Goal: Task Accomplishment & Management: Complete application form

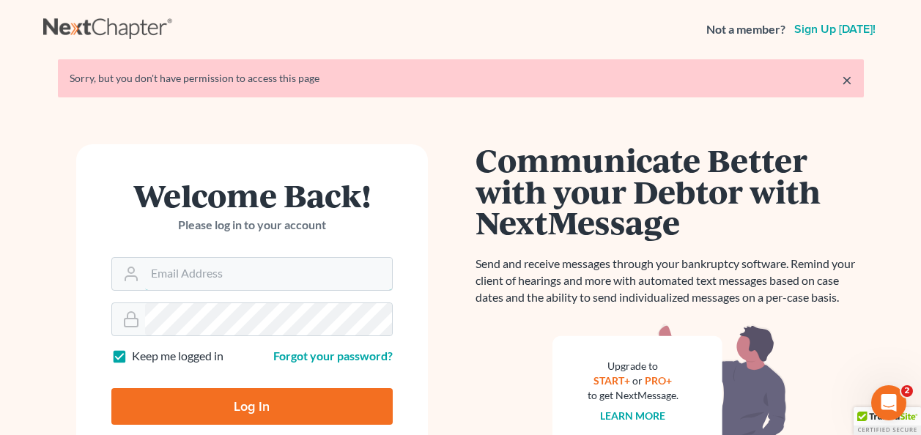
type input "[EMAIL_ADDRESS][DOMAIN_NAME]"
click at [245, 400] on input "Log In" at bounding box center [251, 406] width 281 height 37
type input "Thinking..."
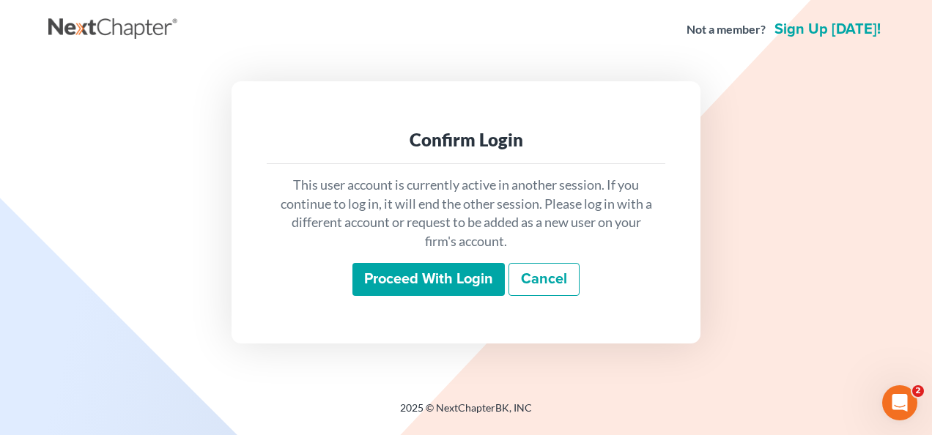
click at [394, 281] on input "Proceed with login" at bounding box center [428, 280] width 152 height 34
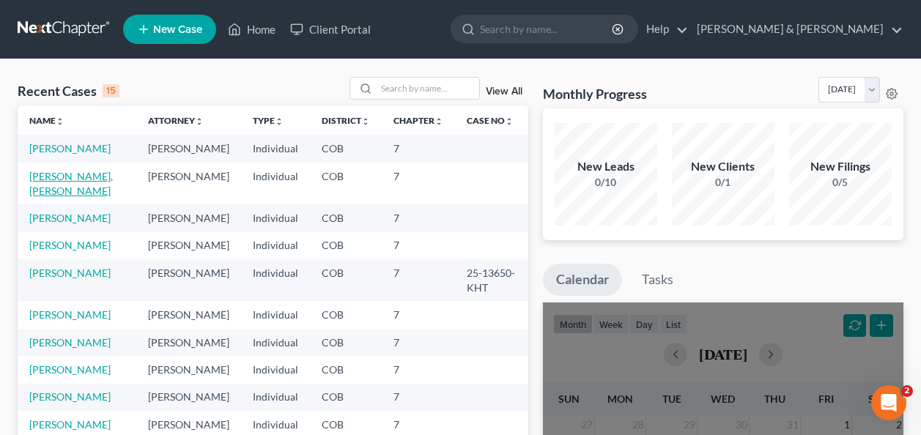
click at [59, 174] on link "[PERSON_NAME], [PERSON_NAME]" at bounding box center [71, 183] width 84 height 27
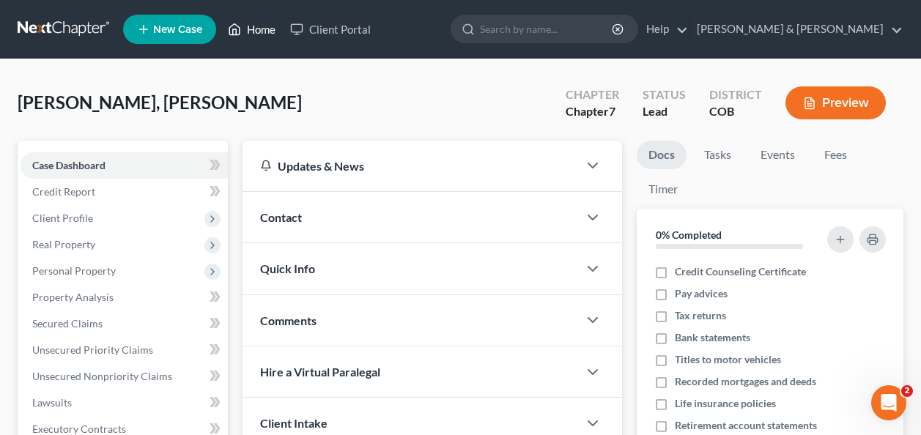
click at [256, 30] on link "Home" at bounding box center [252, 29] width 62 height 26
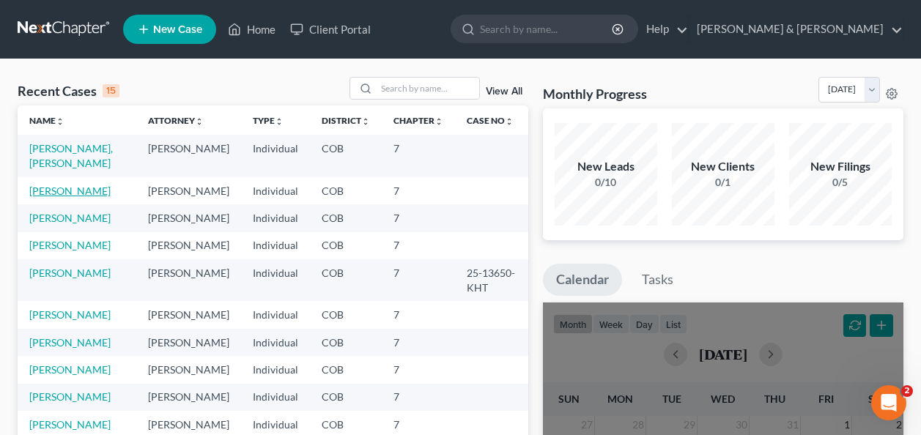
click at [62, 185] on link "[PERSON_NAME]" at bounding box center [69, 191] width 81 height 12
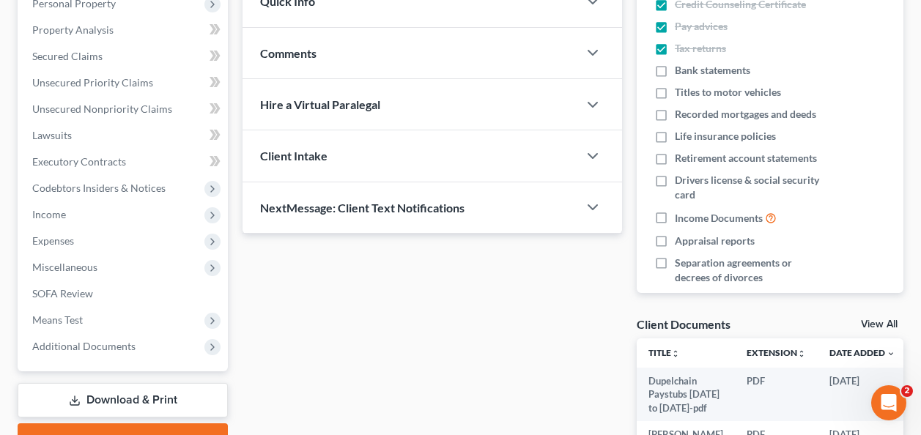
scroll to position [293, 0]
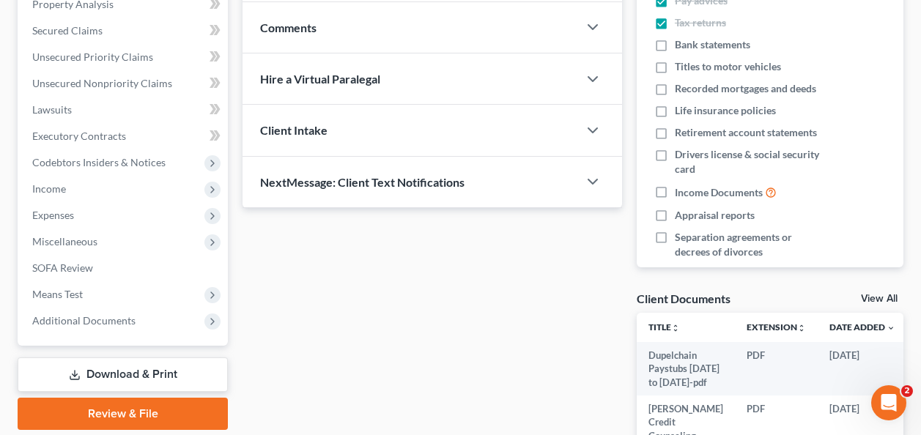
click at [122, 366] on link "Download & Print" at bounding box center [123, 375] width 210 height 34
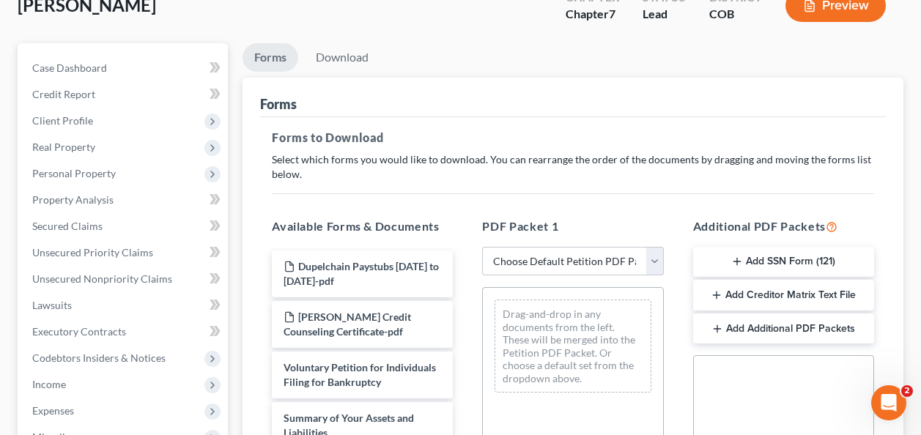
scroll to position [147, 0]
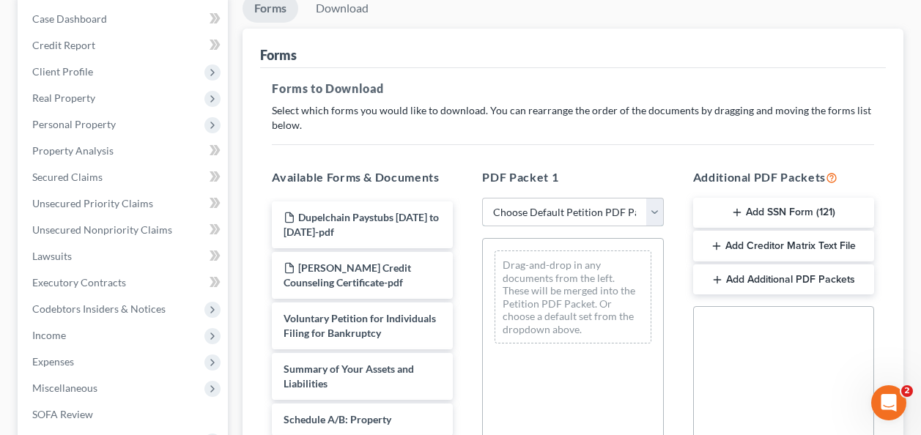
click at [656, 210] on select "Choose Default Petition PDF Packet Complete Bankruptcy Petition (all forms and …" at bounding box center [572, 212] width 181 height 29
click at [744, 207] on button "Add SSN Form (121)" at bounding box center [783, 213] width 181 height 31
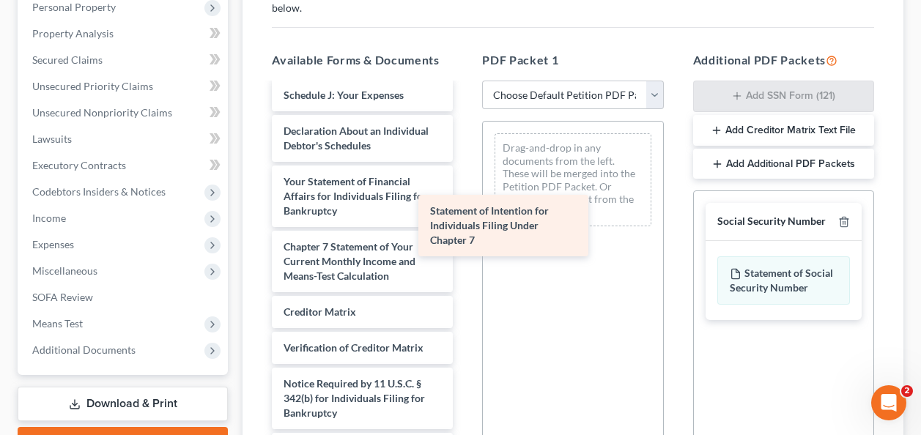
scroll to position [561, 0]
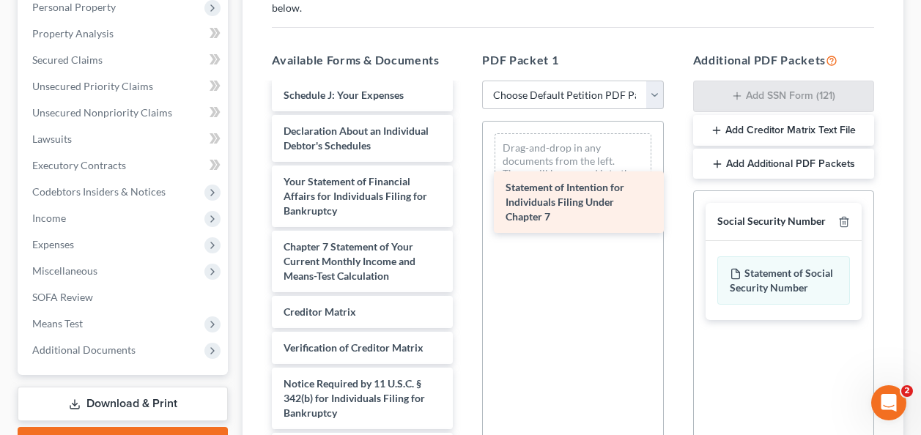
drag, startPoint x: 325, startPoint y: 235, endPoint x: 547, endPoint y: 202, distance: 224.4
click at [465, 202] on div "Statement of Intention for Individuals Filing Under Chapter 7 Dupelchain Paystu…" at bounding box center [362, 23] width 204 height 913
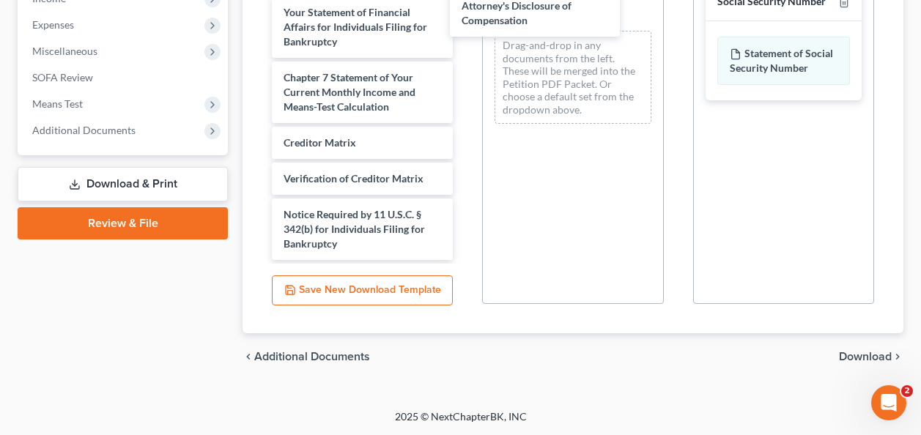
scroll to position [511, 0]
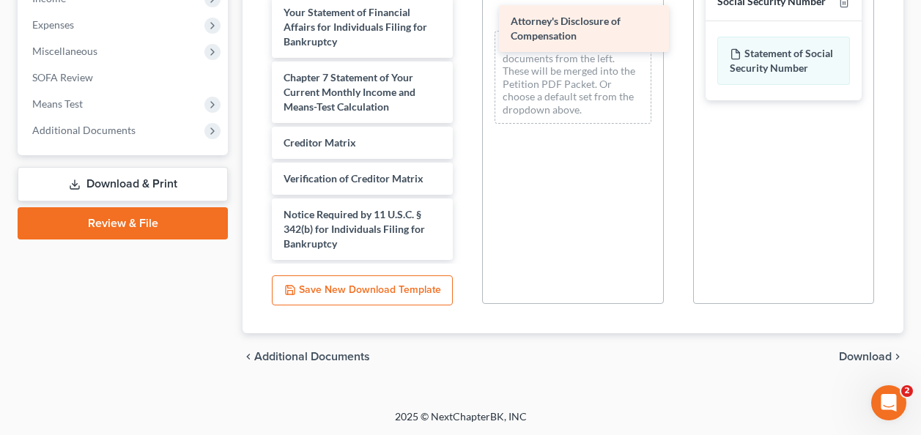
drag, startPoint x: 312, startPoint y: 226, endPoint x: 539, endPoint y: 20, distance: 307.1
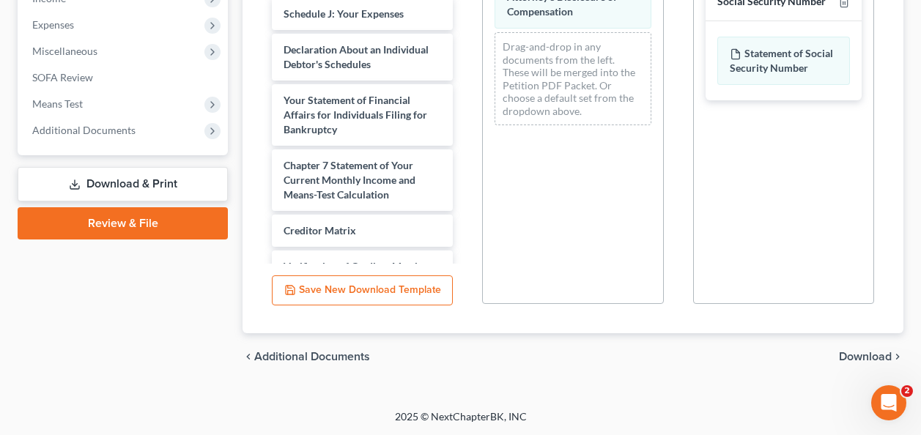
scroll to position [364, 0]
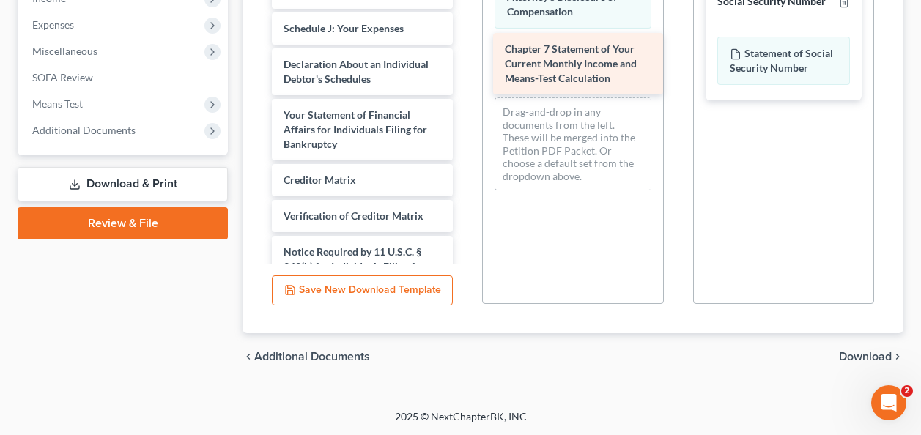
drag, startPoint x: 325, startPoint y: 227, endPoint x: 546, endPoint y: 53, distance: 281.3
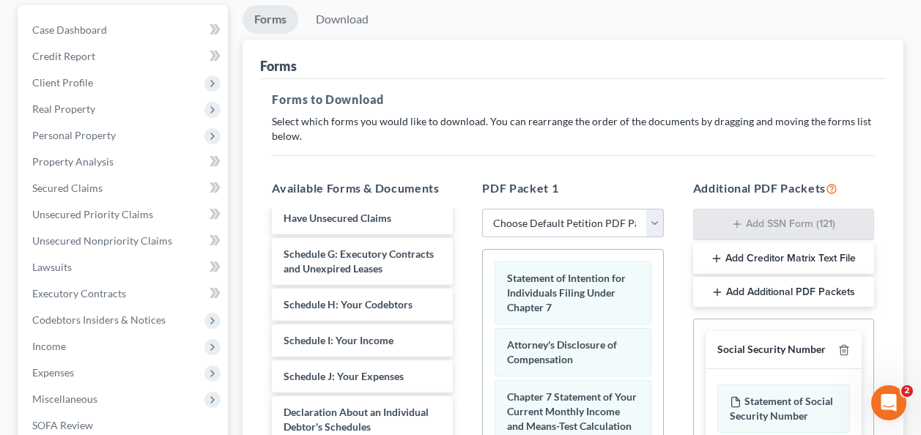
scroll to position [117, 0]
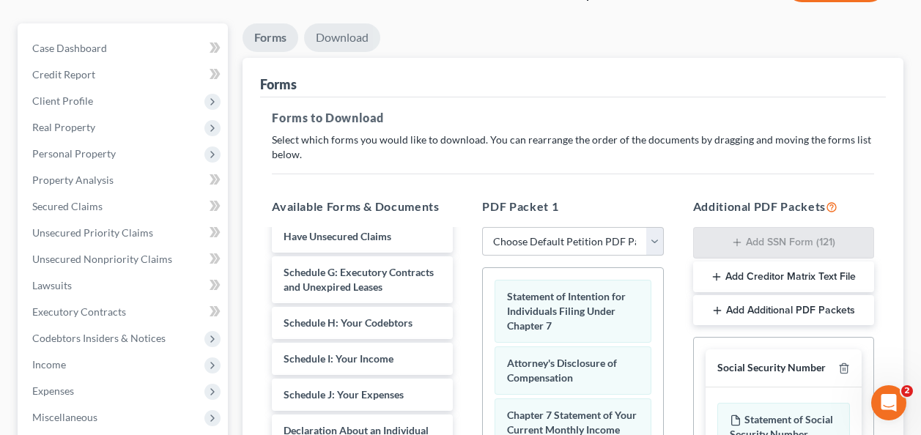
click at [341, 31] on link "Download" at bounding box center [342, 37] width 76 height 29
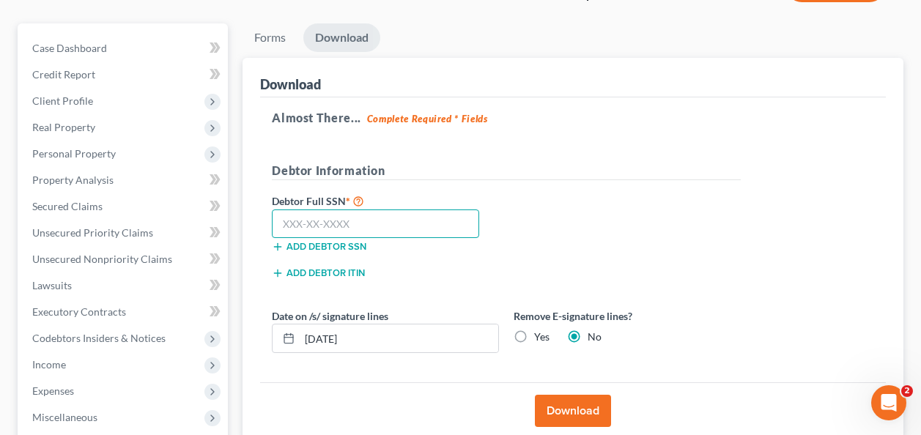
click at [286, 225] on input "text" at bounding box center [375, 224] width 207 height 29
paste input "433-81-8491"
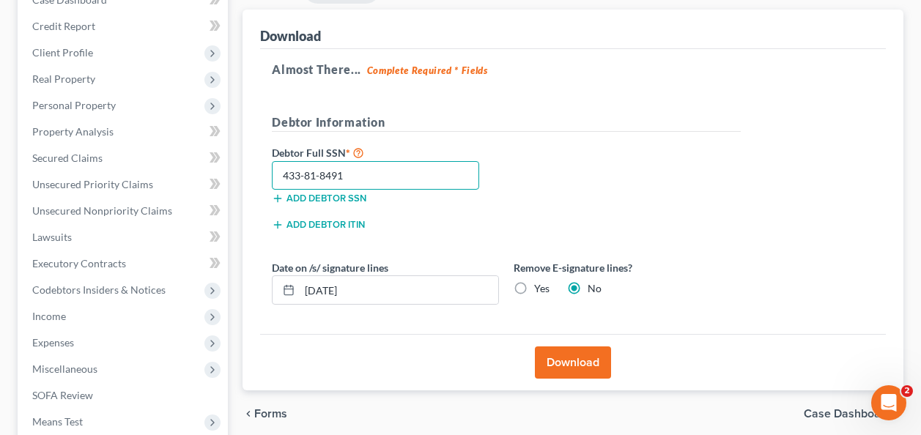
scroll to position [191, 0]
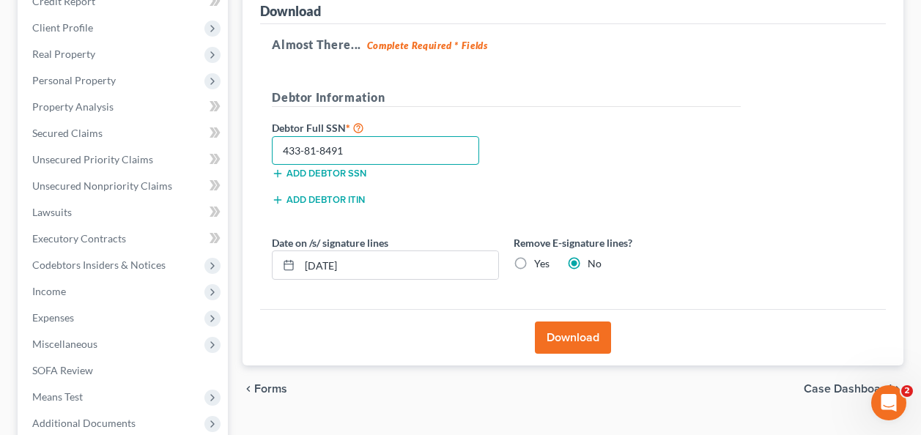
type input "433-81-8491"
click at [559, 332] on button "Download" at bounding box center [573, 338] width 76 height 32
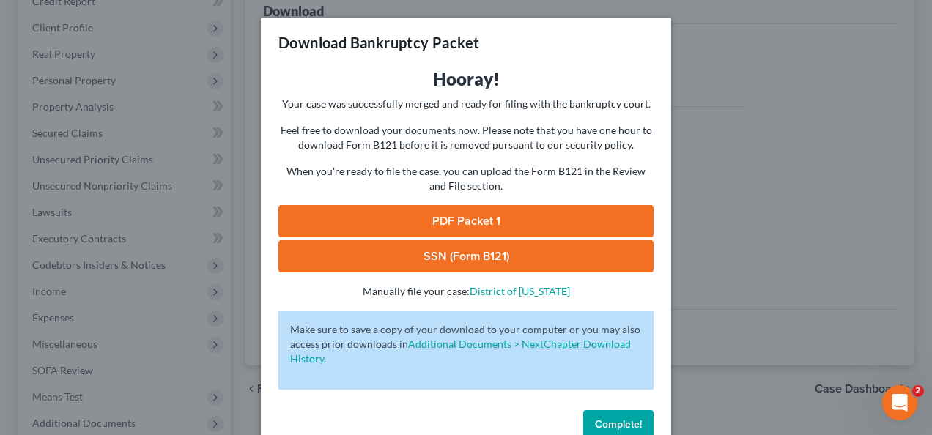
click at [437, 213] on link "PDF Packet 1" at bounding box center [465, 221] width 375 height 32
click at [437, 254] on link "SSN (Form B121)" at bounding box center [465, 256] width 375 height 32
click at [607, 418] on button "Complete!" at bounding box center [618, 424] width 70 height 29
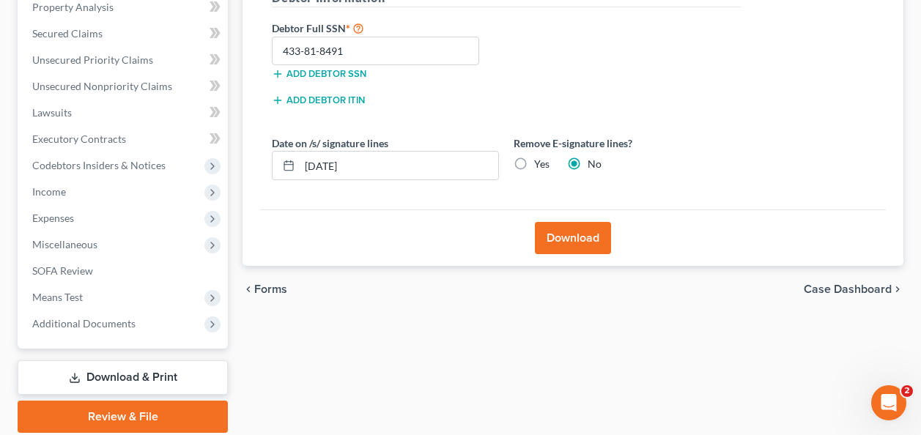
scroll to position [264, 0]
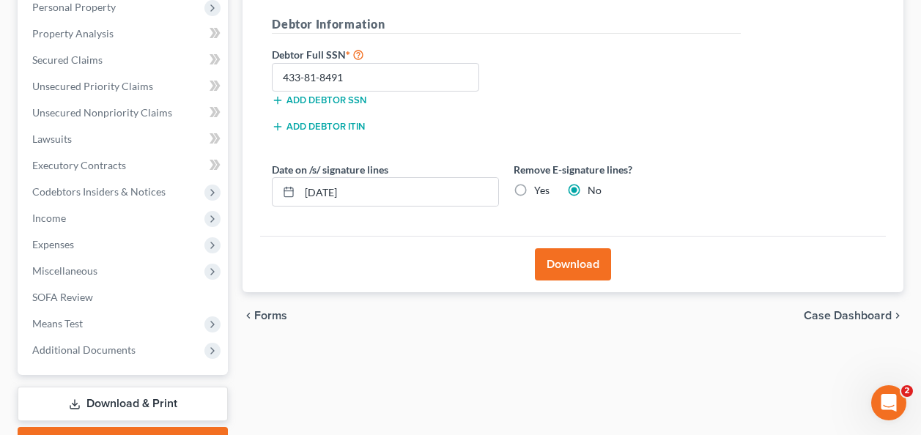
click at [126, 396] on link "Download & Print" at bounding box center [123, 404] width 210 height 34
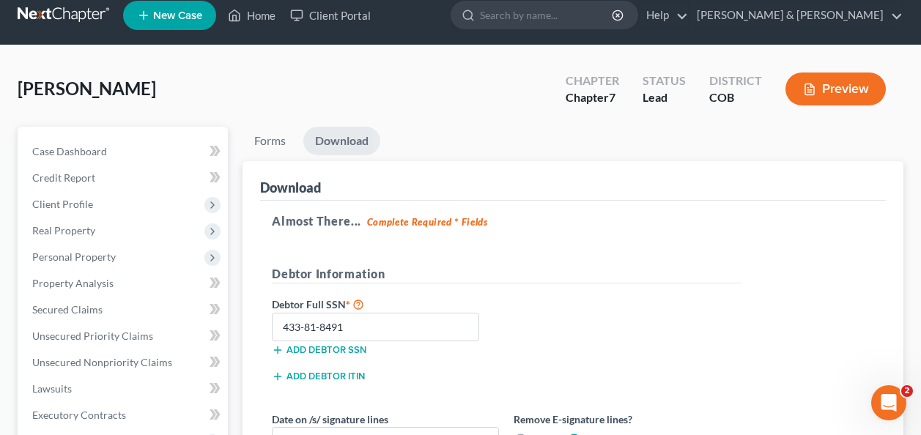
scroll to position [0, 0]
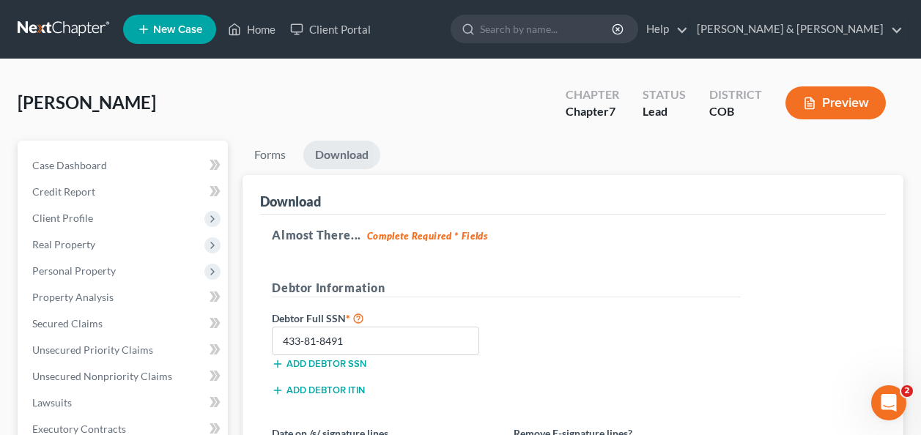
click at [311, 149] on link "Download" at bounding box center [341, 155] width 77 height 29
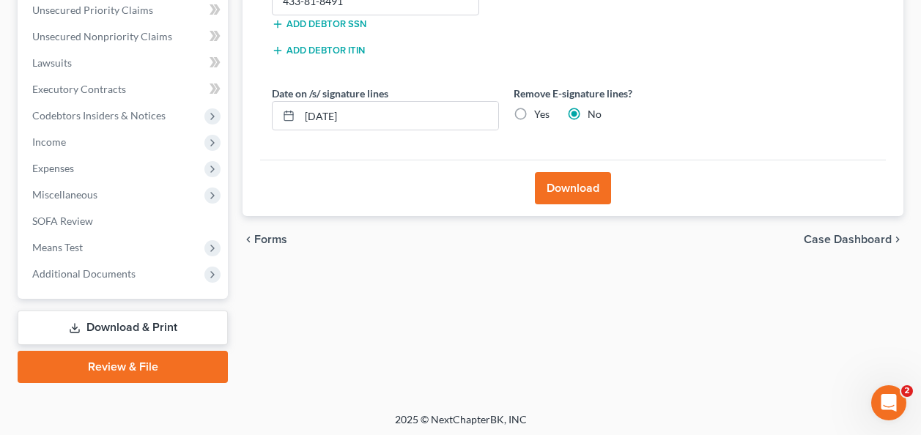
scroll to position [342, 0]
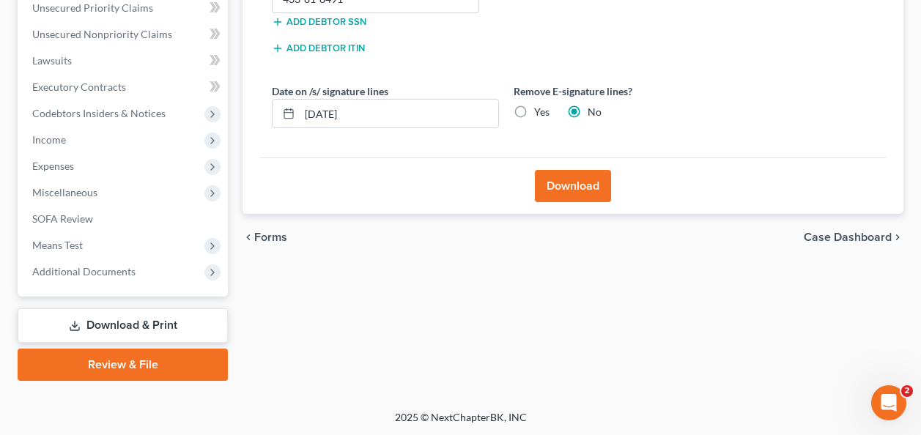
click at [113, 314] on link "Download & Print" at bounding box center [123, 325] width 210 height 34
click at [117, 317] on link "Download & Print" at bounding box center [123, 325] width 210 height 34
click at [112, 321] on link "Download & Print" at bounding box center [123, 325] width 210 height 34
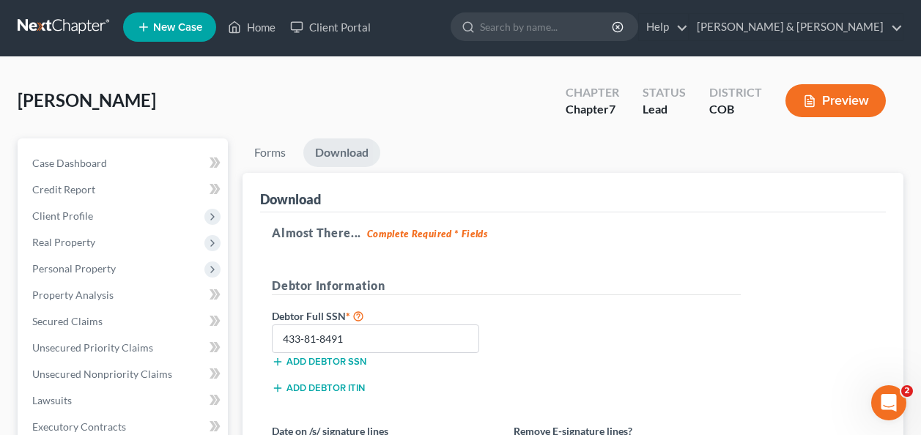
scroll to position [0, 0]
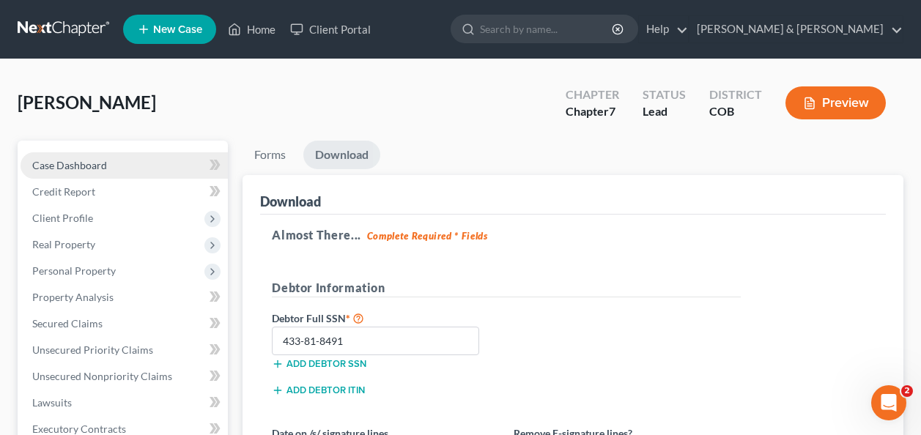
click at [44, 157] on link "Case Dashboard" at bounding box center [124, 165] width 207 height 26
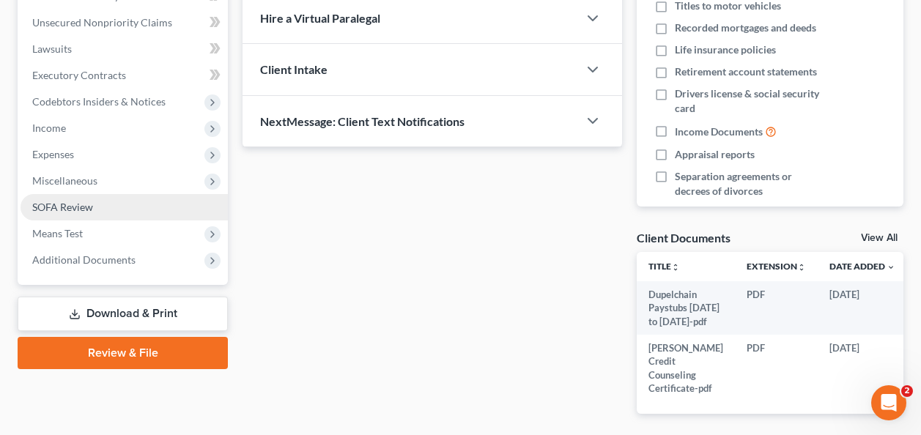
scroll to position [449, 0]
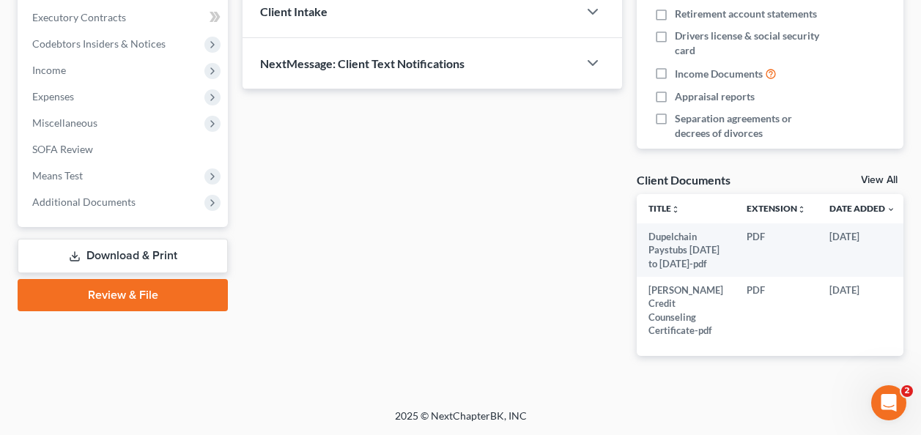
click at [101, 239] on link "Download & Print" at bounding box center [123, 256] width 210 height 34
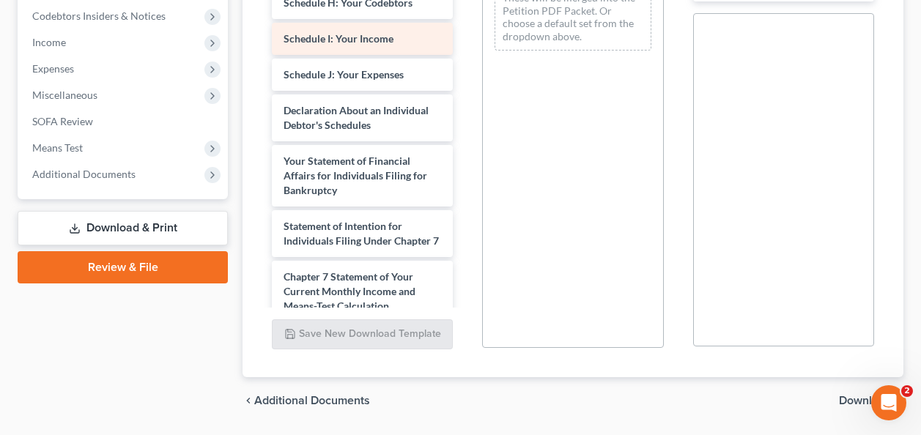
scroll to position [440, 0]
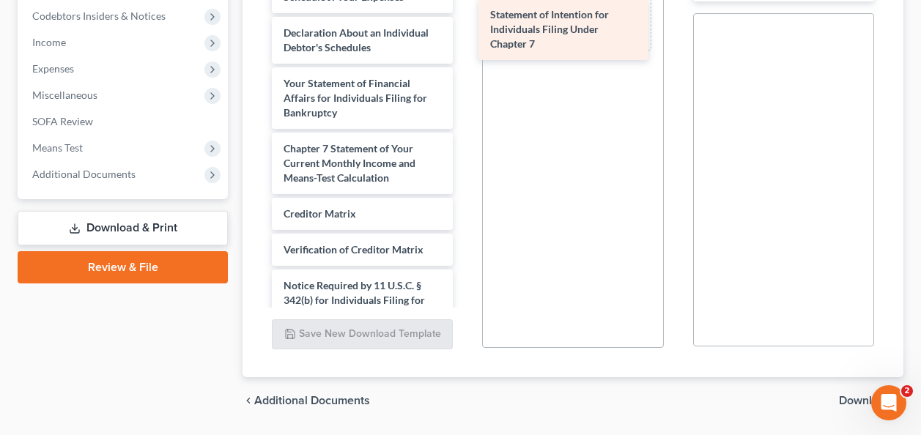
drag, startPoint x: 308, startPoint y: 204, endPoint x: 515, endPoint y: 26, distance: 272.3
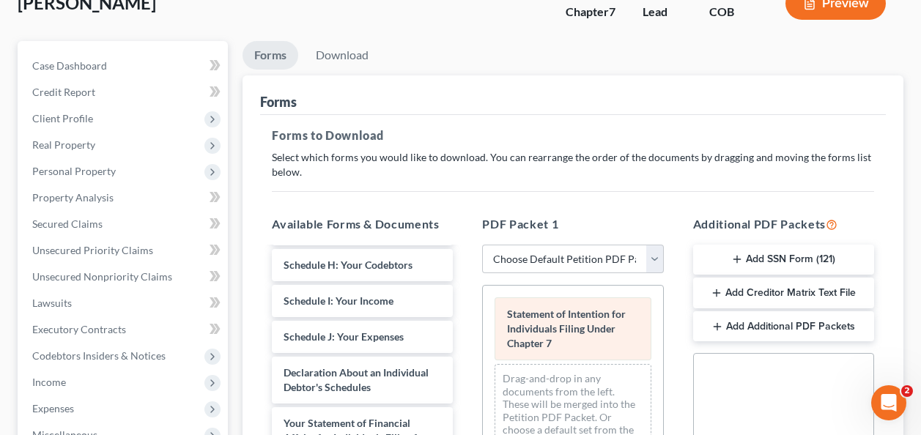
scroll to position [73, 0]
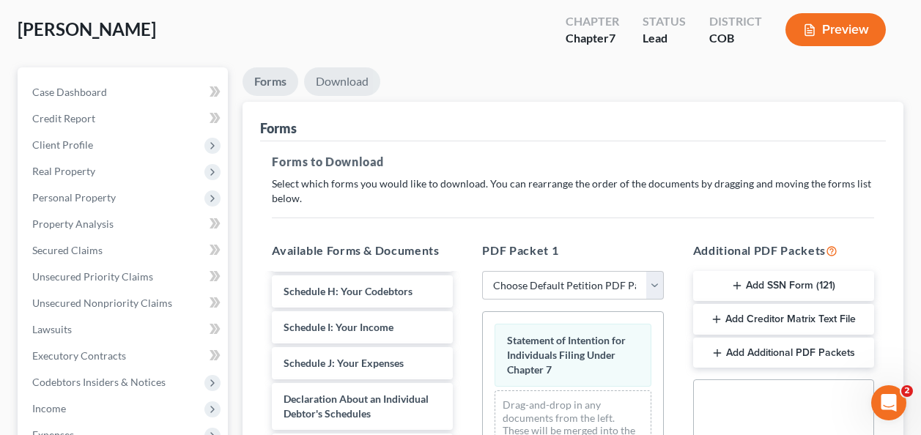
click at [339, 78] on link "Download" at bounding box center [342, 81] width 76 height 29
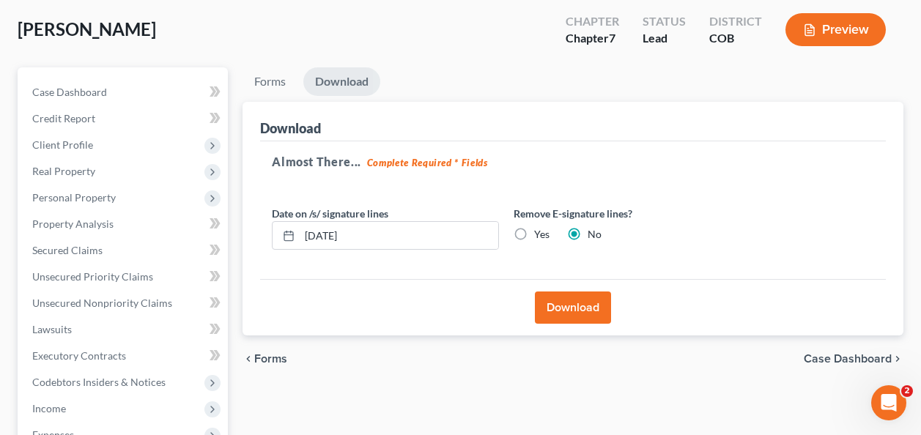
click at [566, 304] on button "Download" at bounding box center [573, 308] width 76 height 32
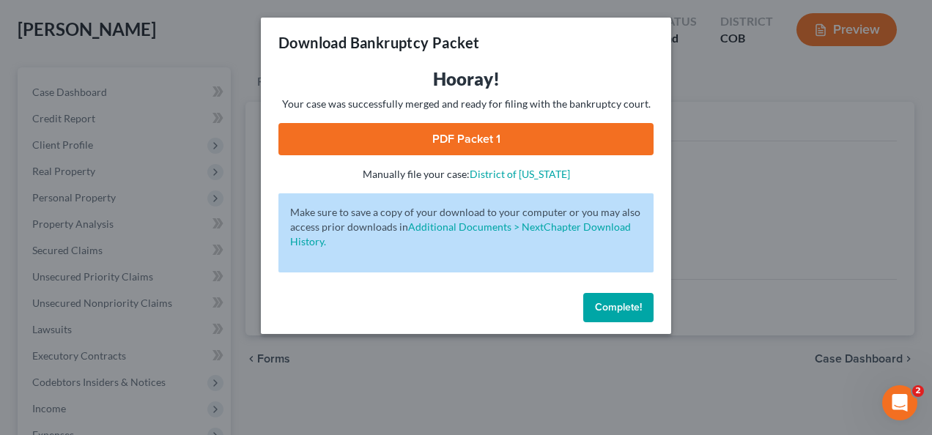
click at [457, 141] on link "PDF Packet 1" at bounding box center [465, 139] width 375 height 32
click at [610, 302] on span "Complete!" at bounding box center [618, 307] width 47 height 12
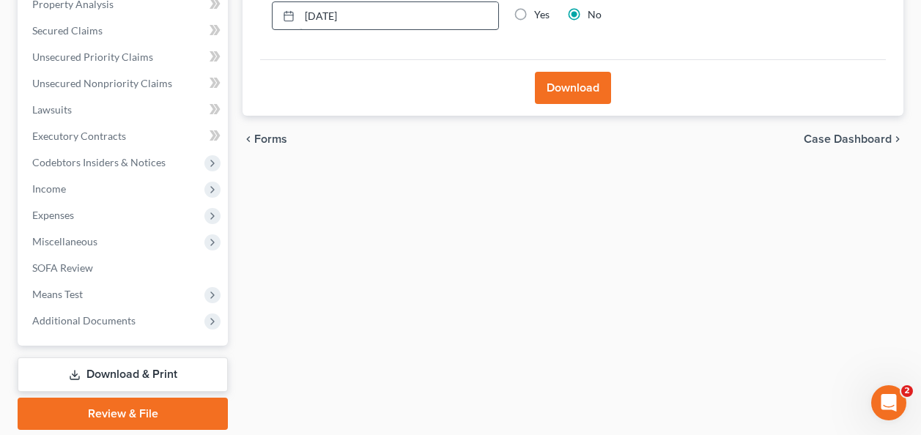
scroll to position [342, 0]
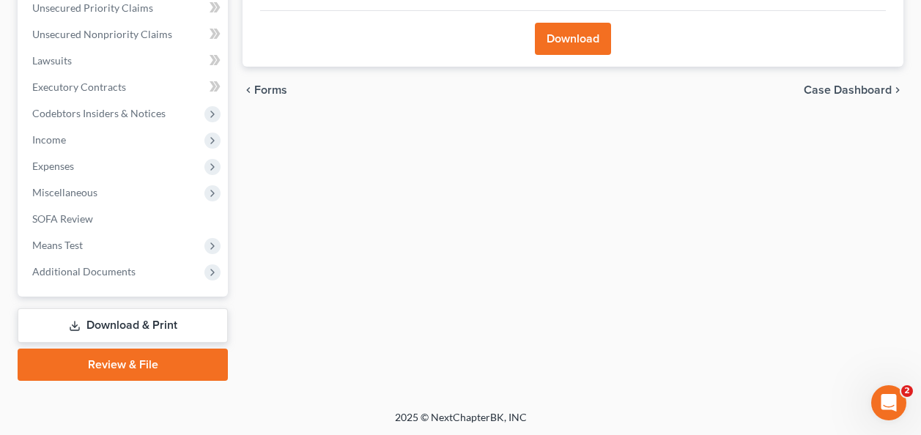
click at [130, 325] on link "Download & Print" at bounding box center [123, 325] width 210 height 34
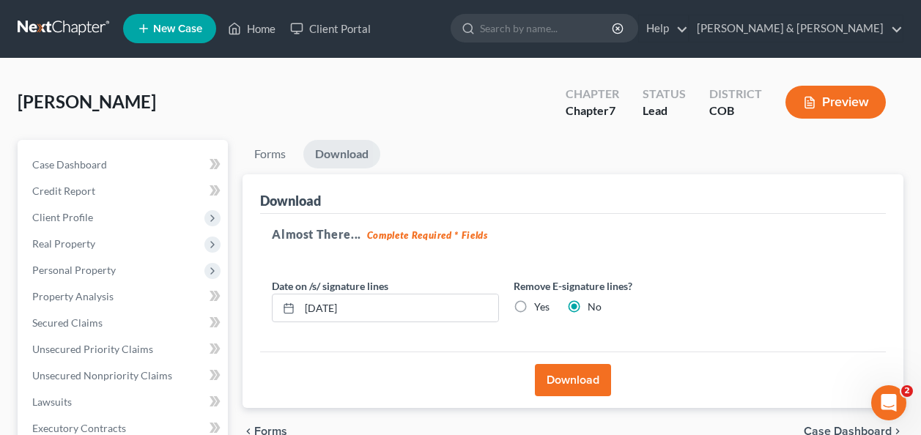
scroll to position [0, 0]
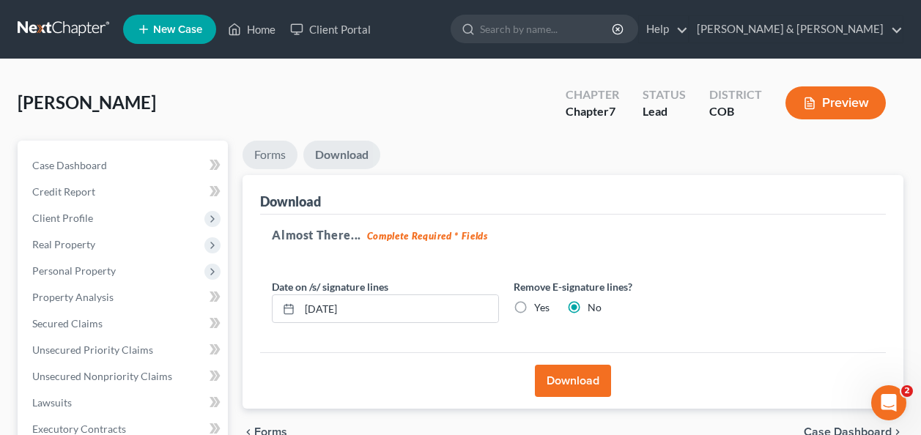
click at [267, 149] on link "Forms" at bounding box center [270, 155] width 55 height 29
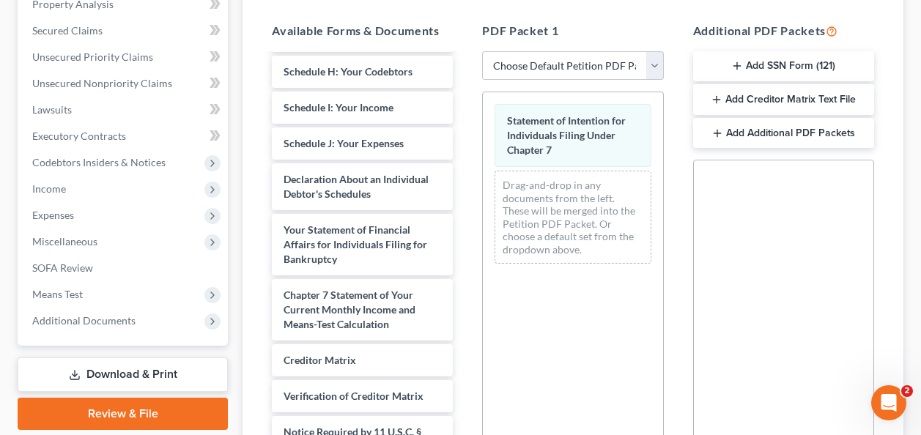
scroll to position [366, 0]
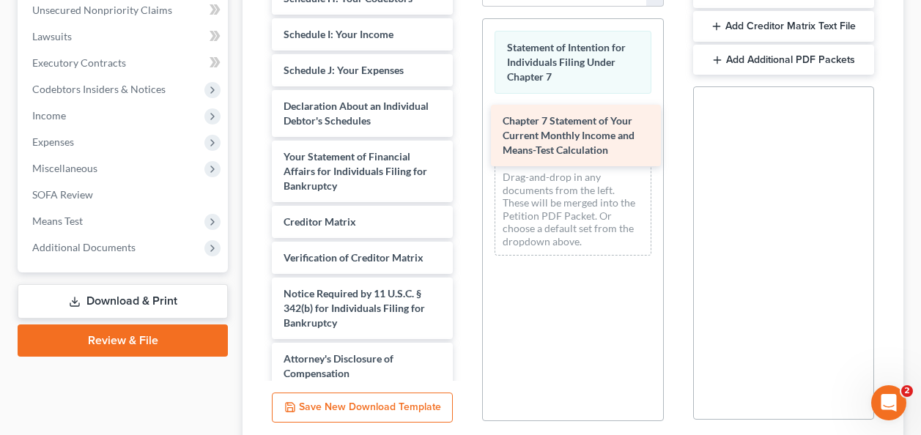
drag, startPoint x: 325, startPoint y: 278, endPoint x: 548, endPoint y: 133, distance: 266.8
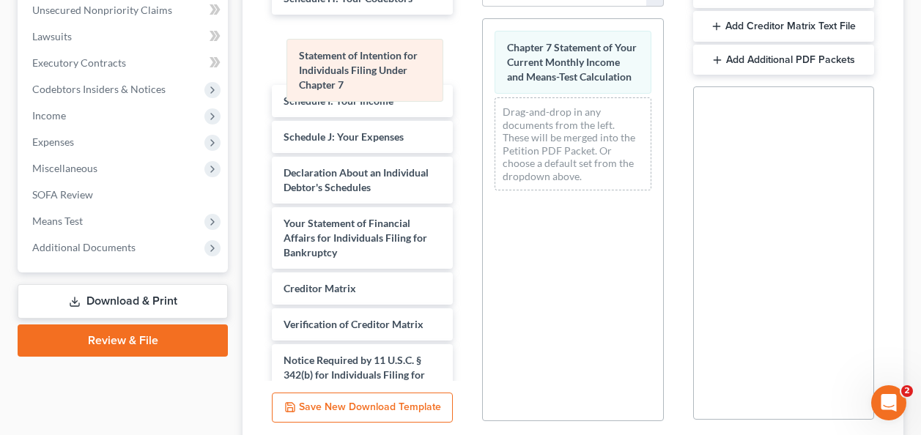
drag, startPoint x: 557, startPoint y: 46, endPoint x: 349, endPoint y: 55, distance: 208.3
click at [483, 55] on div "Statement of Intention for Individuals Filing Under Chapter 7 Statement of Inte…" at bounding box center [573, 110] width 180 height 183
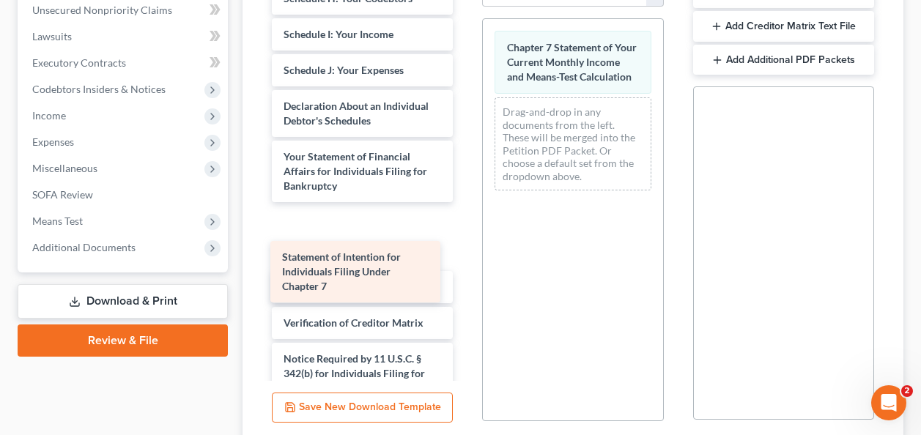
drag, startPoint x: 328, startPoint y: 78, endPoint x: 327, endPoint y: 257, distance: 179.5
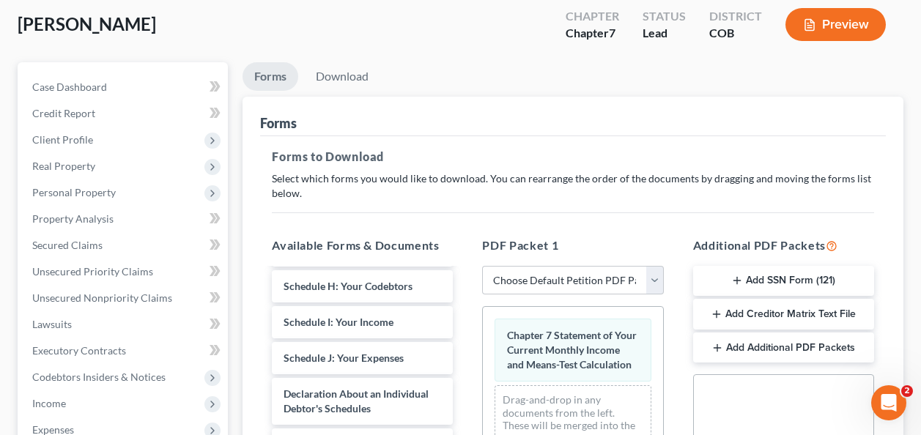
scroll to position [0, 0]
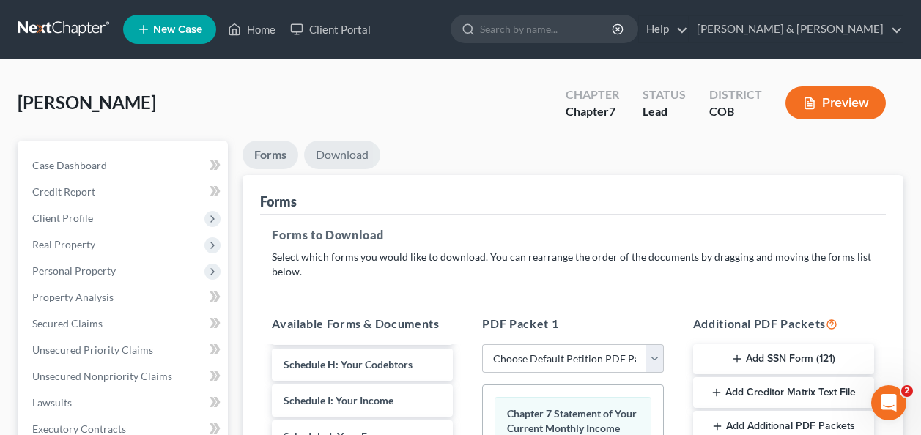
click at [349, 155] on link "Download" at bounding box center [342, 155] width 76 height 29
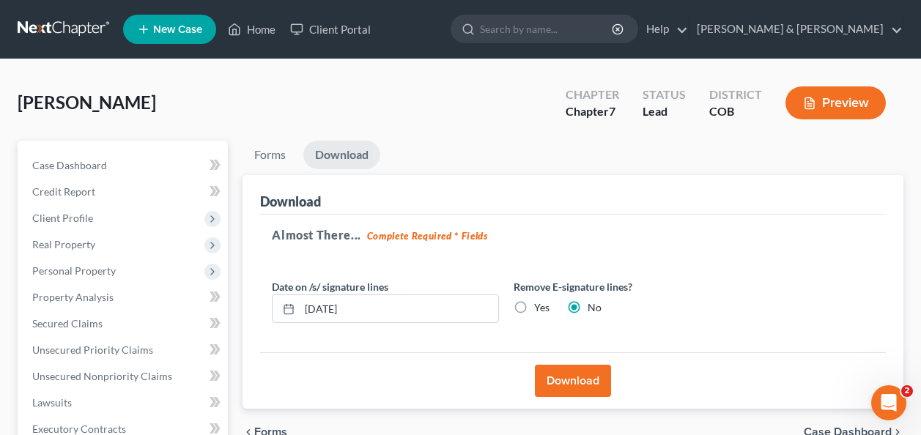
click at [569, 377] on button "Download" at bounding box center [573, 381] width 76 height 32
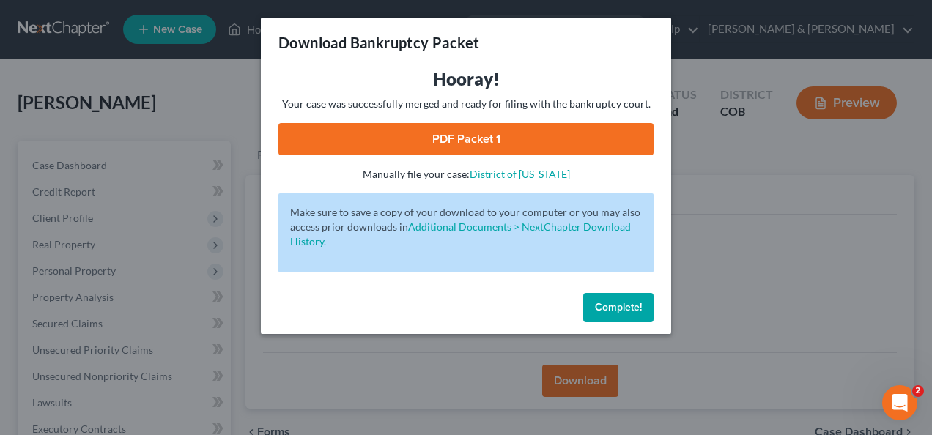
click at [447, 138] on link "PDF Packet 1" at bounding box center [465, 139] width 375 height 32
drag, startPoint x: 622, startPoint y: 308, endPoint x: 595, endPoint y: 299, distance: 28.7
click at [622, 308] on span "Complete!" at bounding box center [618, 307] width 47 height 12
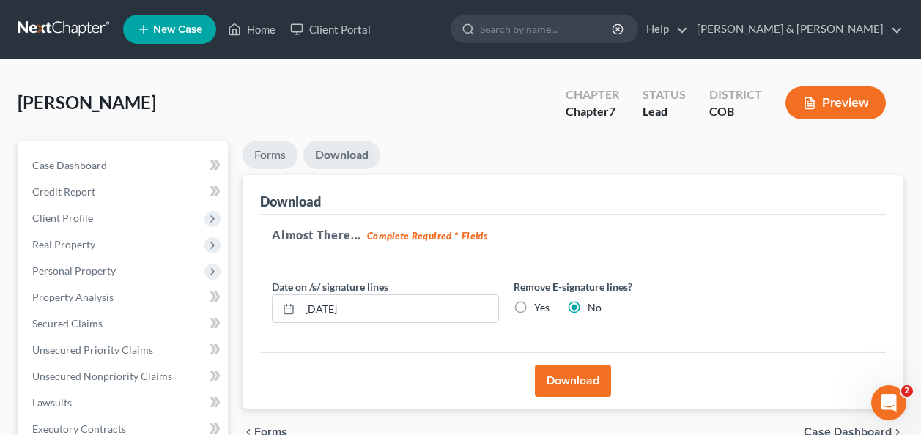
click at [266, 153] on link "Forms" at bounding box center [270, 155] width 55 height 29
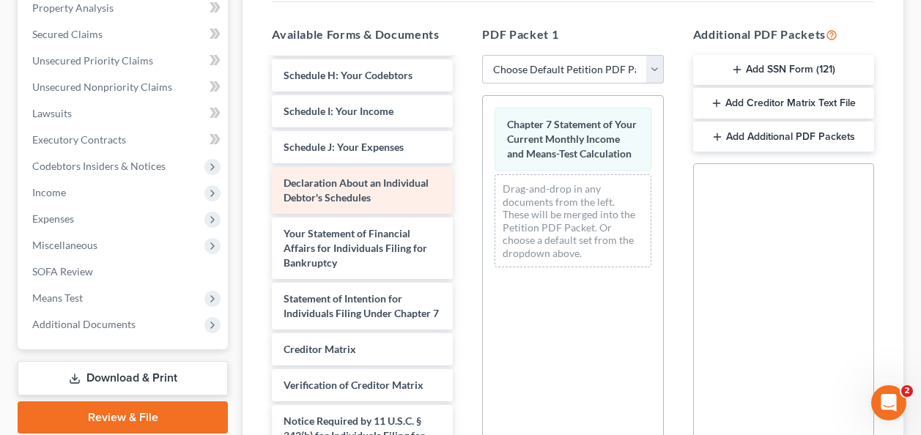
scroll to position [293, 0]
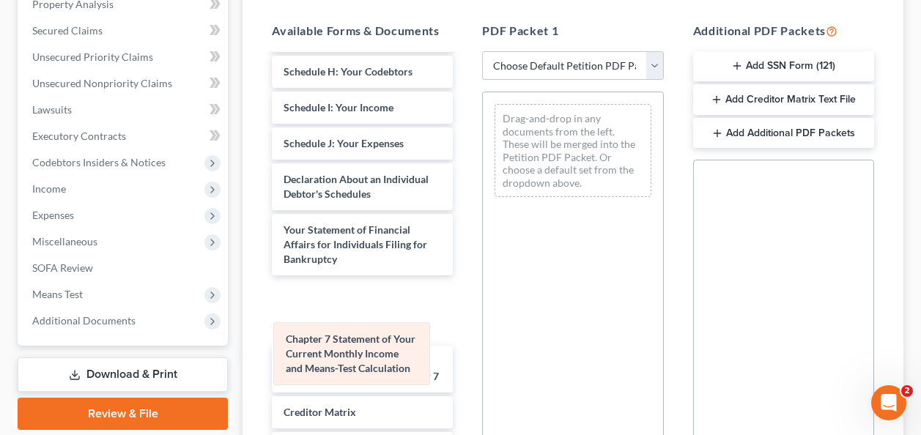
drag, startPoint x: 560, startPoint y: 128, endPoint x: 341, endPoint y: 347, distance: 309.8
click at [483, 209] on div "Chapter 7 Statement of Your Current Monthly Income and Means-Test Calculation C…" at bounding box center [573, 150] width 180 height 117
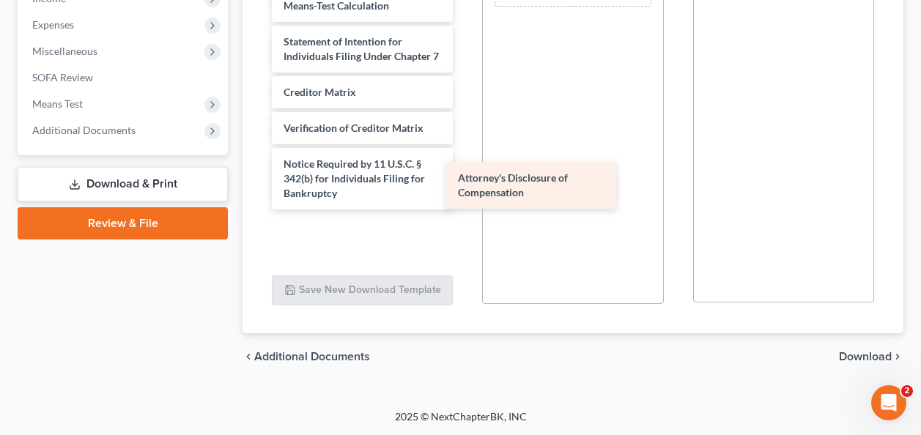
scroll to position [576, 0]
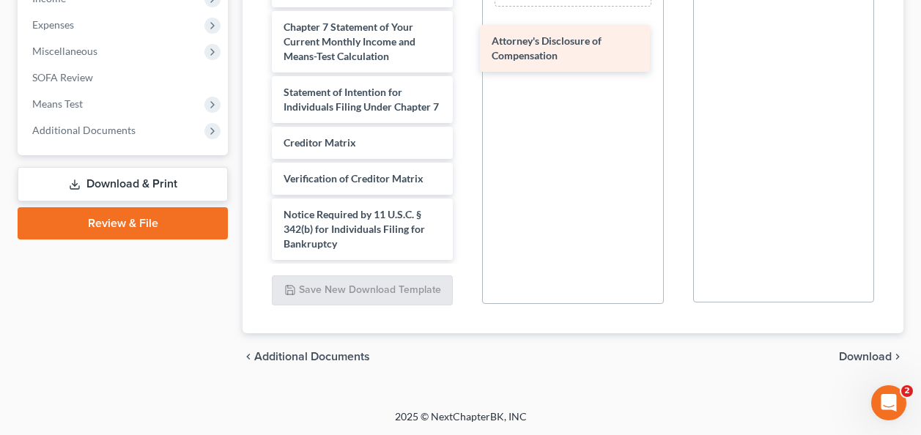
drag, startPoint x: 307, startPoint y: 229, endPoint x: 515, endPoint y: 42, distance: 279.7
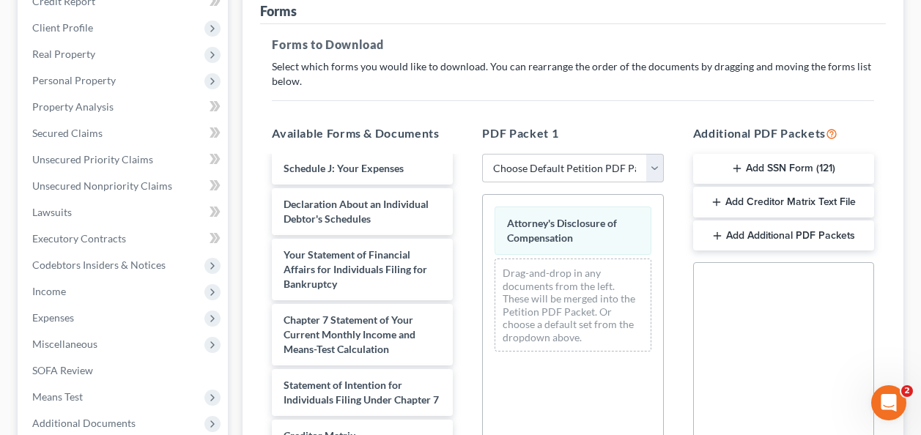
scroll to position [44, 0]
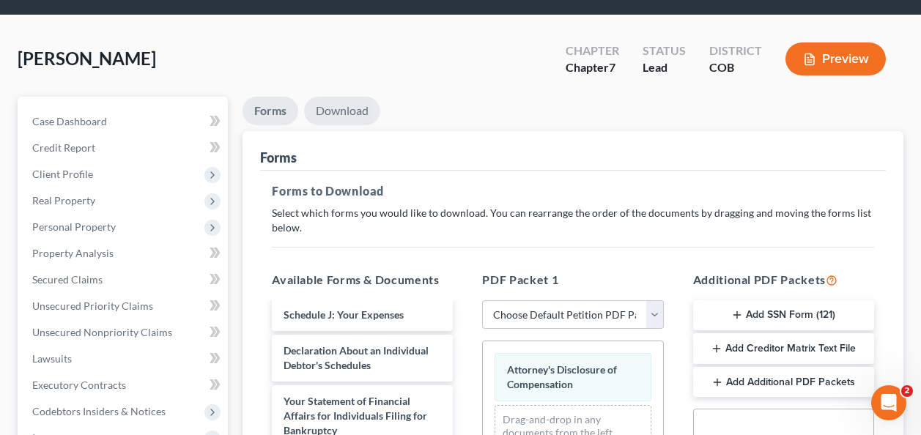
click at [352, 109] on link "Download" at bounding box center [342, 111] width 76 height 29
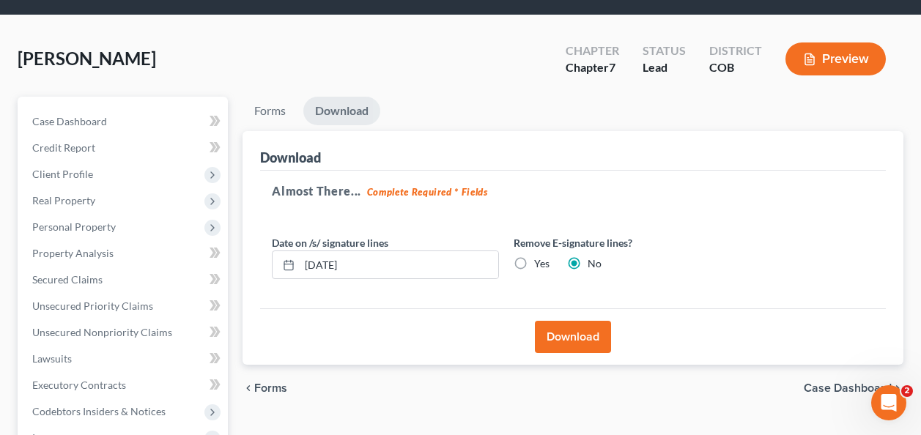
click at [563, 335] on button "Download" at bounding box center [573, 337] width 76 height 32
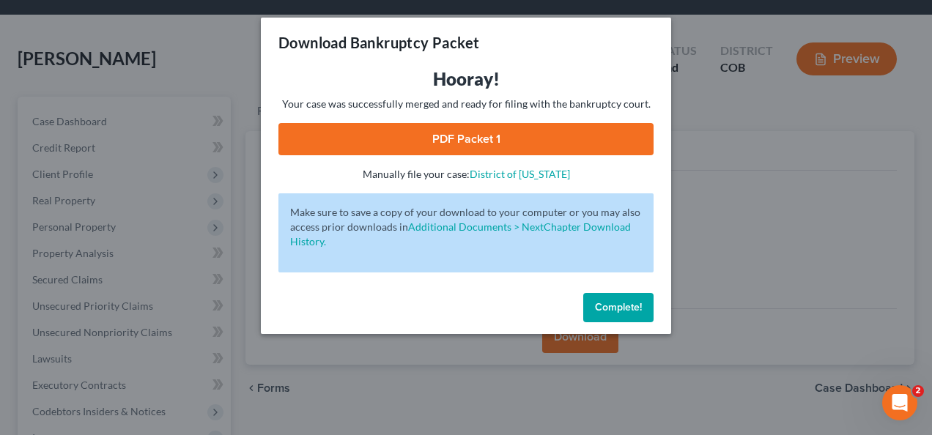
click at [412, 141] on link "PDF Packet 1" at bounding box center [465, 139] width 375 height 32
click at [622, 311] on span "Complete!" at bounding box center [618, 307] width 47 height 12
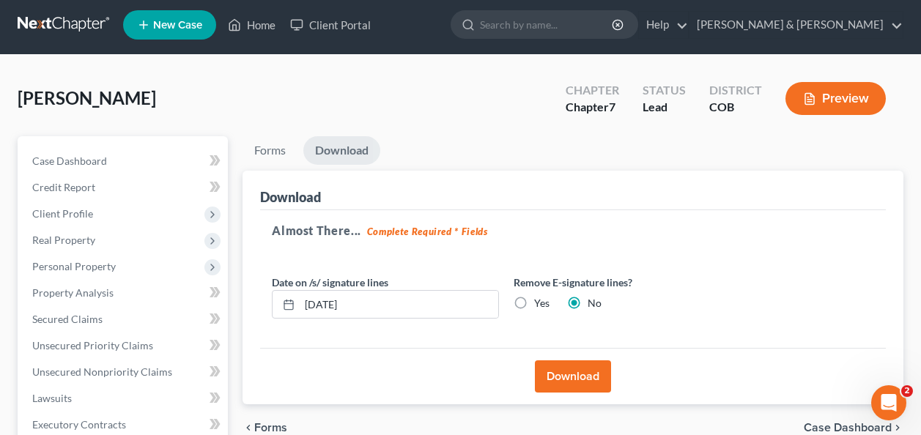
scroll to position [0, 0]
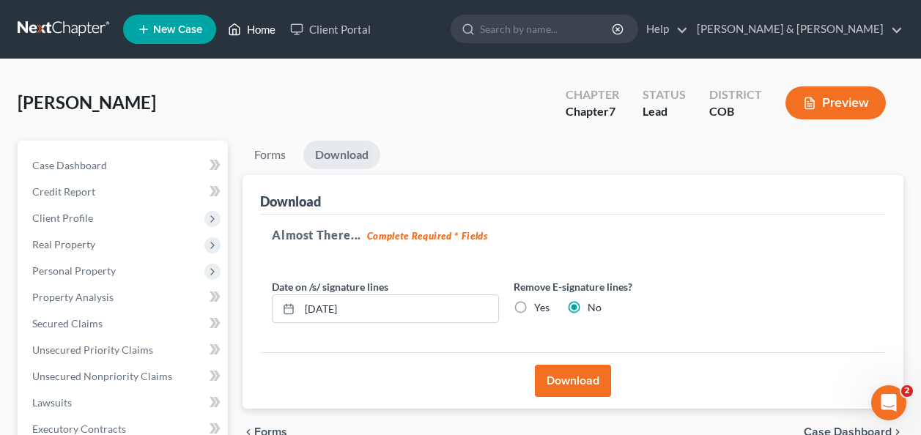
click at [257, 31] on link "Home" at bounding box center [252, 29] width 62 height 26
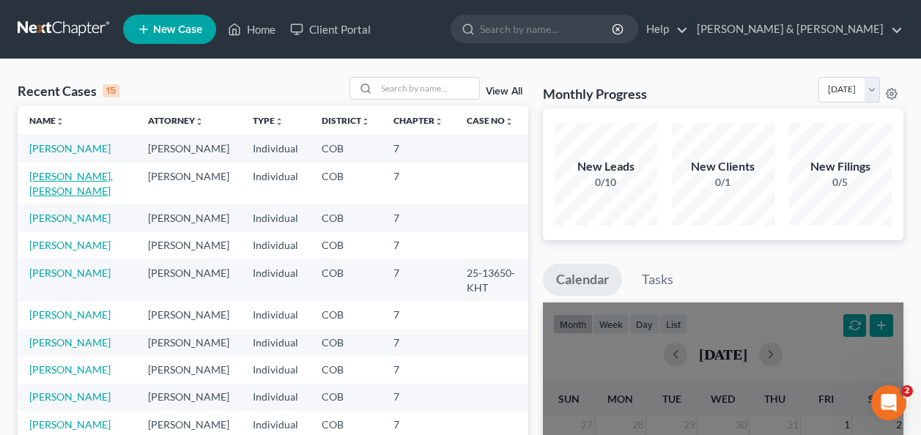
click at [53, 175] on link "[PERSON_NAME], [PERSON_NAME]" at bounding box center [71, 183] width 84 height 27
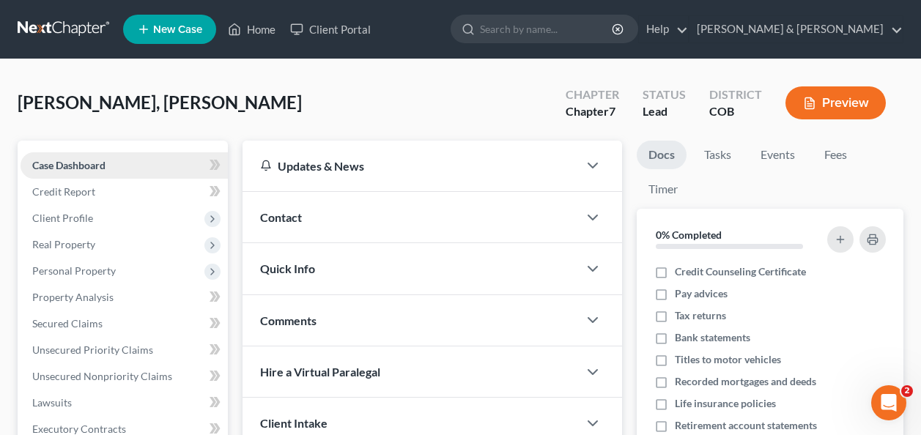
click at [53, 158] on link "Case Dashboard" at bounding box center [124, 165] width 207 height 26
click at [75, 166] on span "Case Dashboard" at bounding box center [68, 165] width 73 height 12
click at [75, 212] on span "Client Profile" at bounding box center [62, 218] width 61 height 12
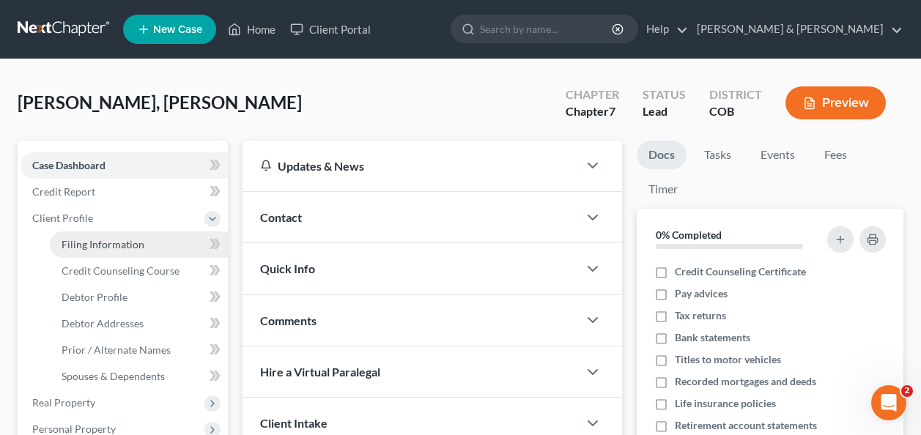
click at [131, 238] on span "Filing Information" at bounding box center [103, 244] width 83 height 12
select select "1"
select select "0"
select select "5"
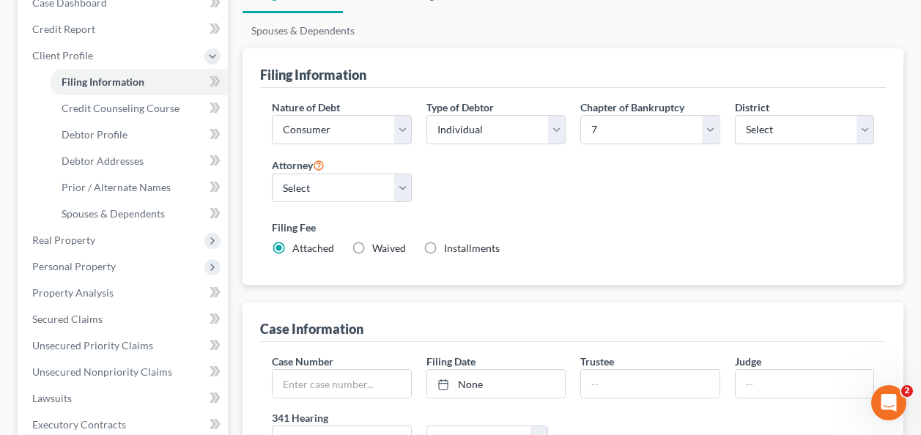
scroll to position [147, 0]
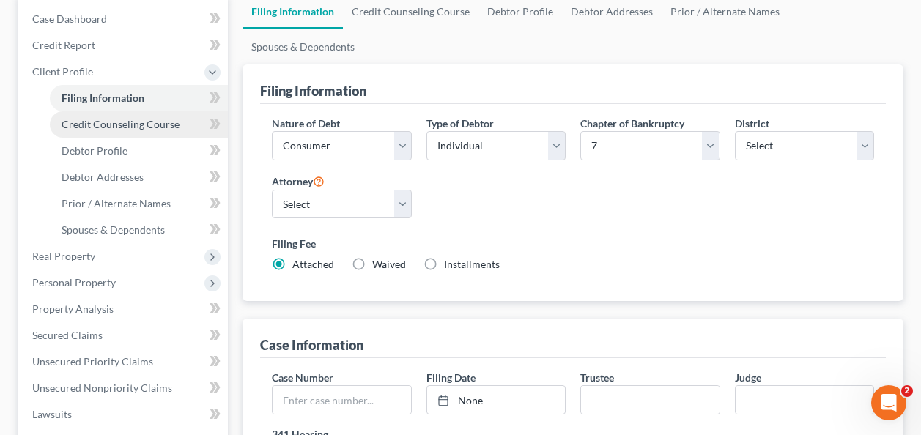
click at [97, 124] on span "Credit Counseling Course" at bounding box center [121, 124] width 118 height 12
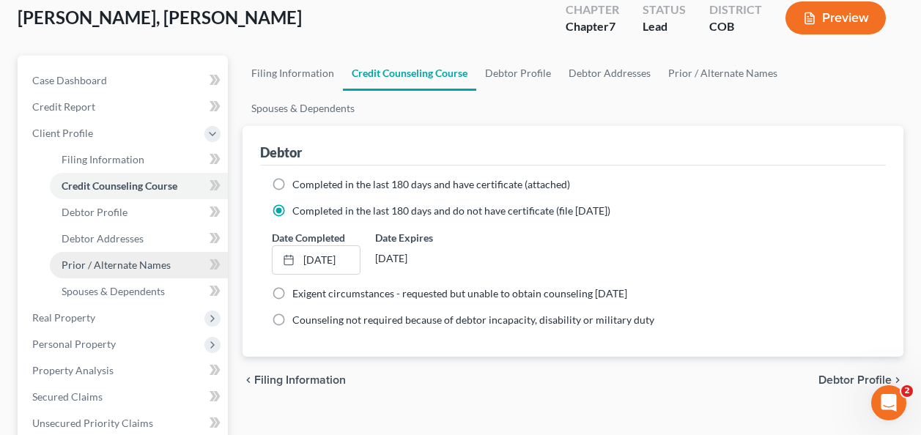
scroll to position [147, 0]
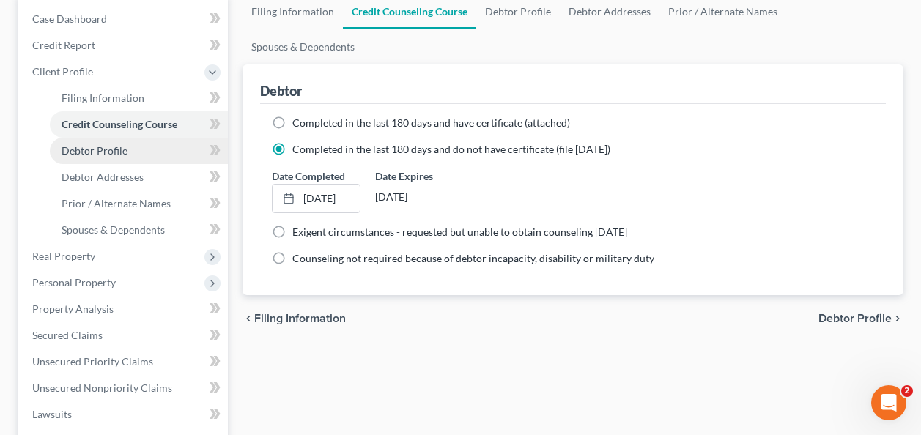
click at [76, 149] on span "Debtor Profile" at bounding box center [95, 150] width 66 height 12
select select "0"
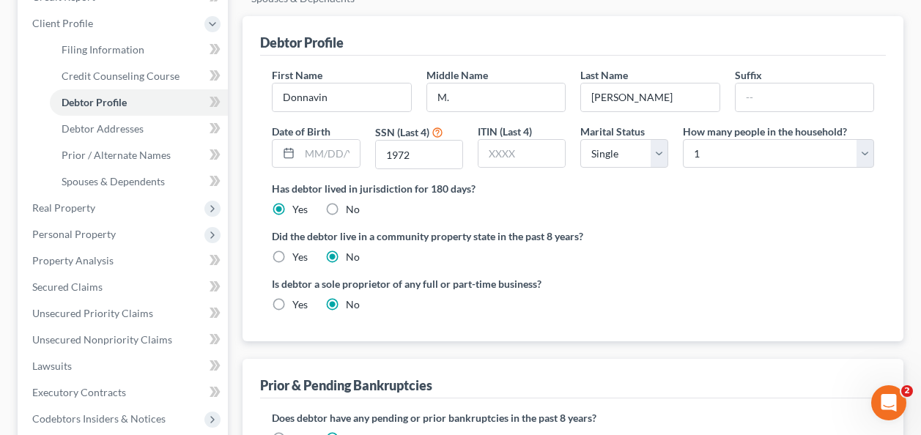
scroll to position [220, 0]
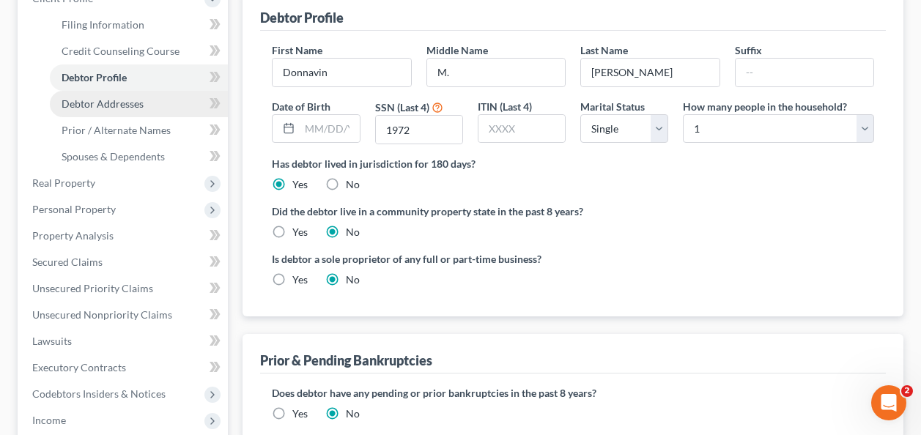
click at [86, 100] on span "Debtor Addresses" at bounding box center [103, 103] width 82 height 12
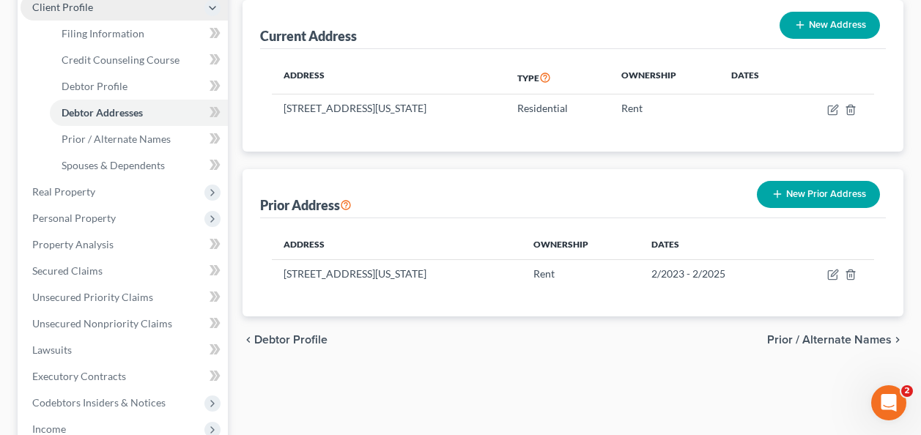
scroll to position [220, 0]
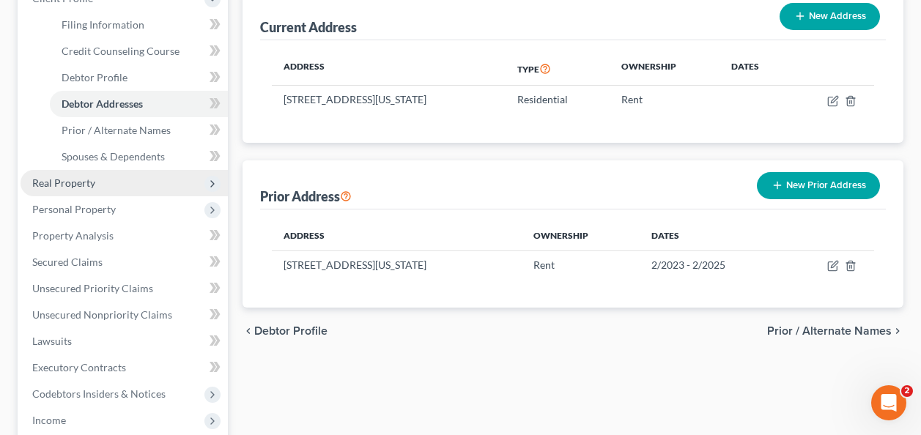
click at [53, 180] on span "Real Property" at bounding box center [63, 183] width 63 height 12
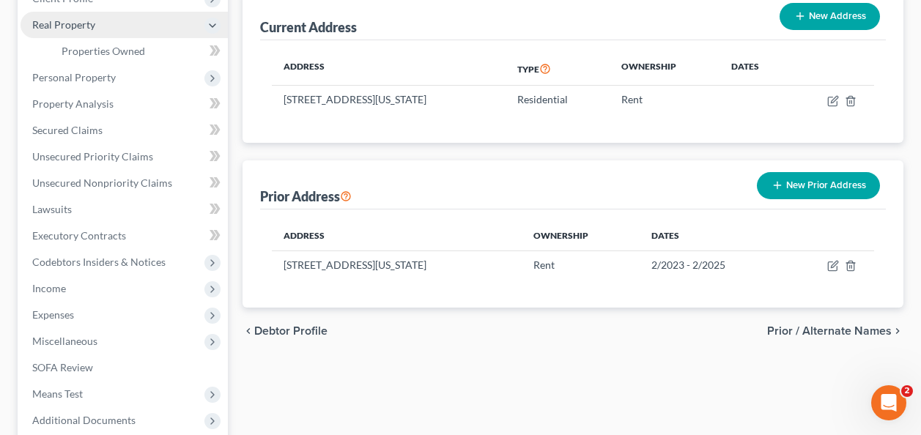
click at [81, 24] on span "Real Property" at bounding box center [63, 24] width 63 height 12
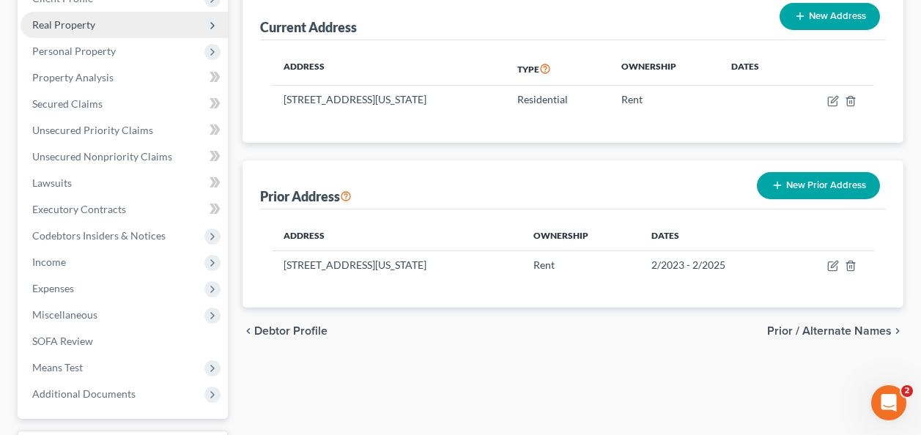
click at [80, 29] on span "Real Property" at bounding box center [63, 24] width 63 height 12
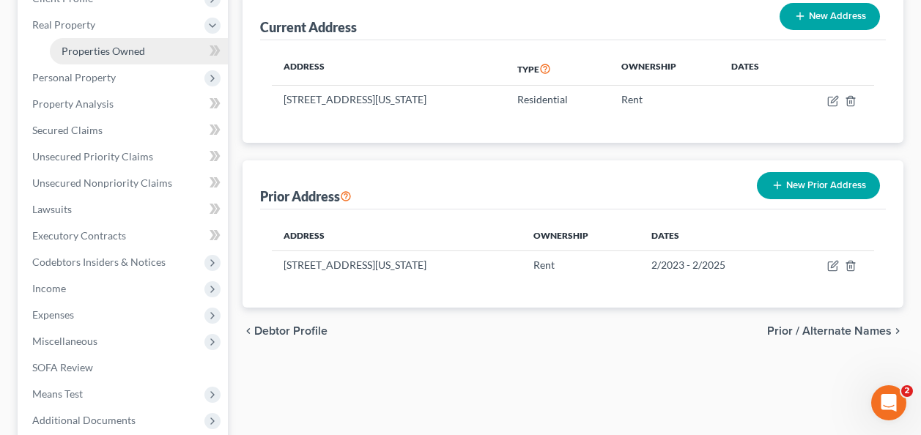
click at [91, 52] on span "Properties Owned" at bounding box center [104, 51] width 84 height 12
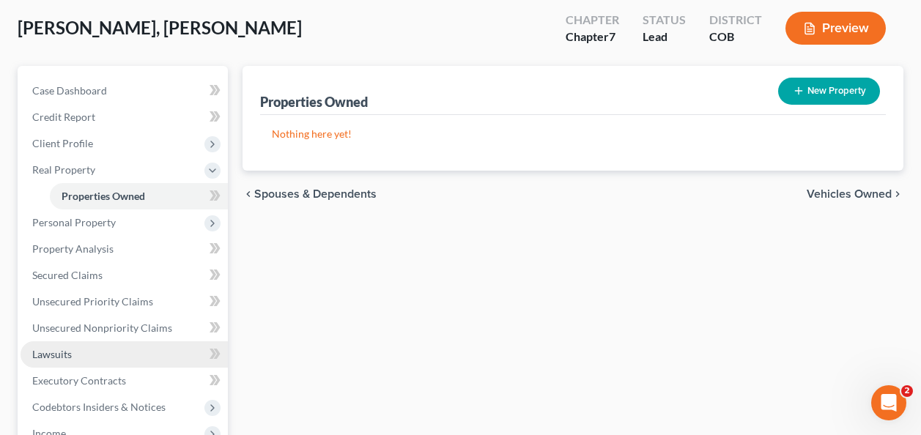
scroll to position [147, 0]
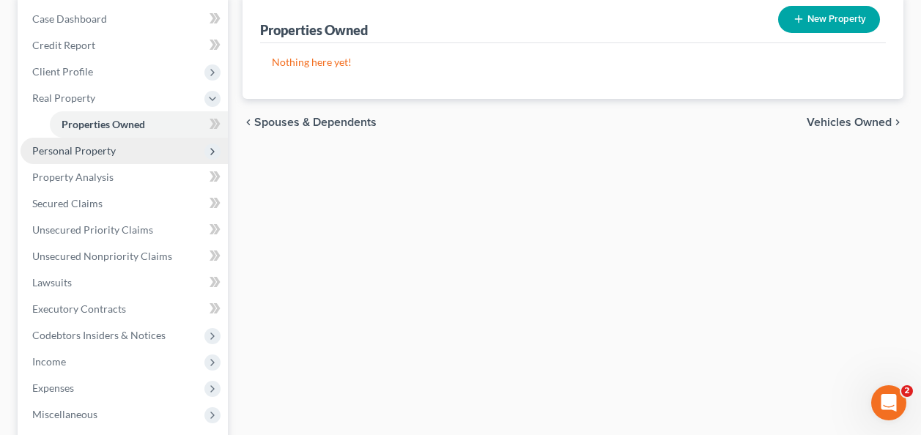
click at [48, 141] on span "Personal Property" at bounding box center [124, 151] width 207 height 26
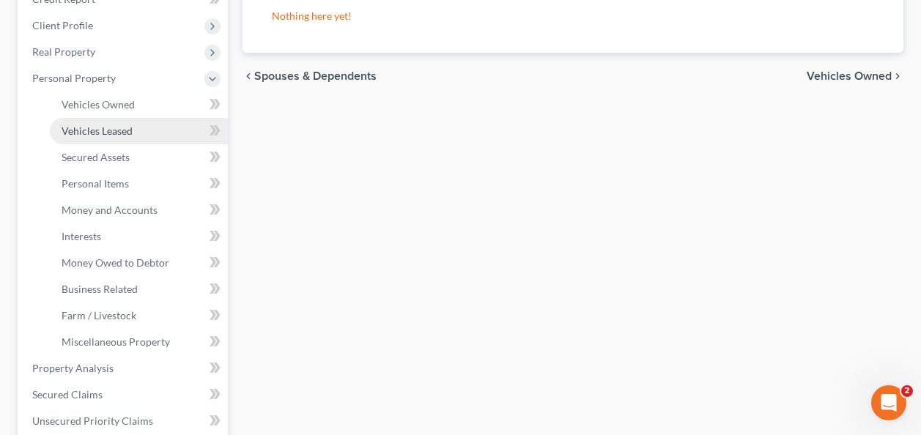
scroll to position [220, 0]
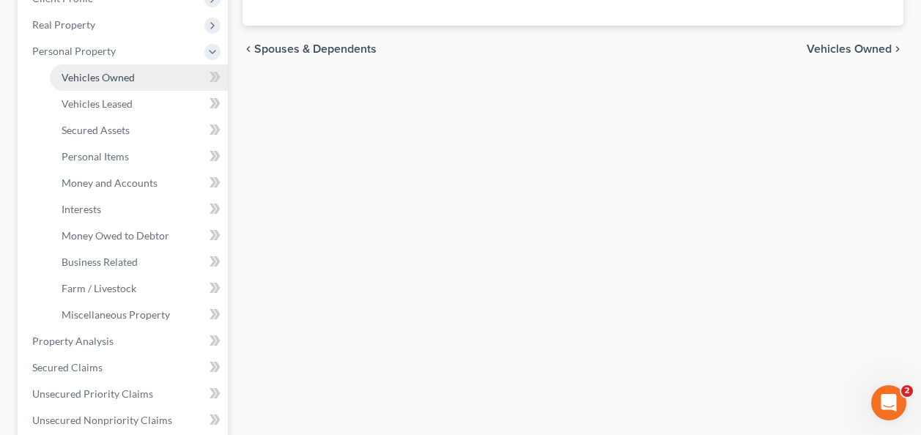
click at [109, 73] on span "Vehicles Owned" at bounding box center [98, 77] width 73 height 12
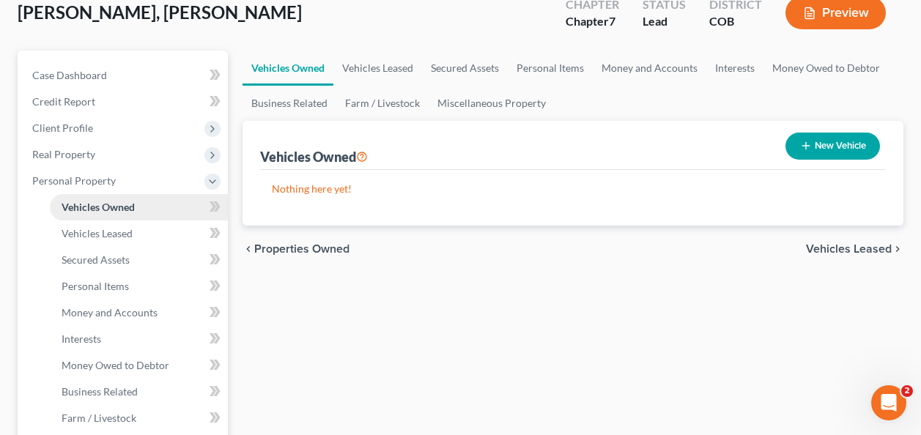
scroll to position [147, 0]
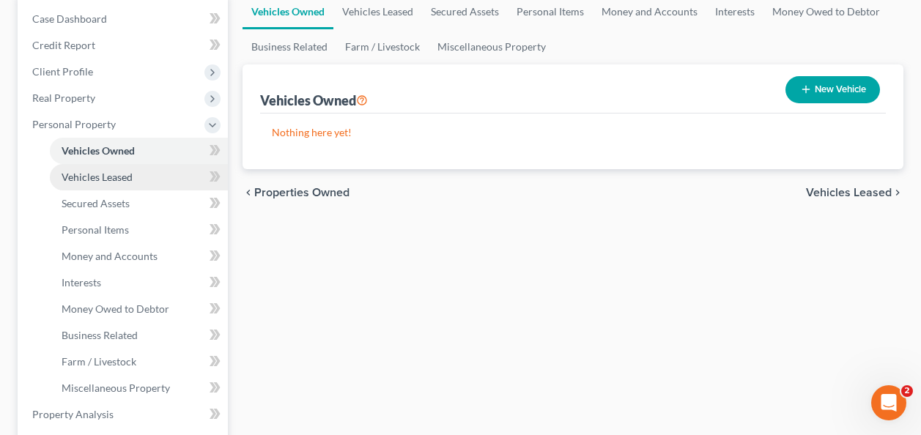
click at [104, 179] on span "Vehicles Leased" at bounding box center [97, 177] width 71 height 12
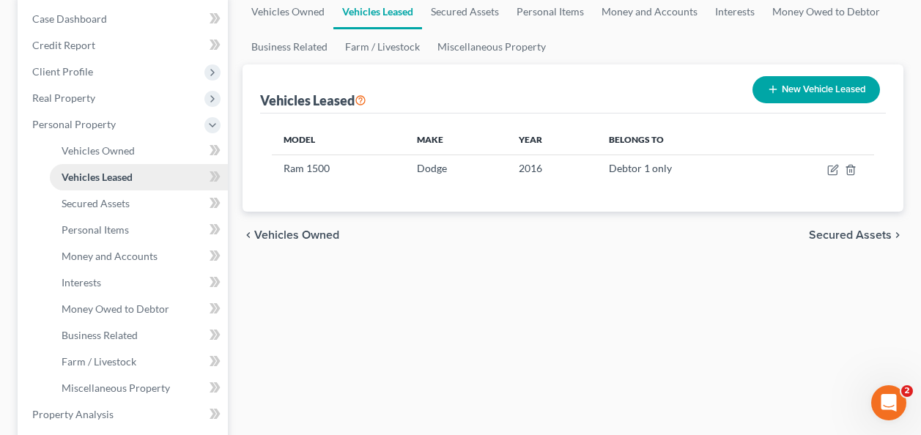
scroll to position [220, 0]
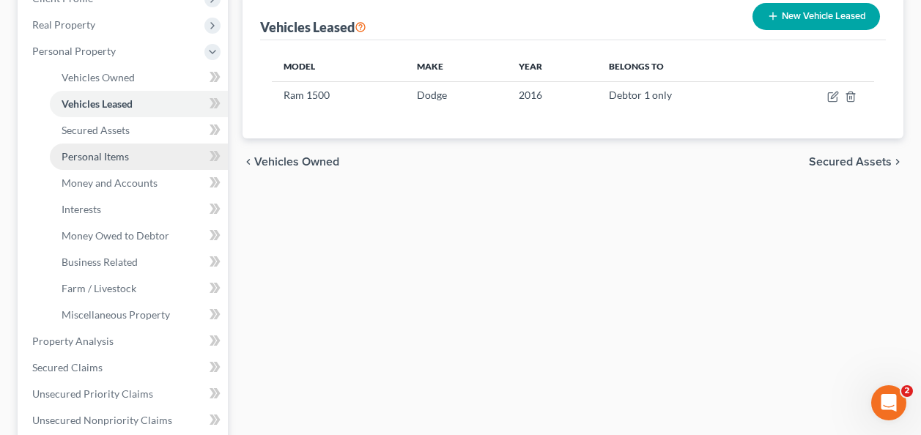
click at [79, 152] on span "Personal Items" at bounding box center [95, 156] width 67 height 12
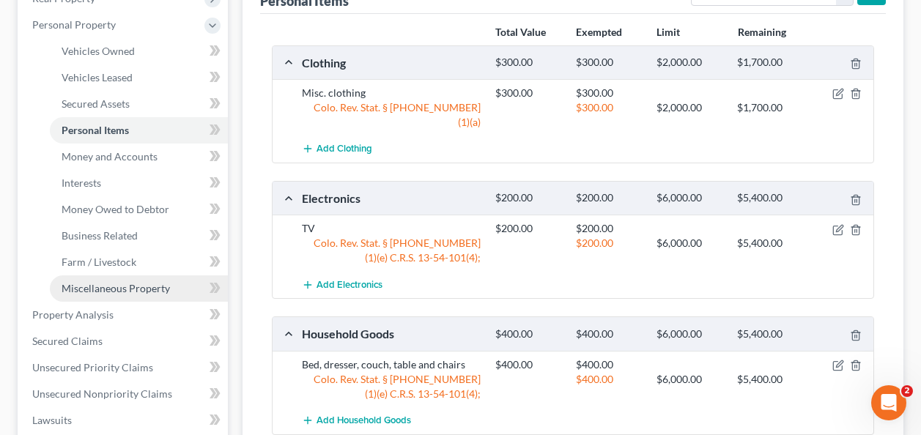
scroll to position [220, 0]
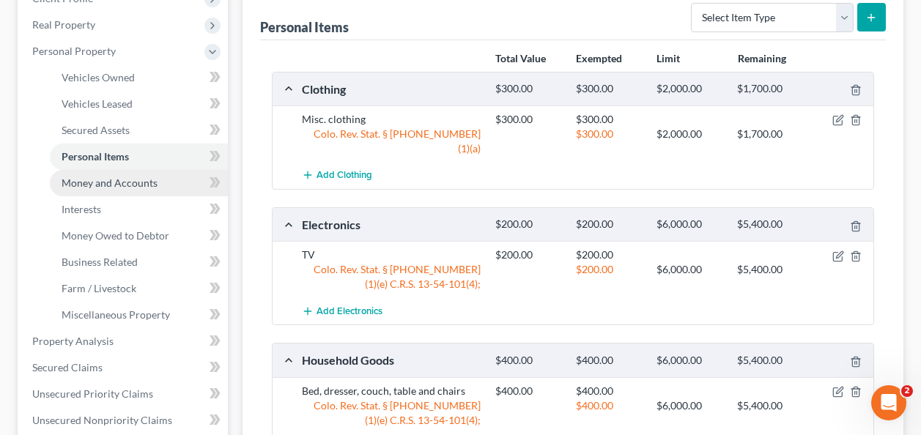
click at [89, 180] on span "Money and Accounts" at bounding box center [110, 183] width 96 height 12
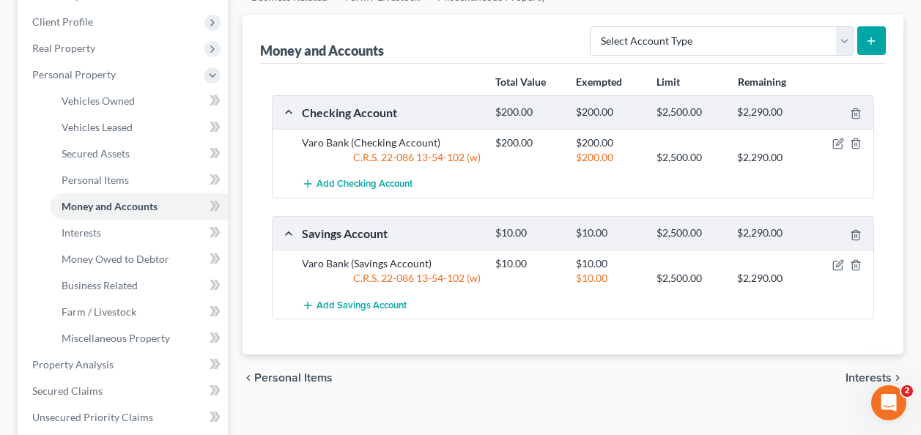
scroll to position [220, 0]
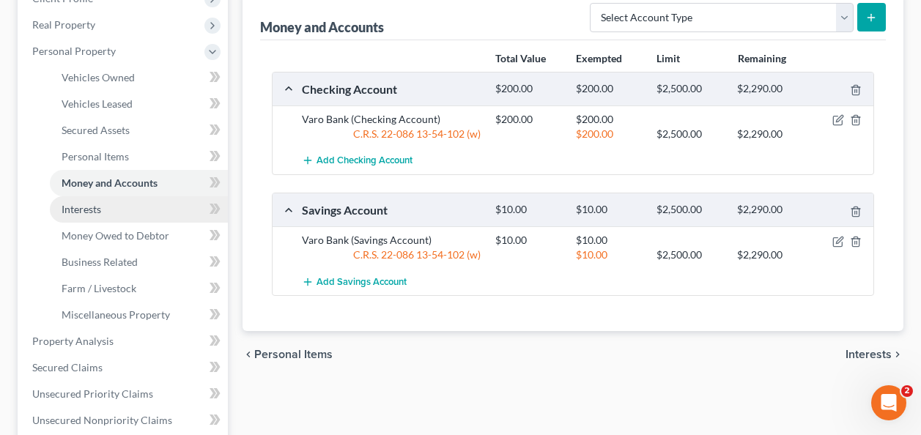
click at [78, 210] on span "Interests" at bounding box center [82, 209] width 40 height 12
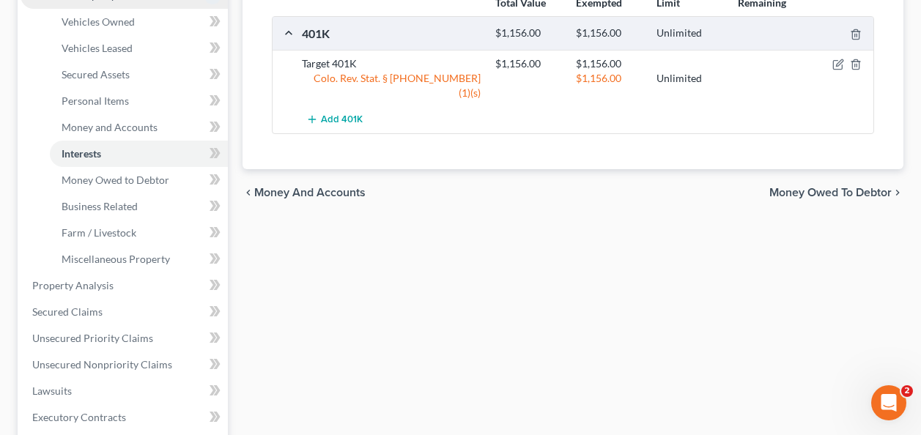
scroll to position [293, 0]
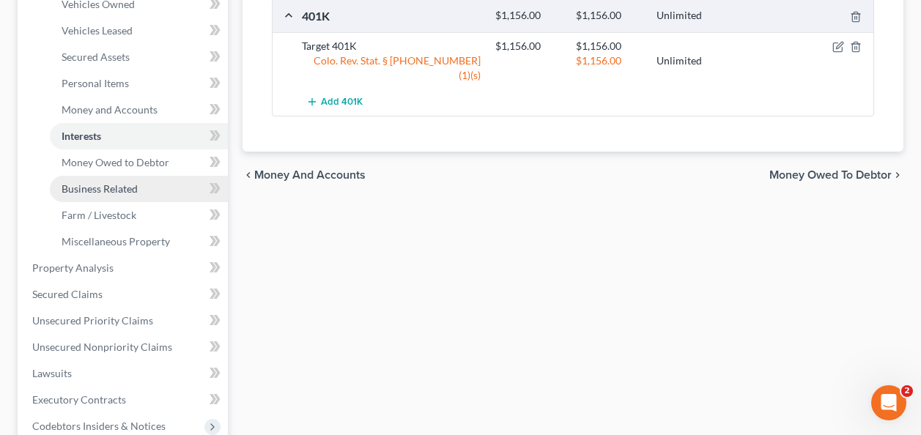
click at [104, 185] on span "Business Related" at bounding box center [100, 188] width 76 height 12
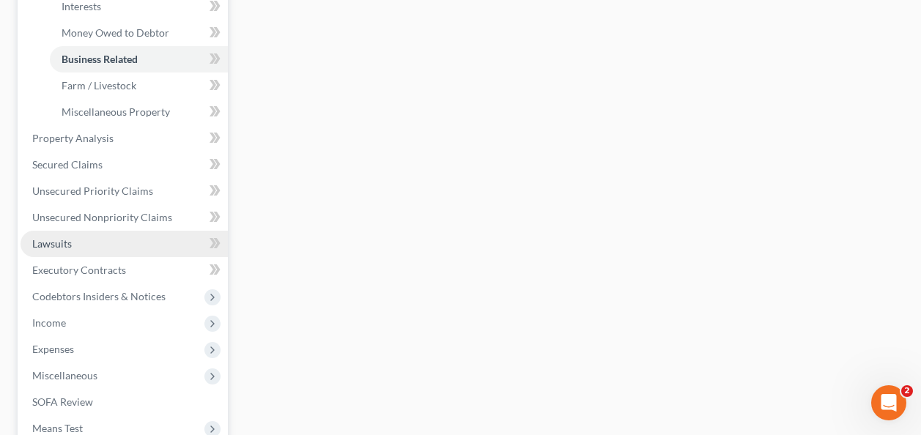
scroll to position [440, 0]
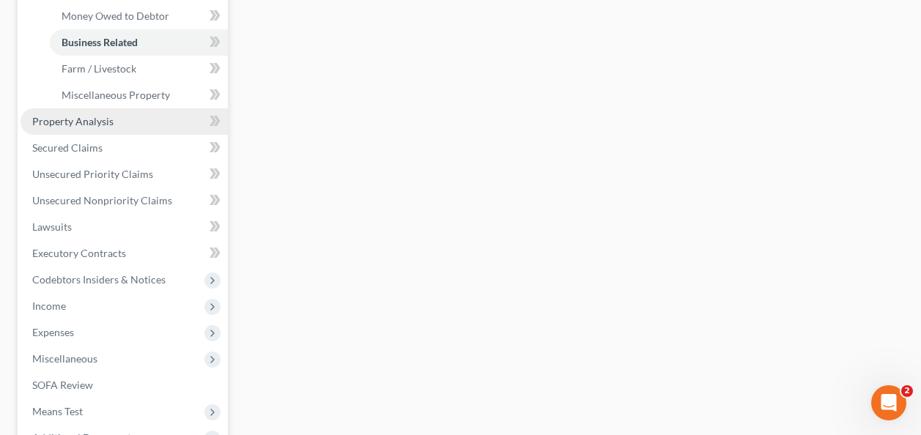
click at [48, 121] on span "Property Analysis" at bounding box center [72, 121] width 81 height 12
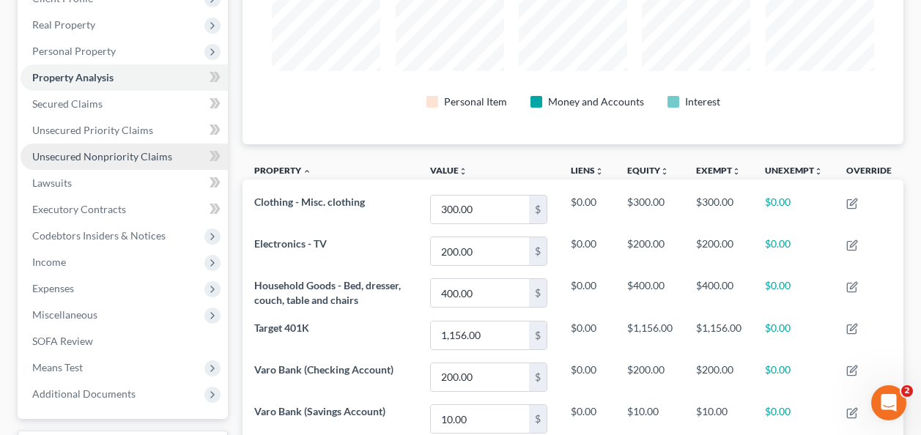
click at [66, 151] on span "Unsecured Nonpriority Claims" at bounding box center [102, 156] width 140 height 12
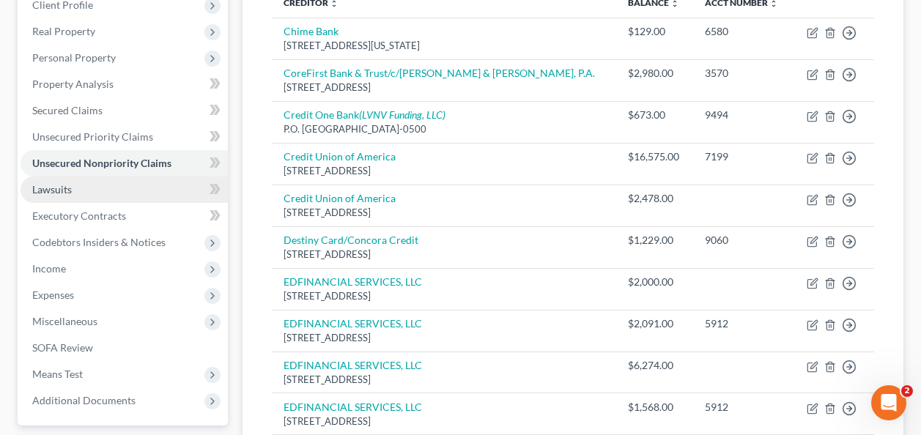
click at [66, 186] on span "Lawsuits" at bounding box center [52, 189] width 40 height 12
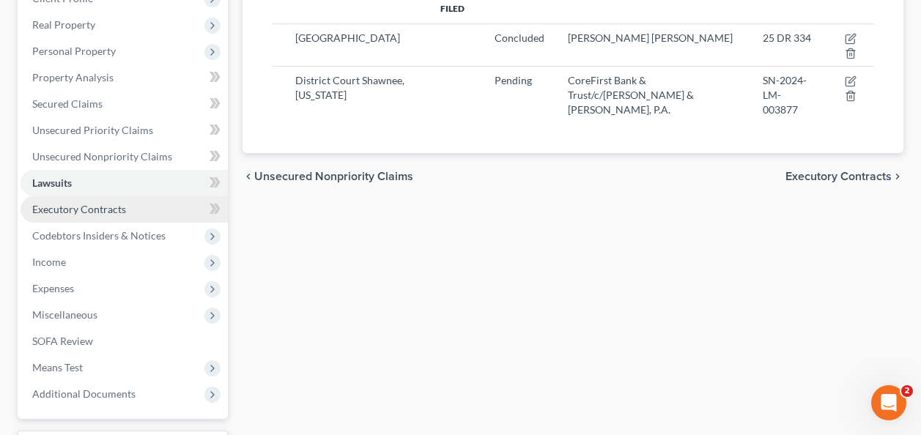
click at [66, 206] on span "Executory Contracts" at bounding box center [79, 209] width 94 height 12
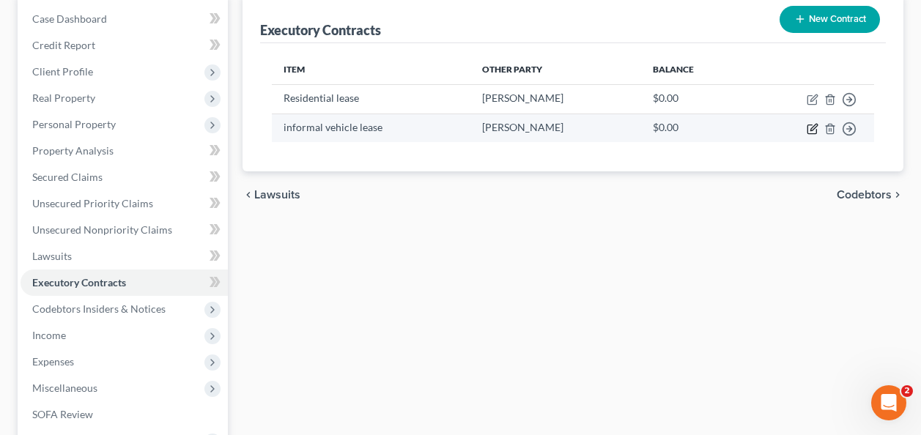
click at [808, 126] on icon "button" at bounding box center [813, 129] width 12 height 12
select select "3"
select select "5"
select select "0"
select select "1"
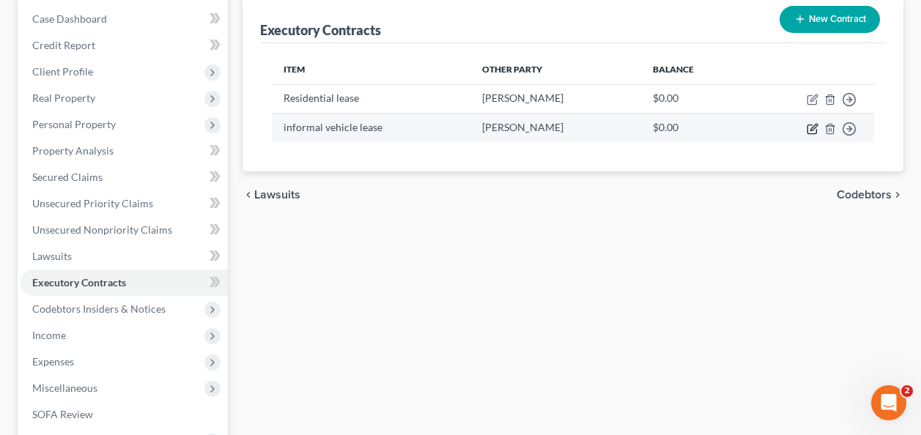
select select "0"
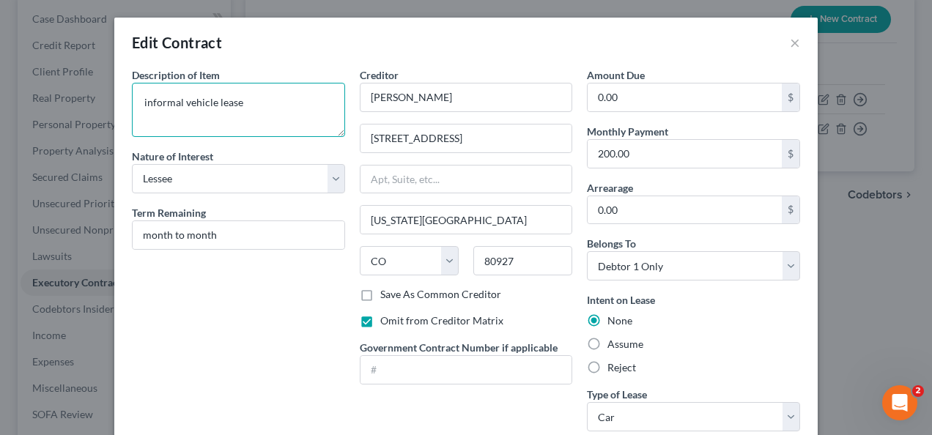
click at [141, 103] on textarea "informal vehicle lease" at bounding box center [238, 110] width 213 height 54
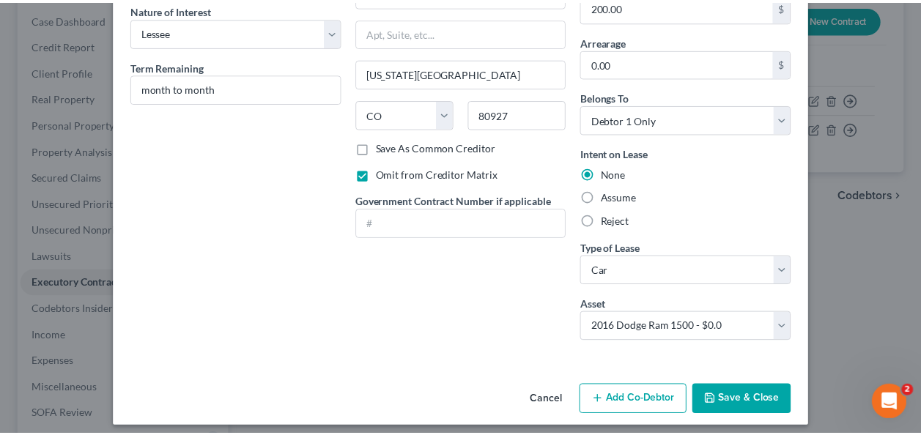
scroll to position [156, 0]
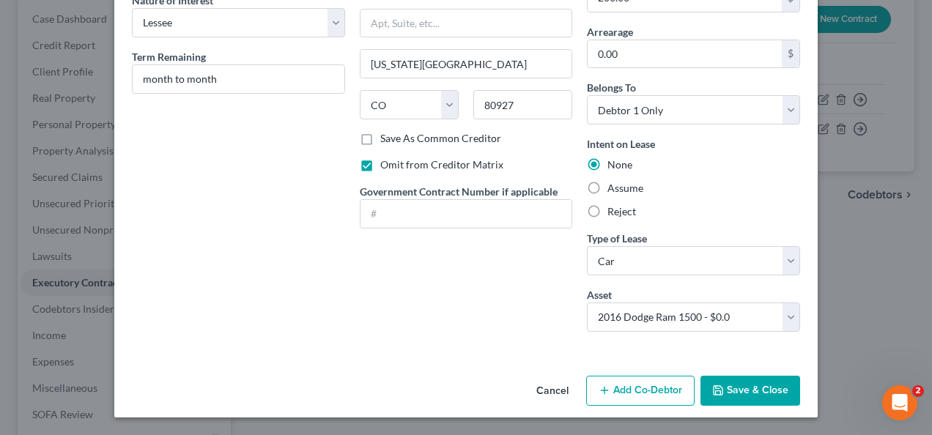
type textarea "Informal vehicle lease"
click at [744, 384] on button "Save & Close" at bounding box center [750, 391] width 100 height 31
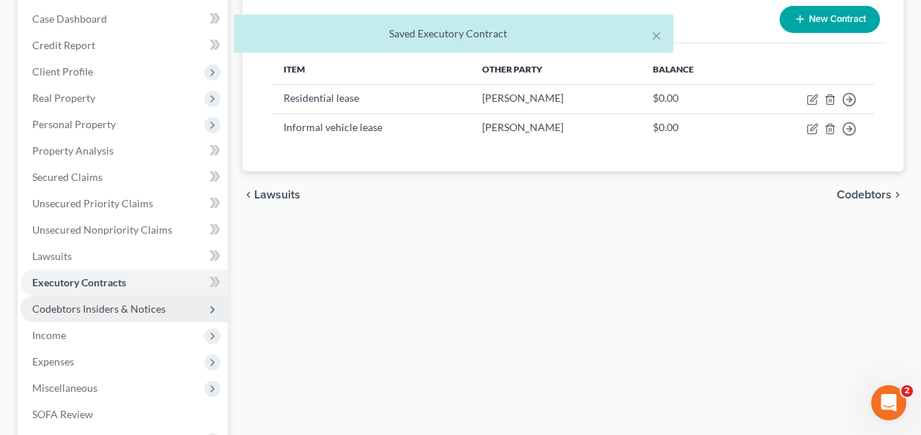
click at [71, 303] on span "Codebtors Insiders & Notices" at bounding box center [98, 309] width 133 height 12
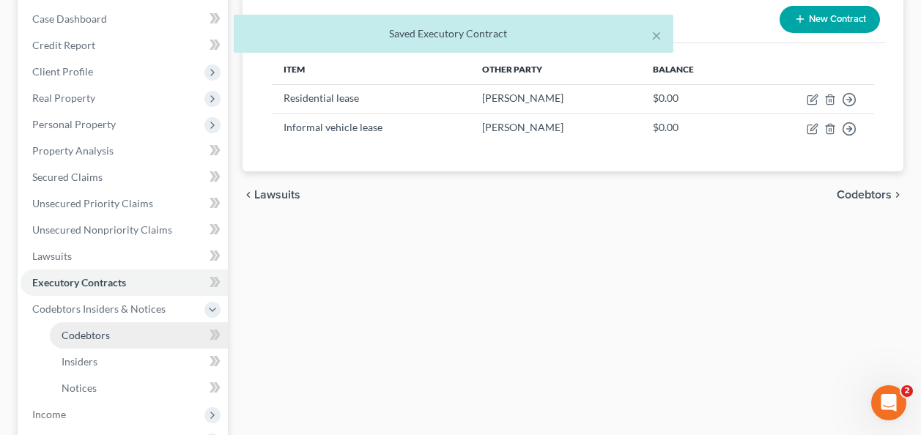
click at [86, 336] on span "Codebtors" at bounding box center [86, 335] width 48 height 12
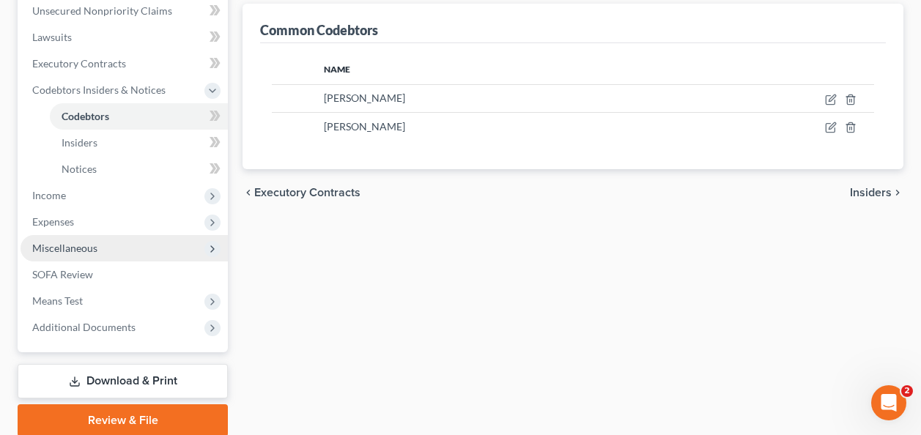
scroll to position [366, 0]
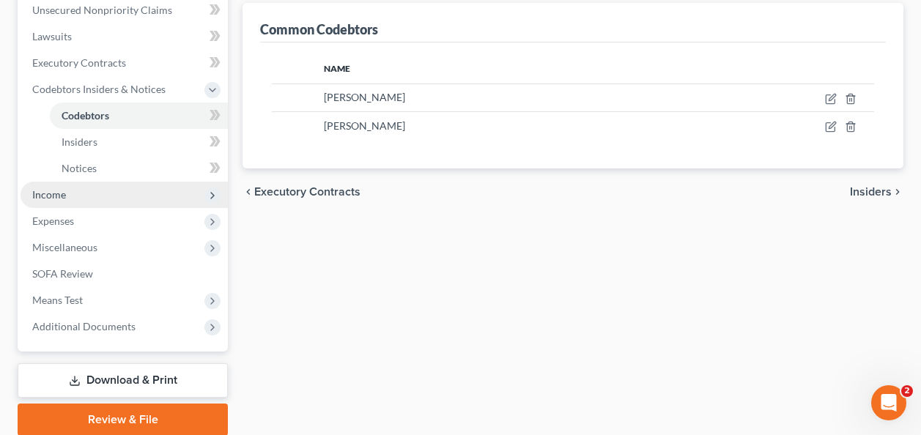
click at [44, 188] on span "Income" at bounding box center [49, 194] width 34 height 12
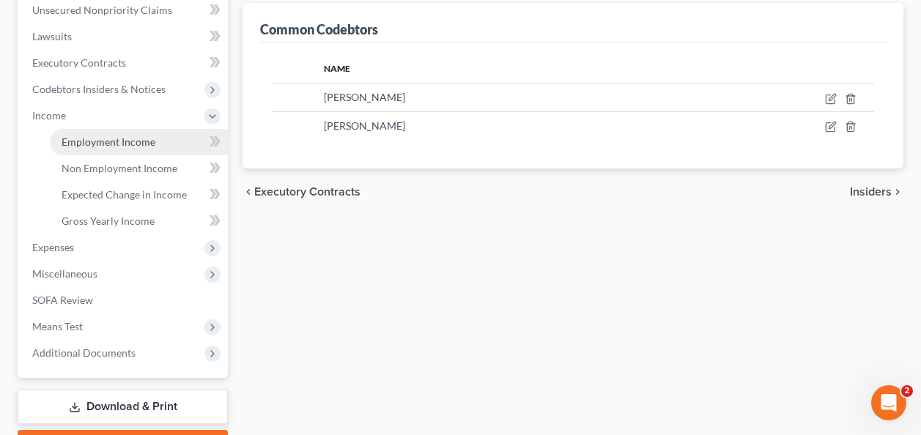
click at [101, 140] on span "Employment Income" at bounding box center [109, 142] width 94 height 12
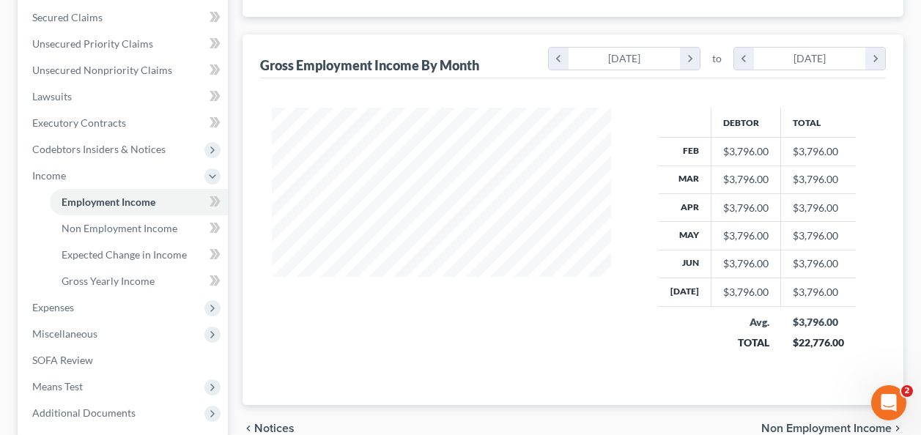
scroll to position [293, 0]
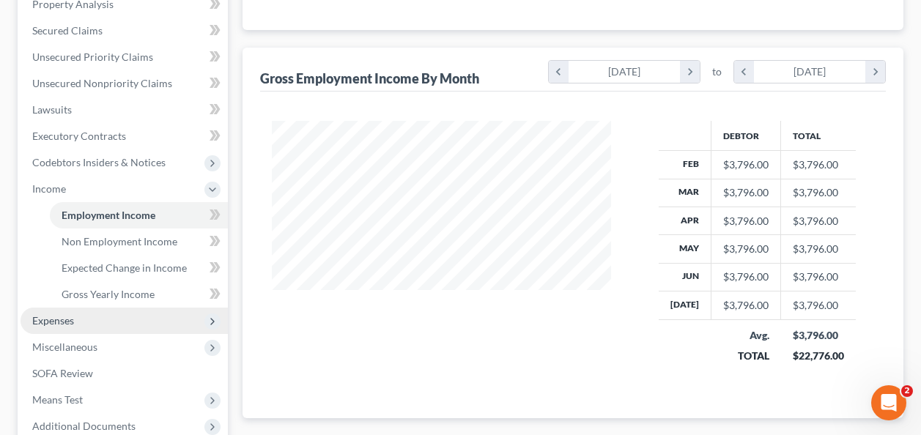
click at [50, 314] on span "Expenses" at bounding box center [53, 320] width 42 height 12
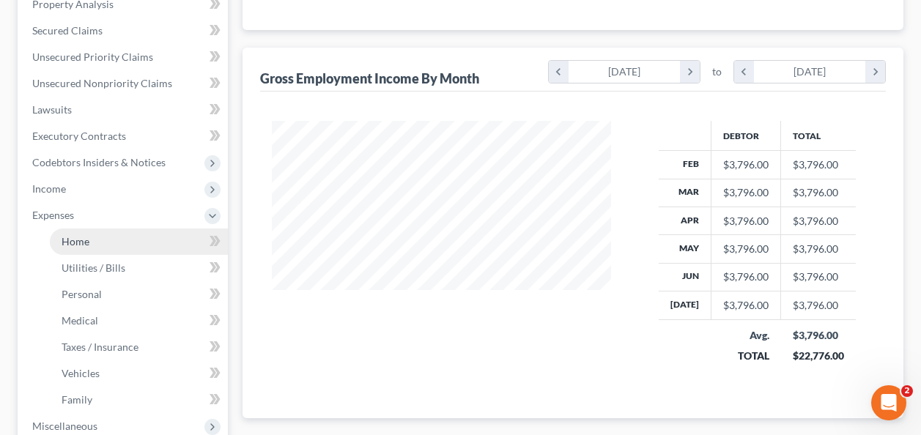
click at [93, 240] on link "Home" at bounding box center [139, 242] width 178 height 26
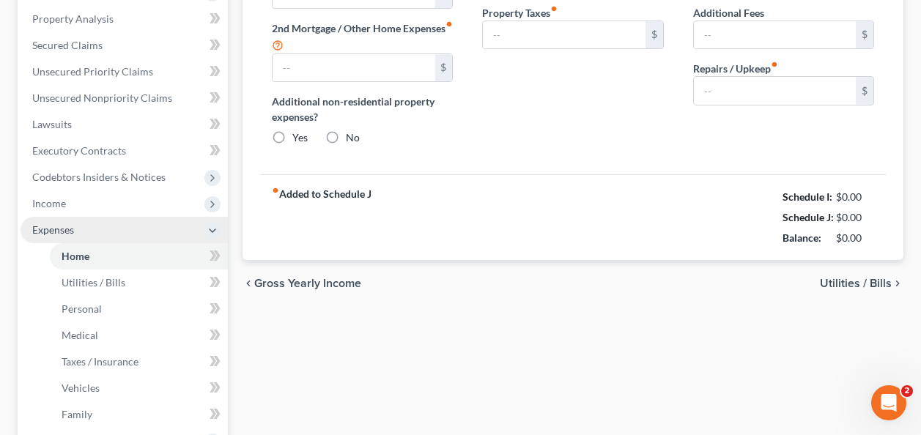
type input "500.00"
type input "0.00"
radio input "true"
type input "0.00"
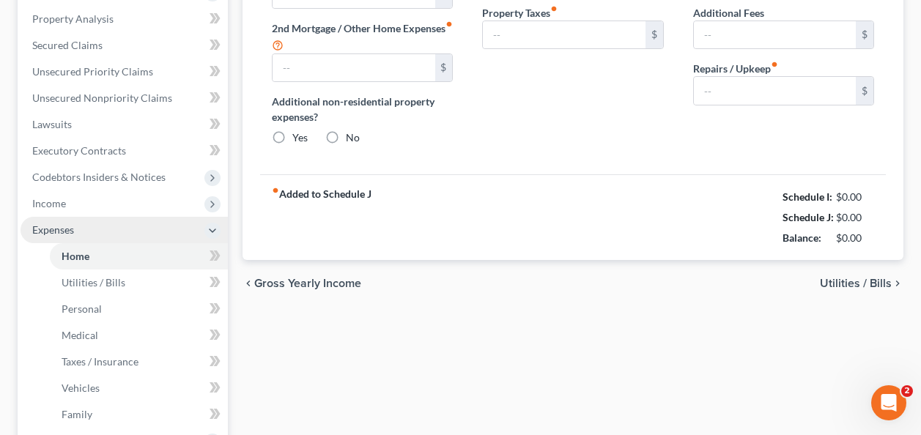
type input "0.00"
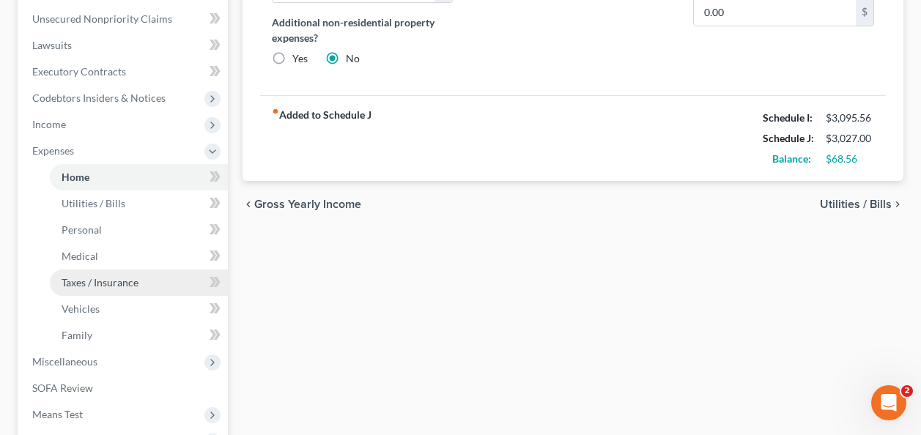
scroll to position [366, 0]
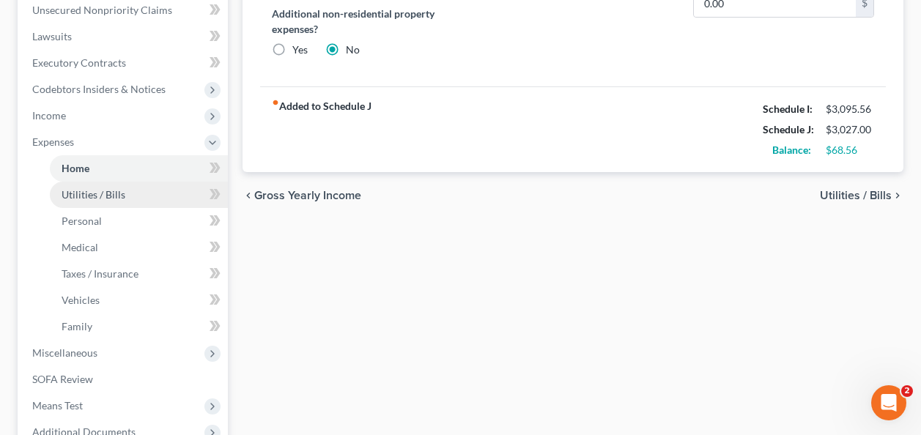
click at [78, 190] on span "Utilities / Bills" at bounding box center [94, 194] width 64 height 12
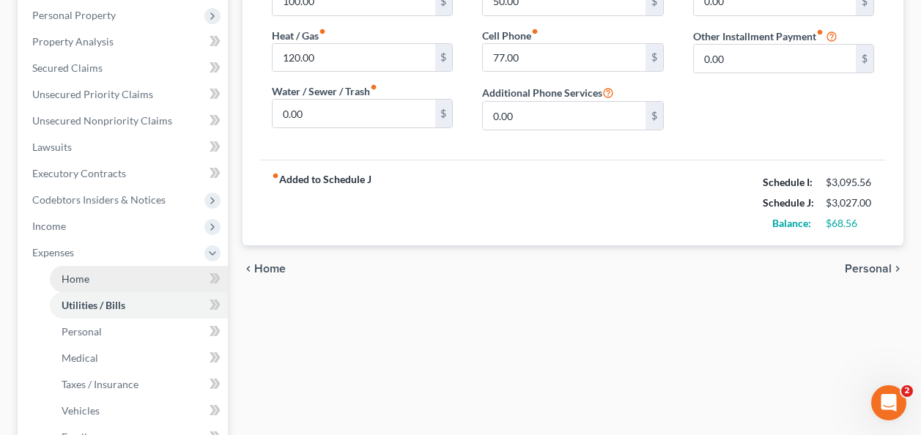
scroll to position [293, 0]
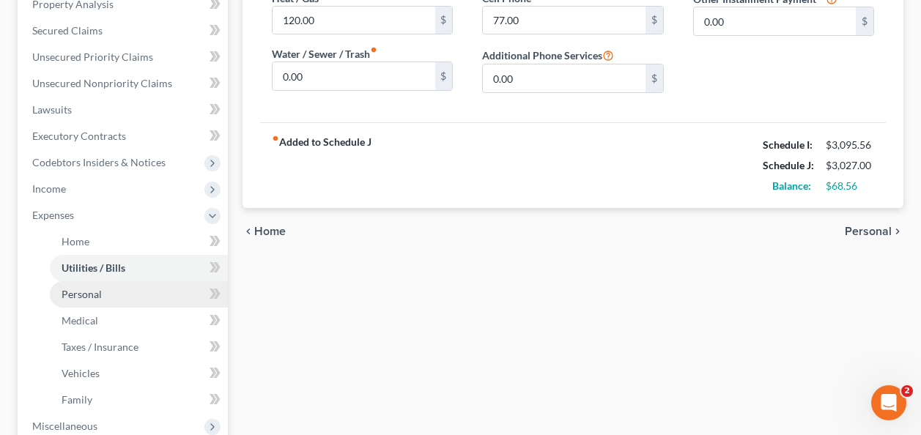
click at [84, 292] on span "Personal" at bounding box center [82, 294] width 40 height 12
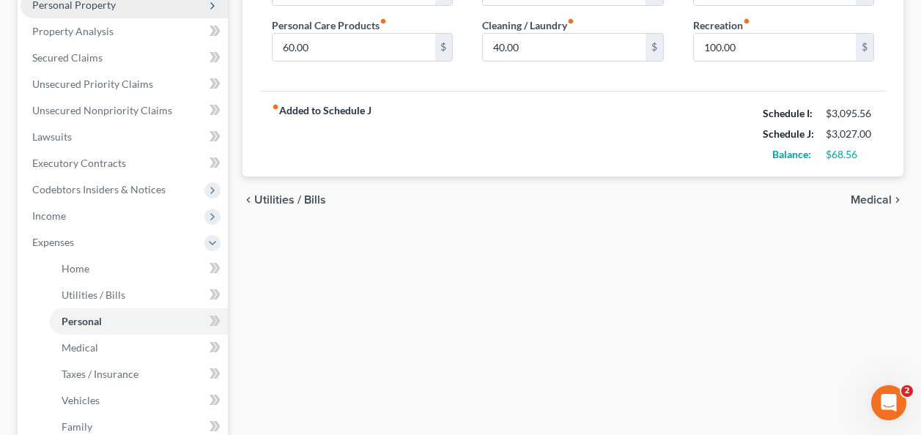
scroll to position [293, 0]
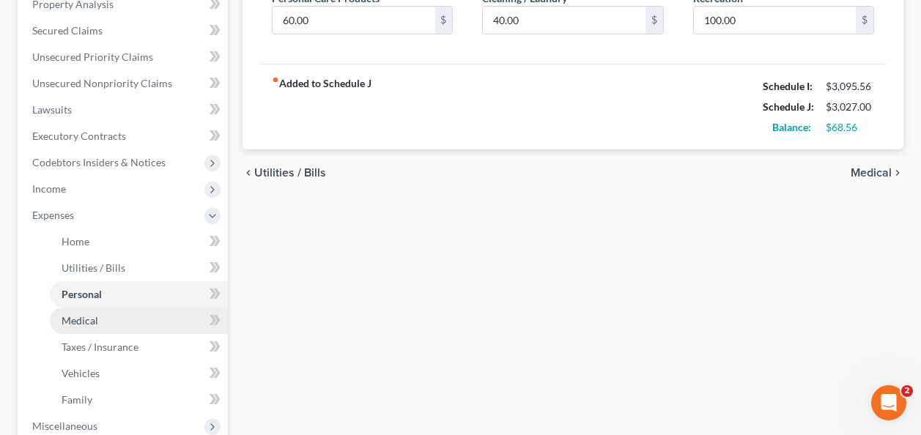
click at [82, 313] on link "Medical" at bounding box center [139, 321] width 178 height 26
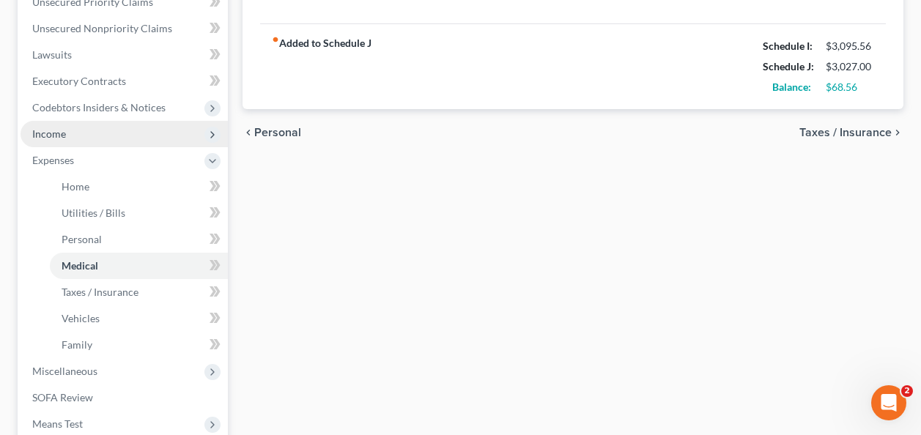
scroll to position [366, 0]
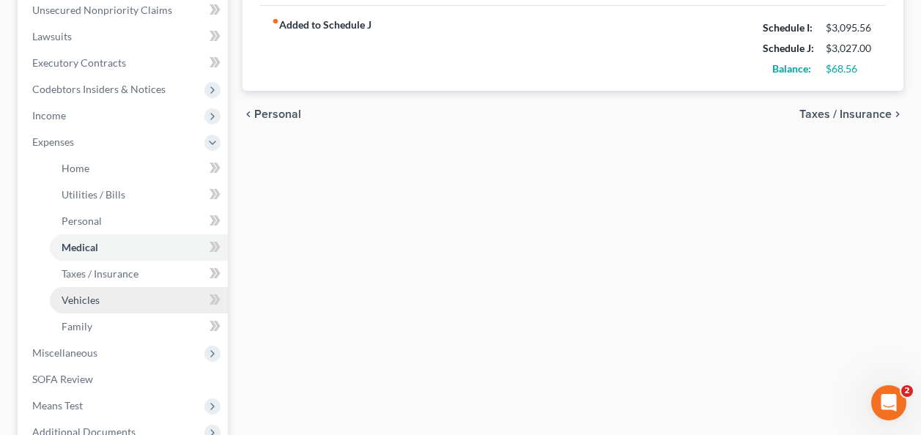
click at [81, 294] on span "Vehicles" at bounding box center [81, 300] width 38 height 12
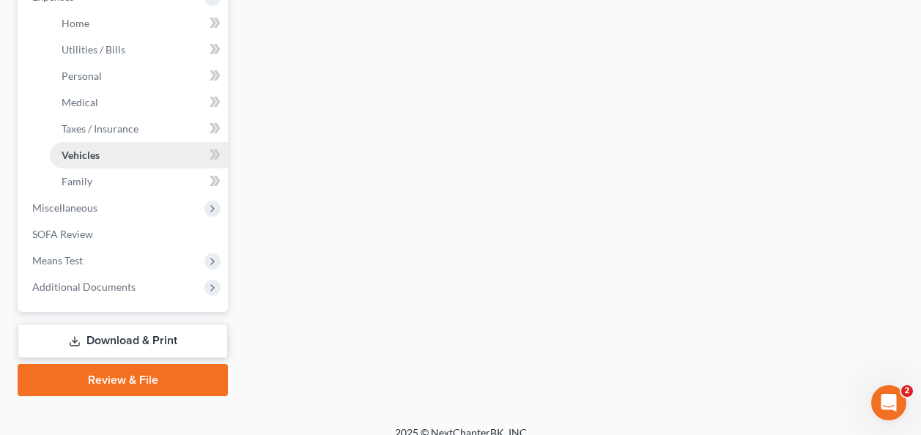
scroll to position [513, 0]
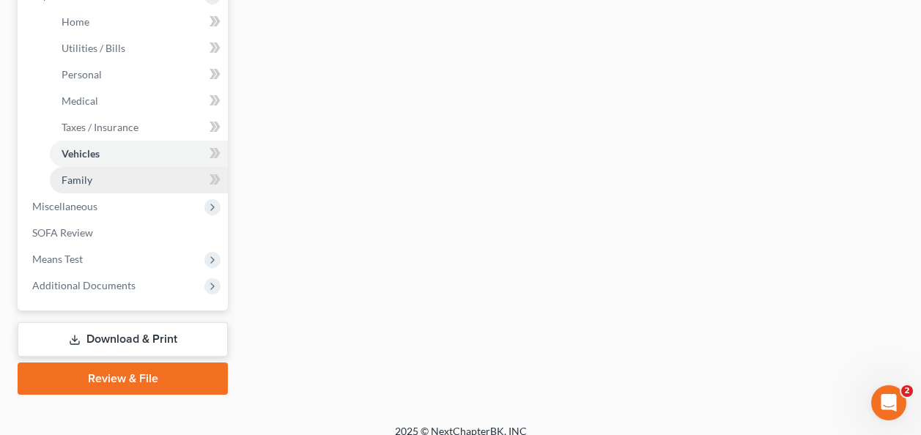
click at [81, 182] on span "Family" at bounding box center [77, 180] width 31 height 12
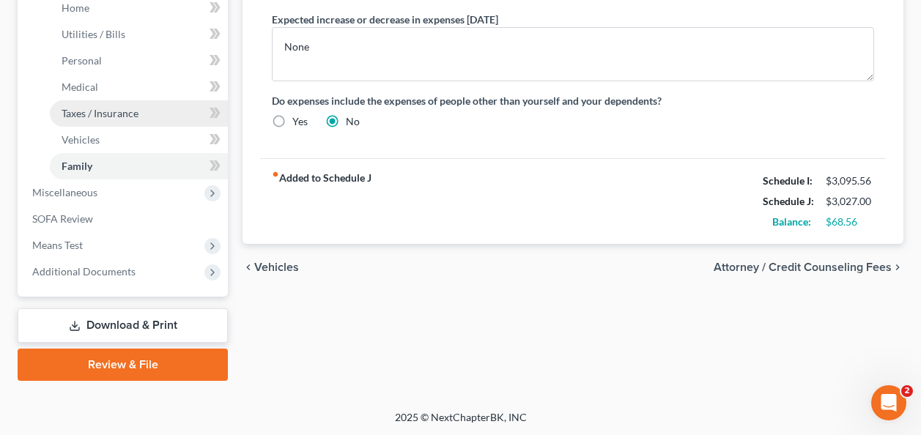
scroll to position [527, 0]
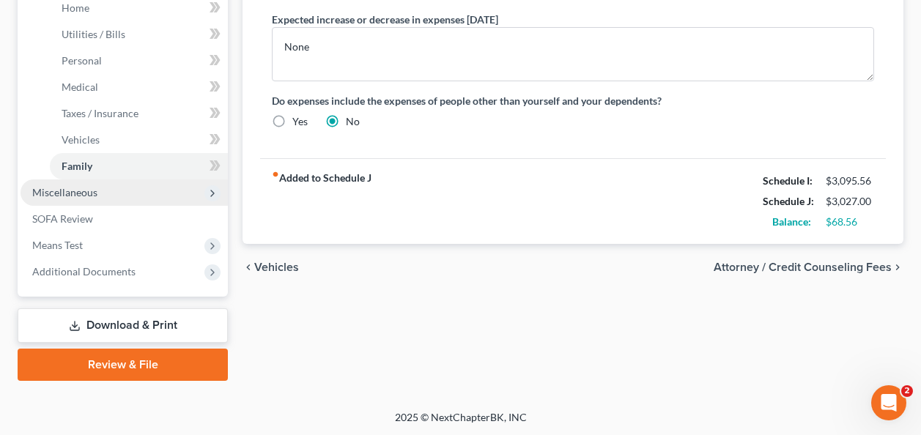
click at [81, 193] on span "Miscellaneous" at bounding box center [64, 192] width 65 height 12
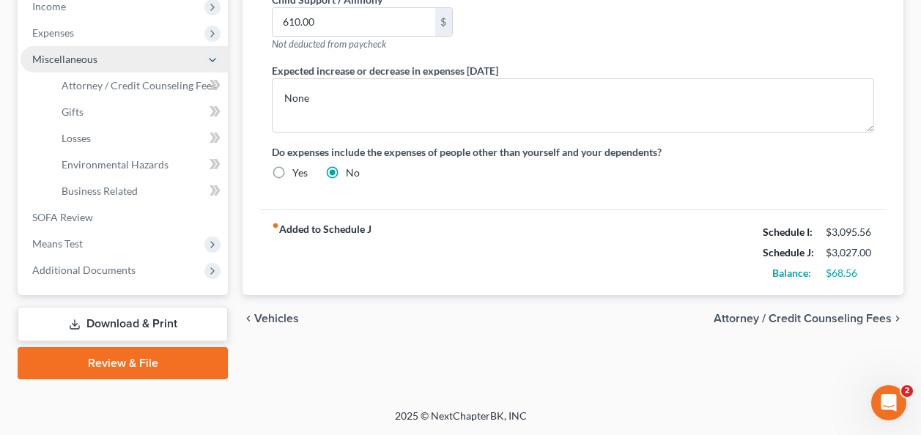
scroll to position [474, 0]
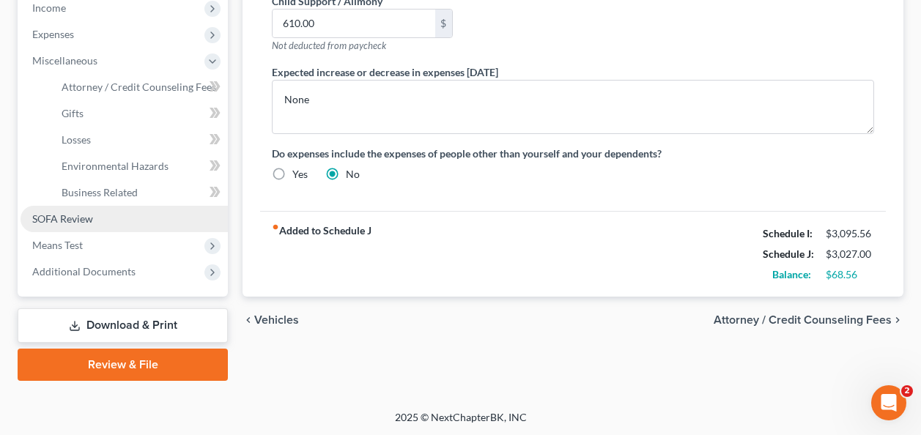
click at [64, 211] on link "SOFA Review" at bounding box center [124, 219] width 207 height 26
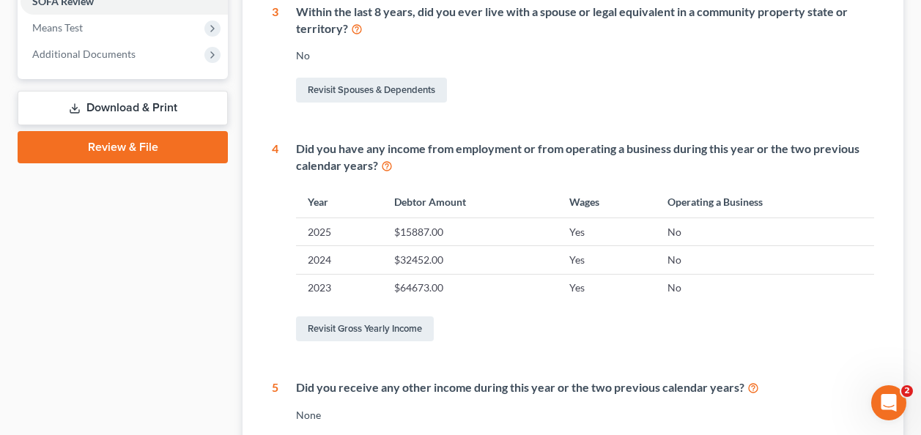
scroll to position [586, 0]
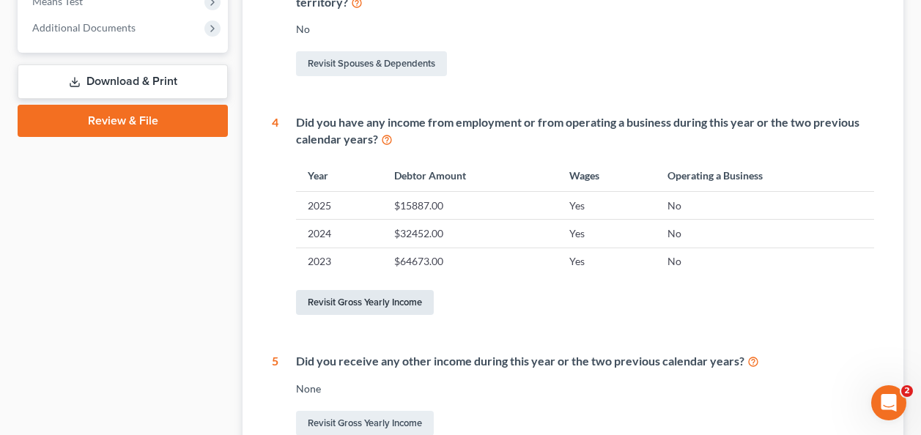
click at [385, 295] on link "Revisit Gross Yearly Income" at bounding box center [365, 302] width 138 height 25
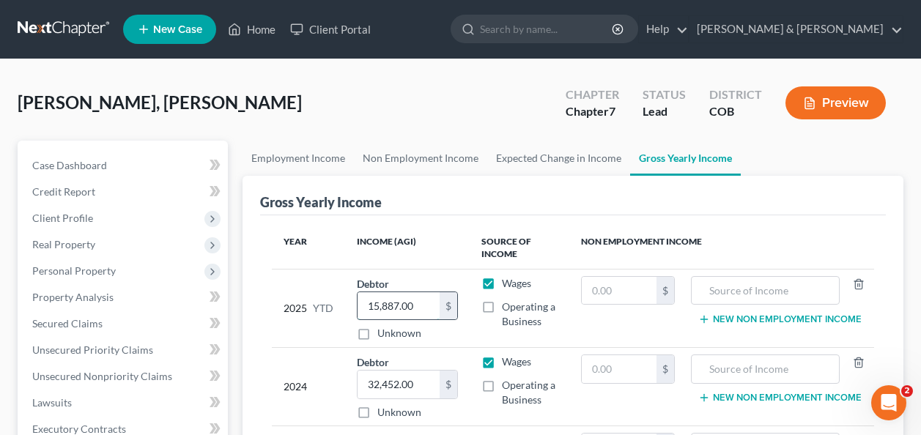
click at [370, 304] on input "15,887.00" at bounding box center [399, 306] width 82 height 28
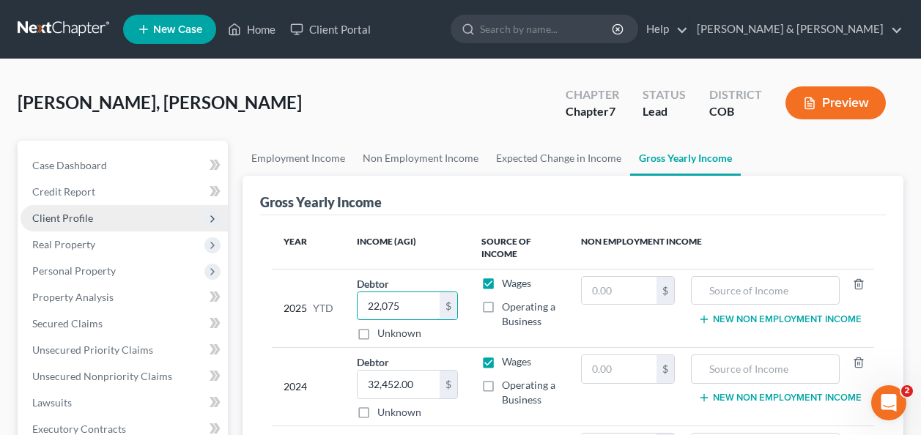
type input "22,075"
click at [64, 215] on span "Client Profile" at bounding box center [62, 218] width 61 height 12
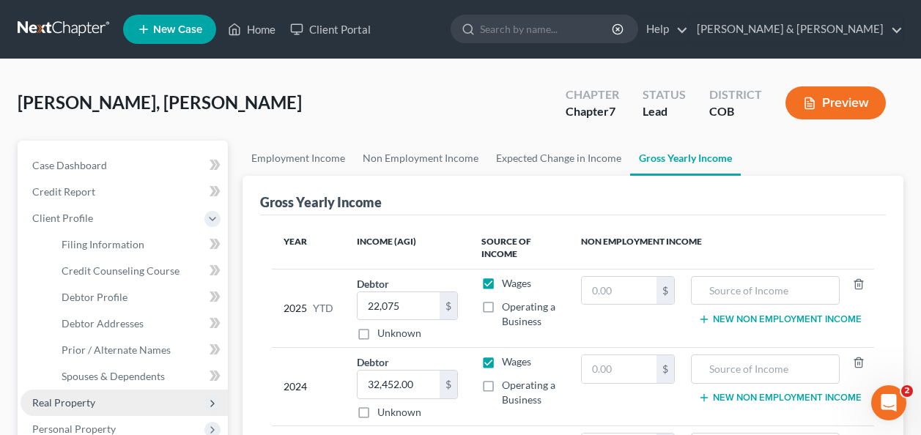
click at [77, 399] on span "Real Property" at bounding box center [63, 402] width 63 height 12
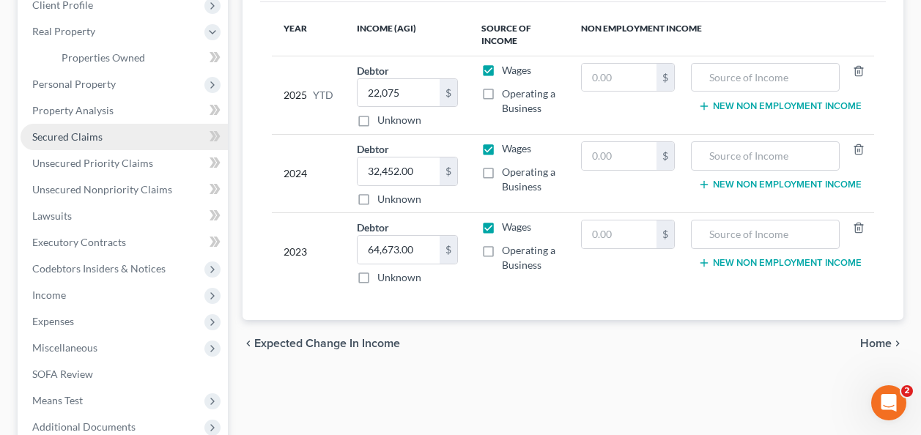
scroll to position [293, 0]
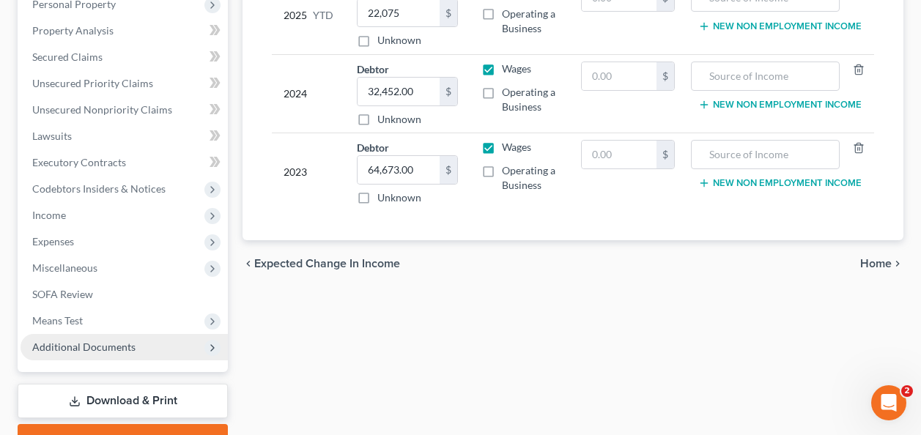
click at [65, 346] on span "Additional Documents" at bounding box center [83, 347] width 103 height 12
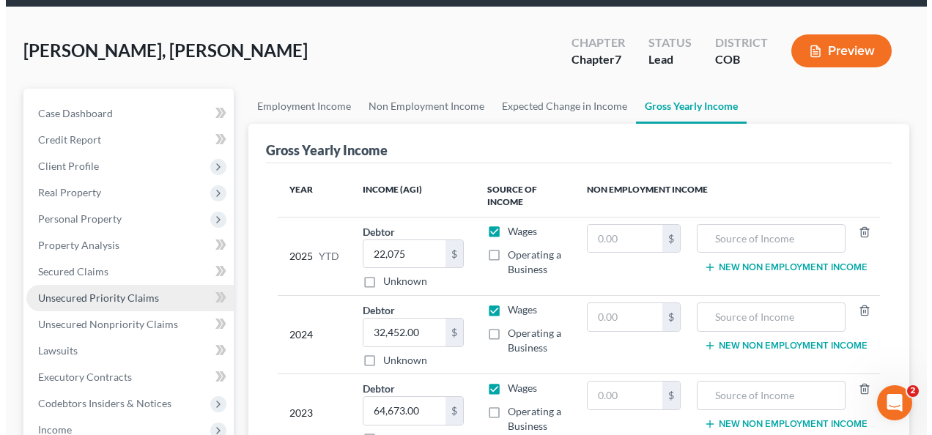
scroll to position [47, 0]
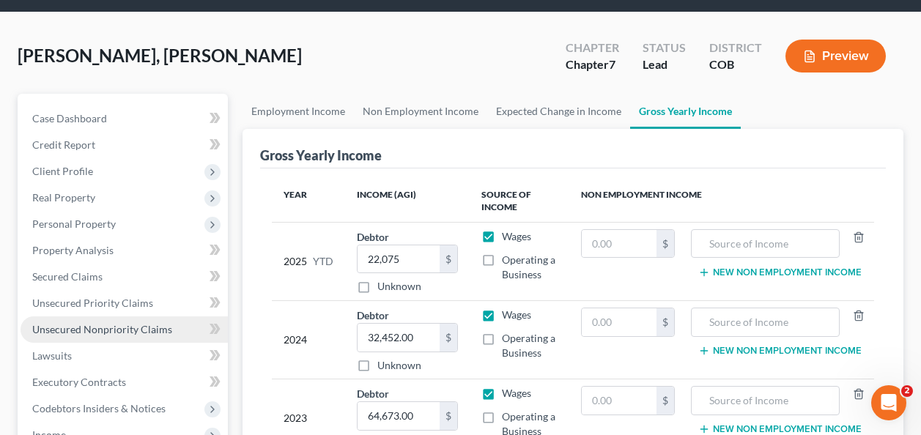
click at [66, 324] on span "Unsecured Nonpriority Claims" at bounding box center [102, 329] width 140 height 12
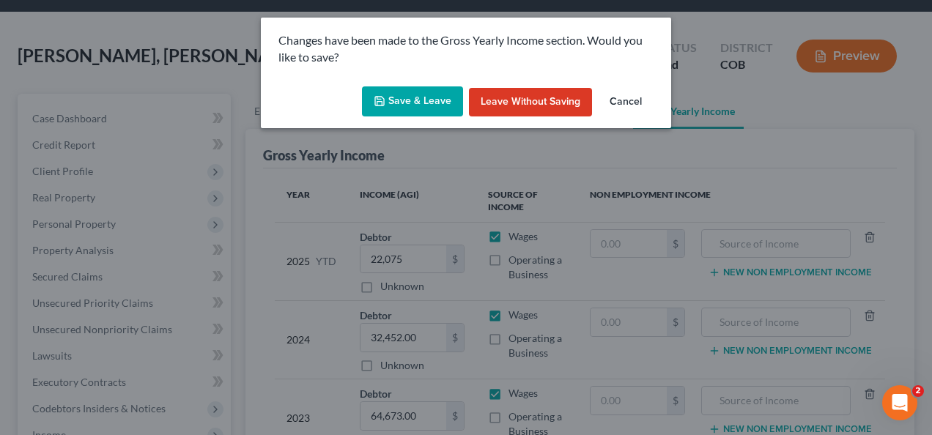
click at [388, 94] on button "Save & Leave" at bounding box center [412, 101] width 101 height 31
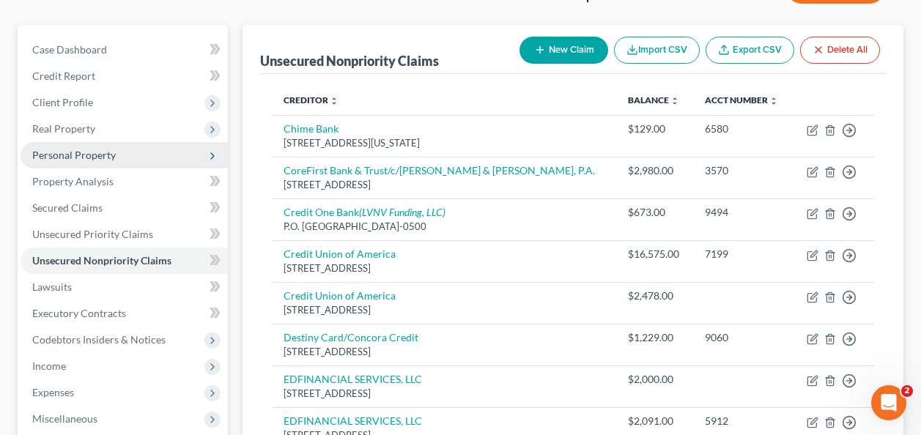
scroll to position [220, 0]
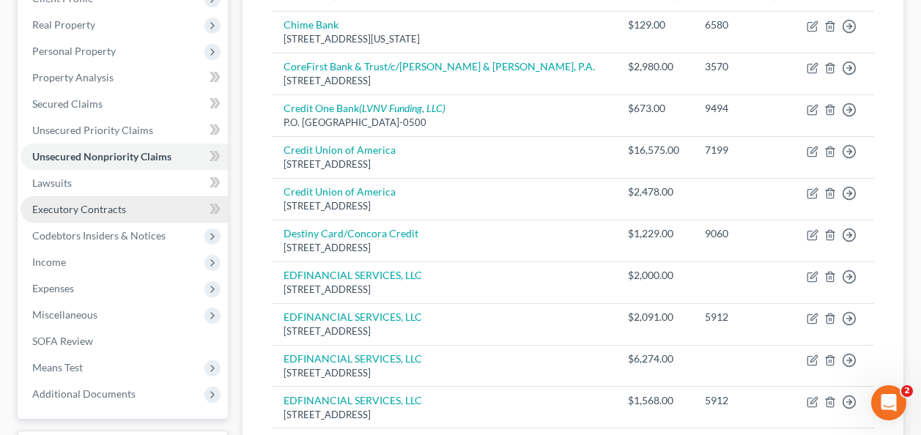
click at [77, 203] on span "Executory Contracts" at bounding box center [79, 209] width 94 height 12
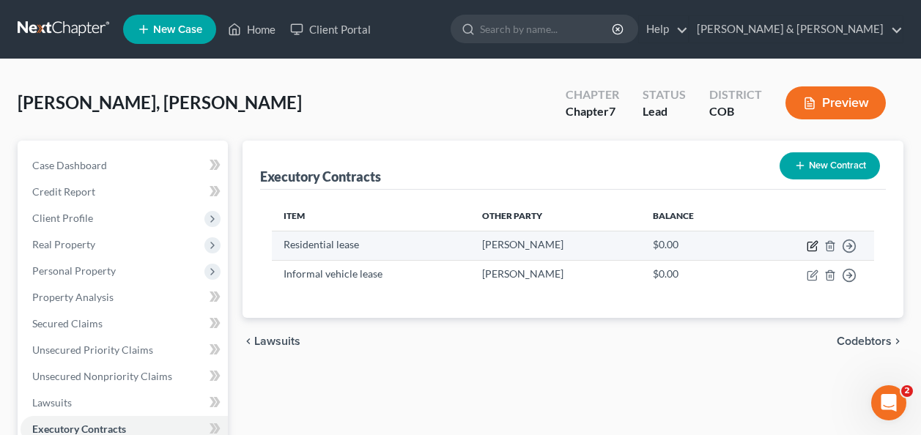
click at [807, 243] on icon "button" at bounding box center [813, 246] width 12 height 12
select select "3"
select select "5"
select select "0"
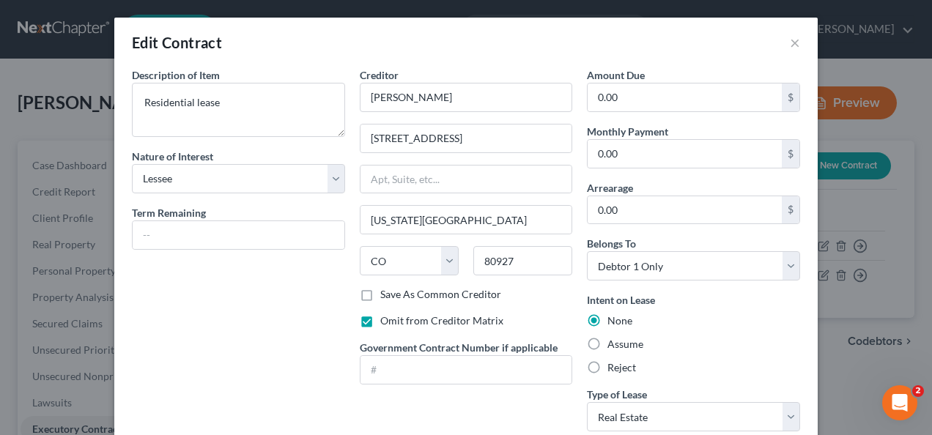
scroll to position [100, 0]
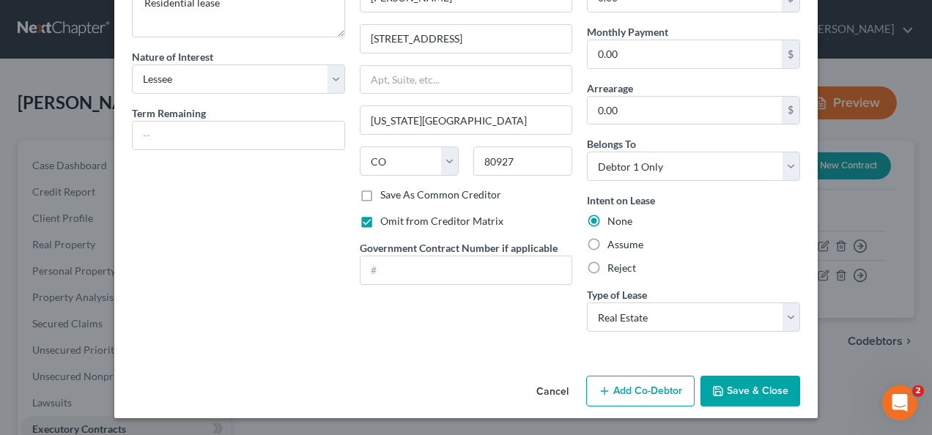
click at [742, 390] on button "Save & Close" at bounding box center [750, 391] width 100 height 31
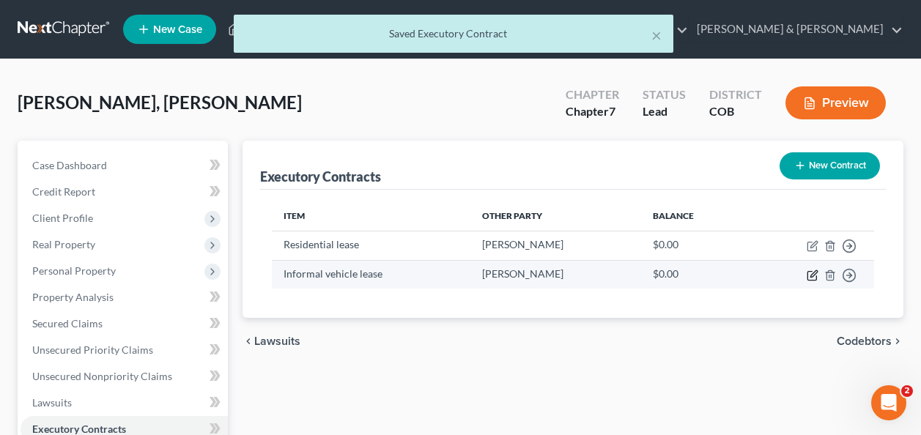
click at [815, 277] on icon "button" at bounding box center [813, 276] width 12 height 12
select select "3"
select select "5"
select select "0"
select select "1"
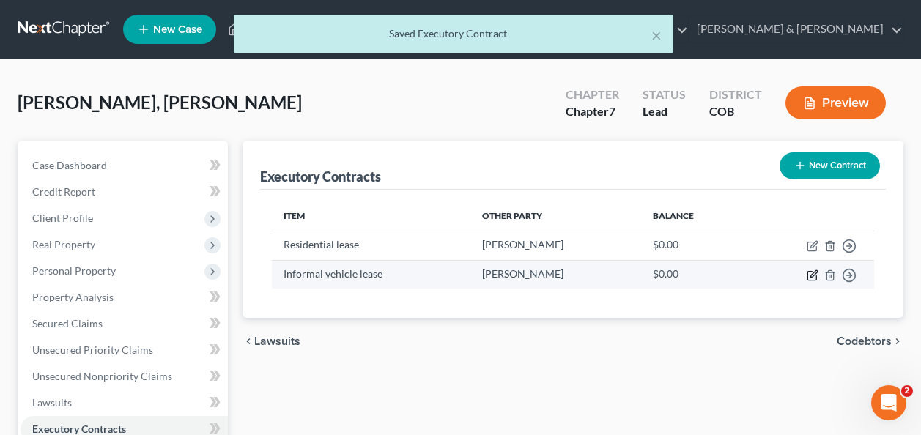
select select "0"
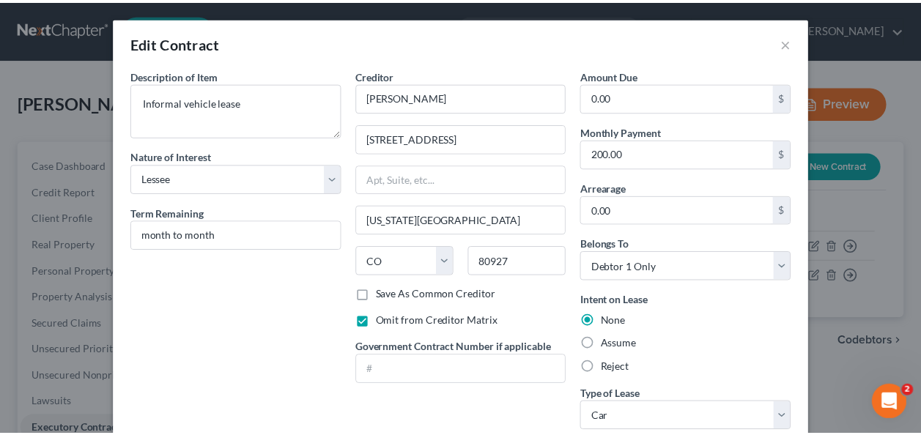
scroll to position [156, 0]
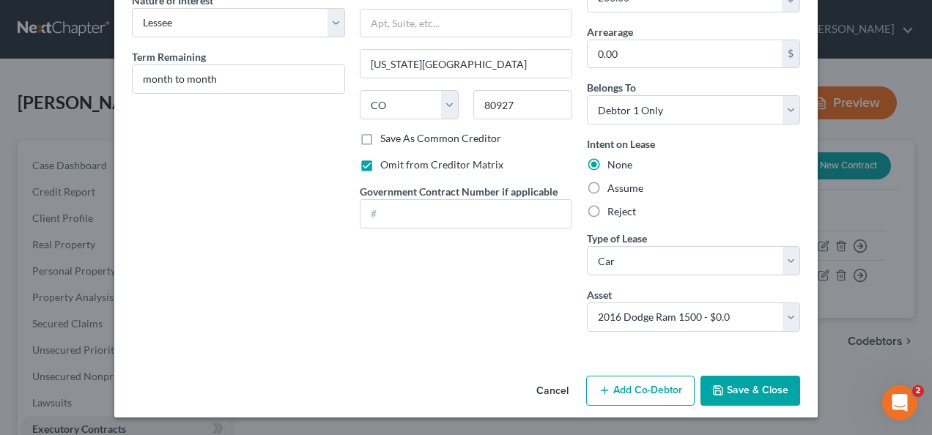
click at [736, 391] on button "Save & Close" at bounding box center [750, 391] width 100 height 31
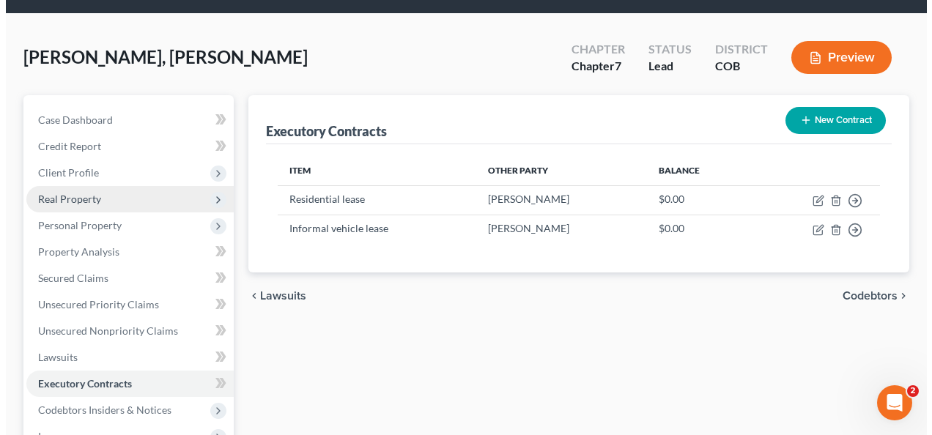
scroll to position [0, 0]
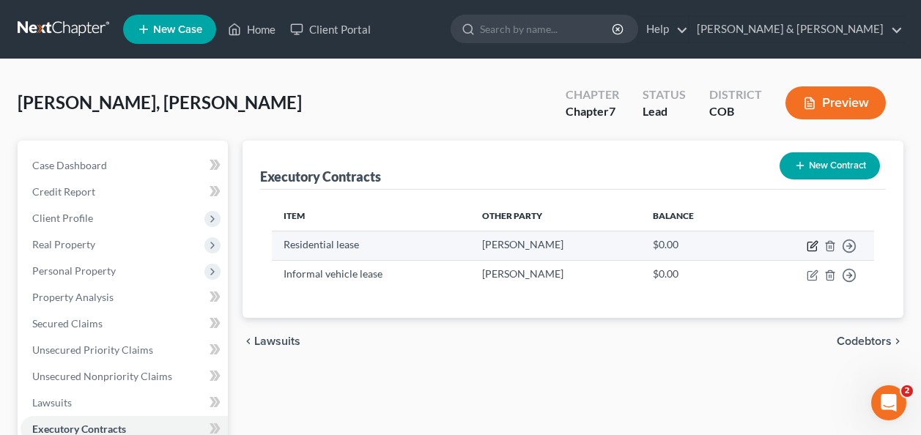
click at [814, 245] on icon "button" at bounding box center [813, 244] width 7 height 7
select select "3"
select select "5"
select select "0"
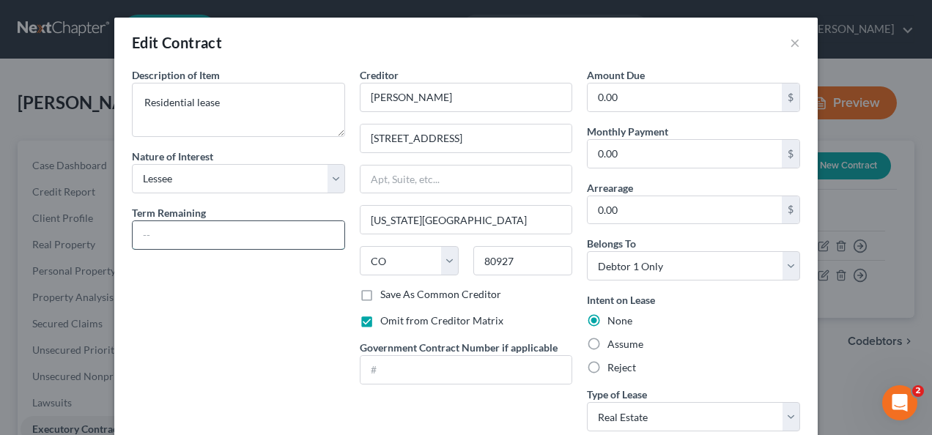
click at [152, 234] on input "text" at bounding box center [239, 235] width 212 height 28
type input "Month to Month"
click at [594, 151] on input "0.00" at bounding box center [685, 154] width 194 height 28
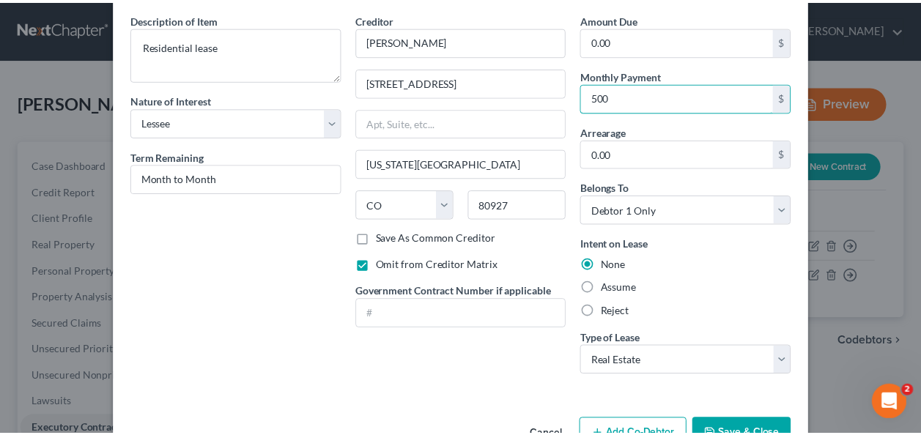
scroll to position [100, 0]
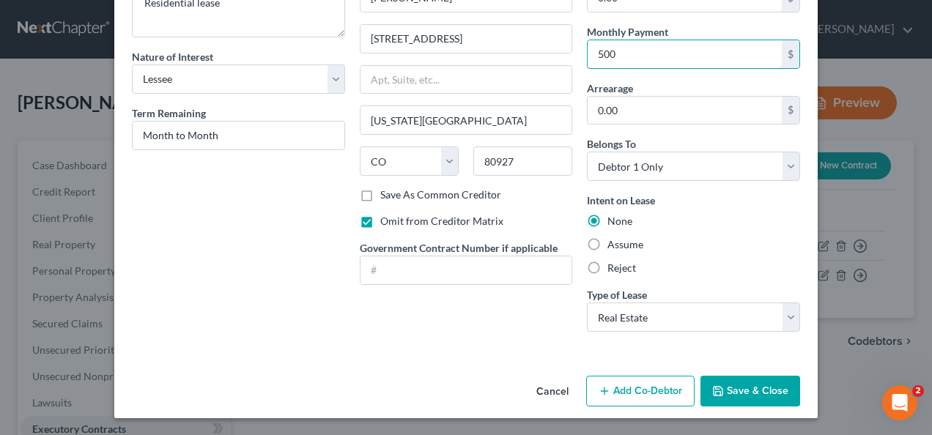
type input "500"
click at [730, 388] on button "Save & Close" at bounding box center [750, 391] width 100 height 31
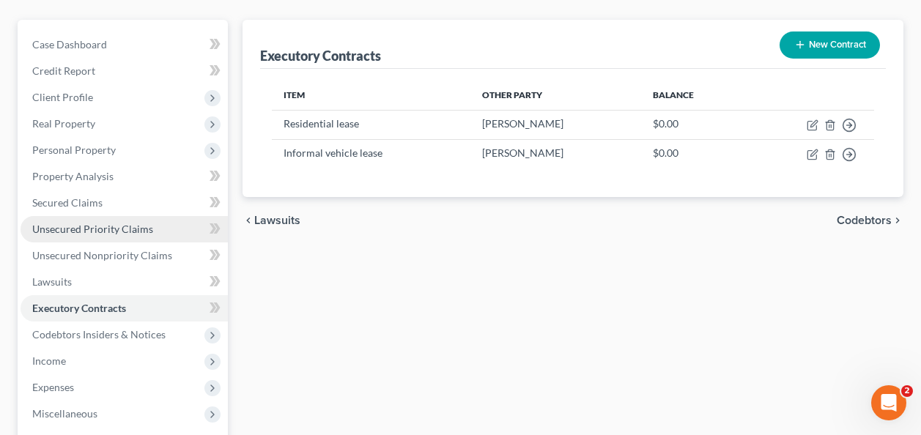
scroll to position [147, 0]
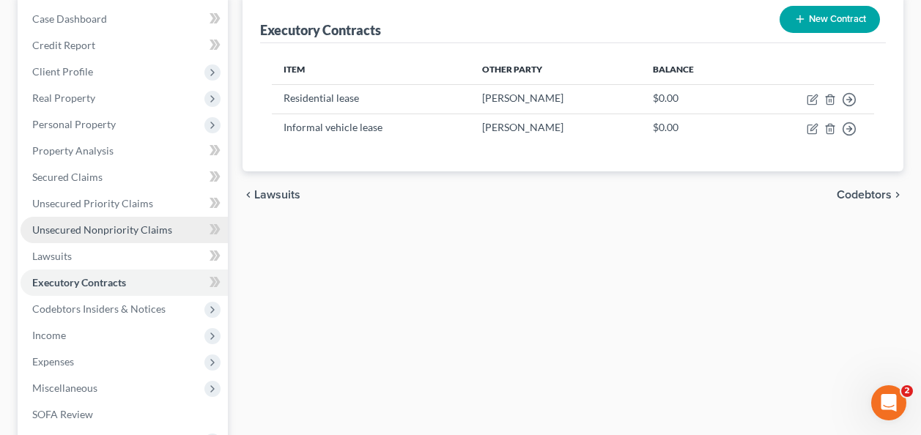
click at [86, 226] on span "Unsecured Nonpriority Claims" at bounding box center [102, 229] width 140 height 12
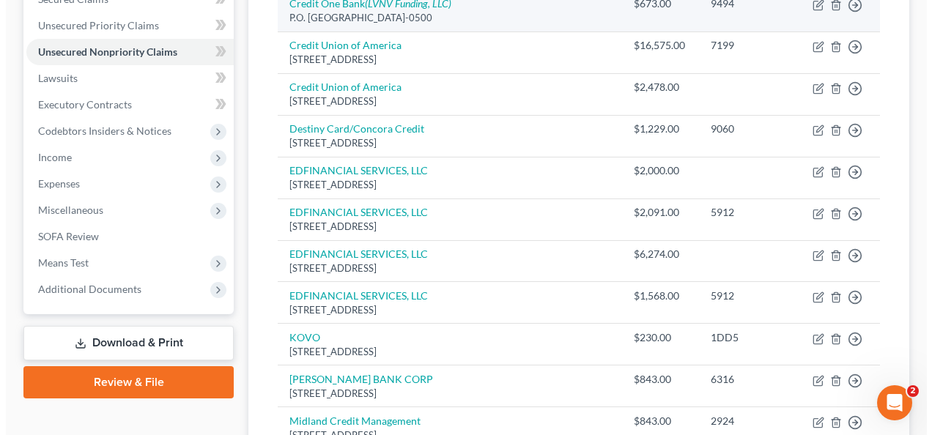
scroll to position [67, 0]
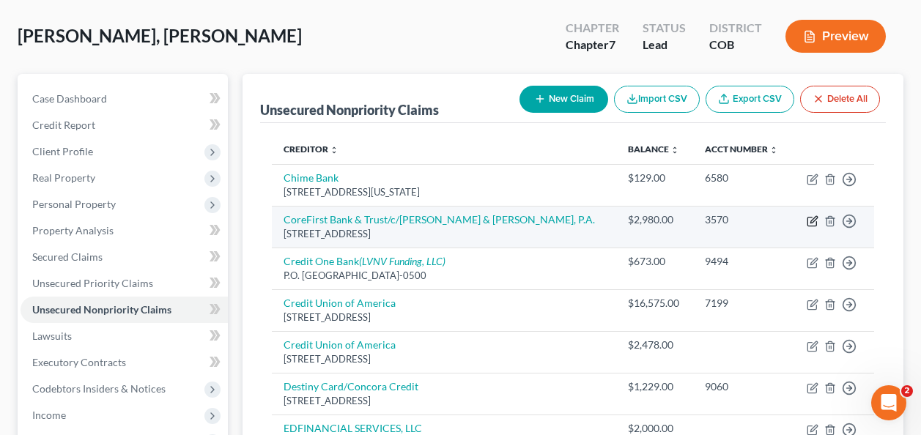
click at [807, 218] on icon "button" at bounding box center [811, 222] width 9 height 9
select select "17"
select select "10"
select select "0"
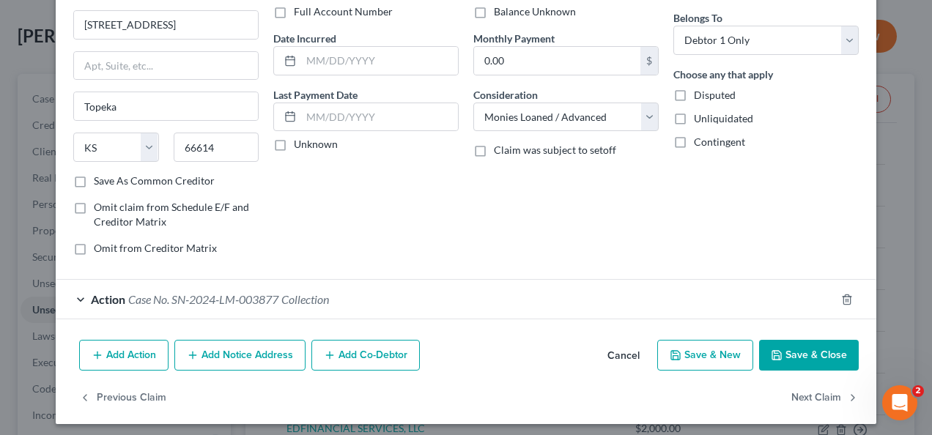
scroll to position [120, 0]
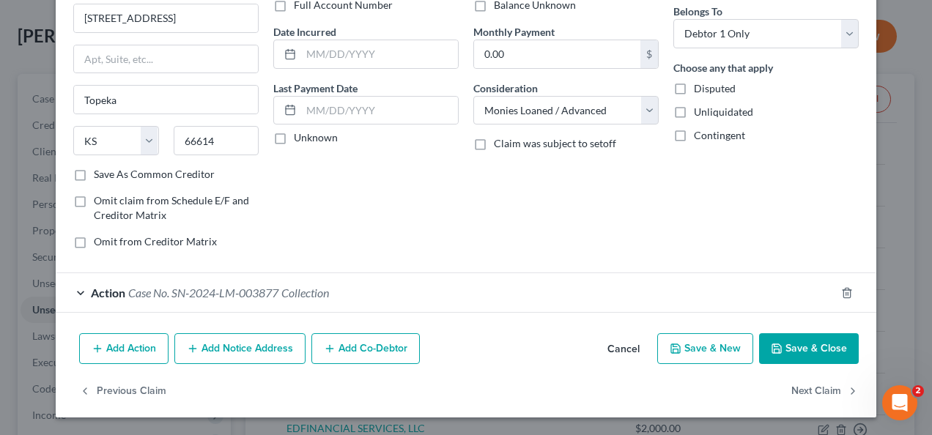
click at [226, 342] on button "Add Notice Address" at bounding box center [239, 348] width 131 height 31
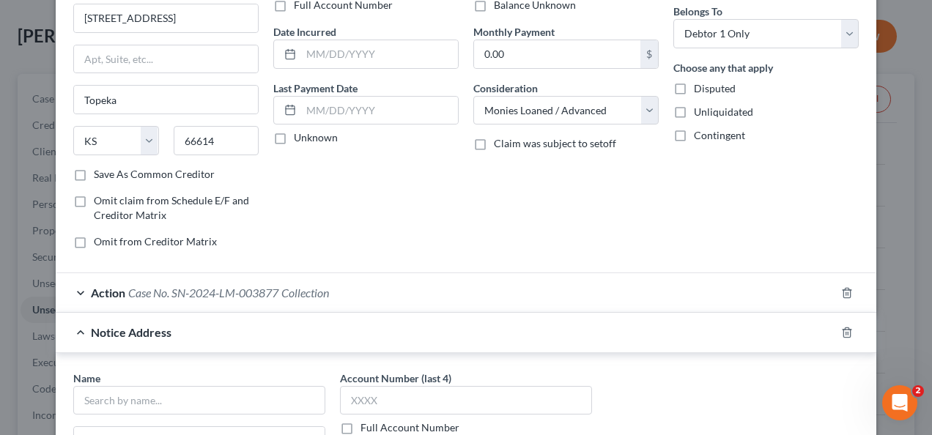
click at [176, 290] on span "Case No. SN-2024-LM-003877" at bounding box center [203, 293] width 150 height 14
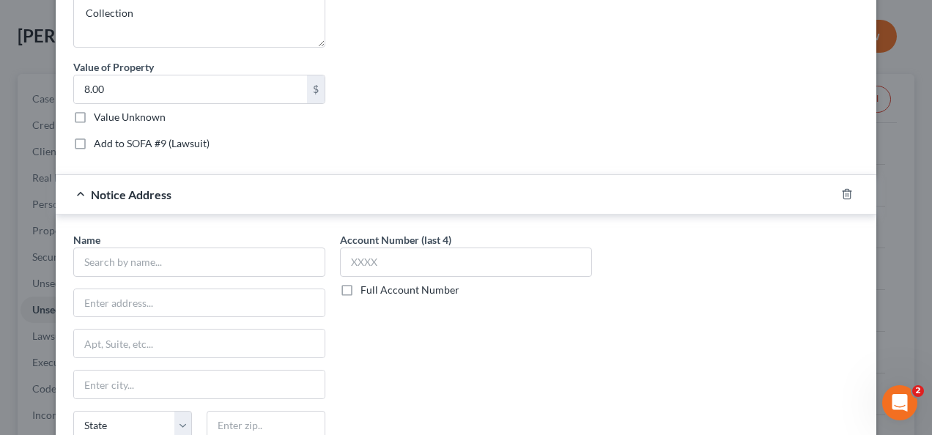
scroll to position [633, 0]
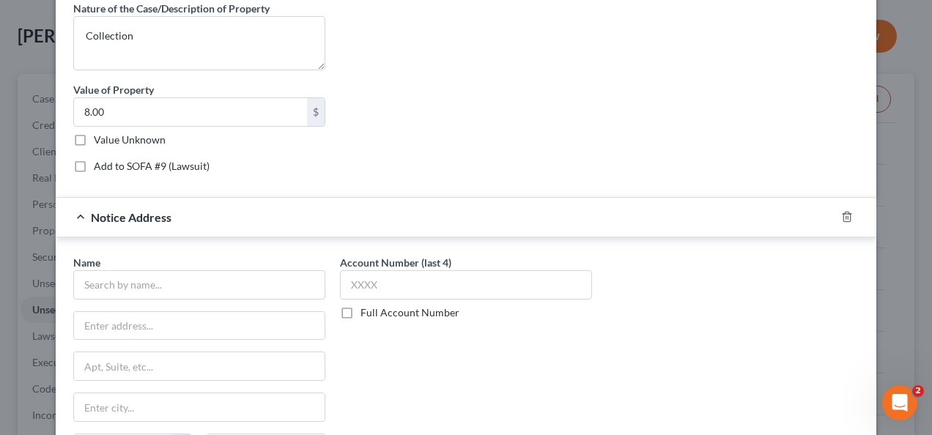
click at [94, 166] on label "Add to SOFA #9 (Lawsuit)" at bounding box center [152, 166] width 116 height 15
click at [100, 166] on input "Add to SOFA #9 (Lawsuit)" at bounding box center [105, 164] width 10 height 10
checkbox input "true"
select select "17"
select select "0"
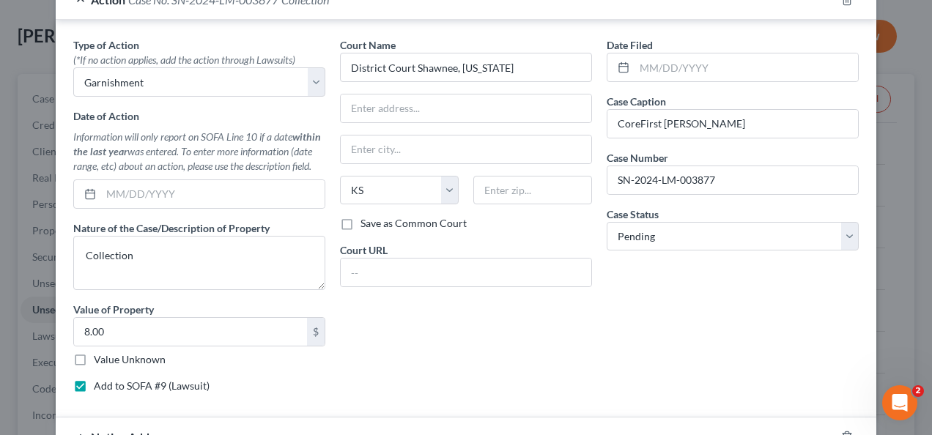
scroll to position [340, 0]
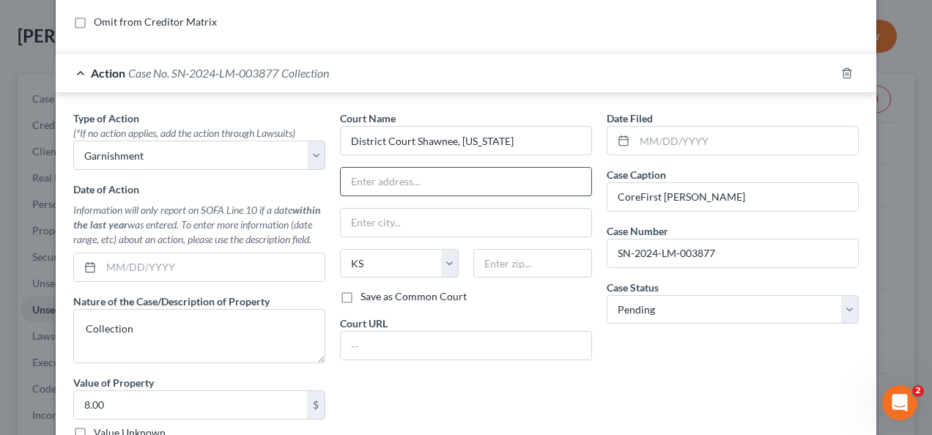
click at [391, 179] on input "text" at bounding box center [466, 182] width 251 height 28
type input "200 S.E. [GEOGRAPHIC_DATA]"
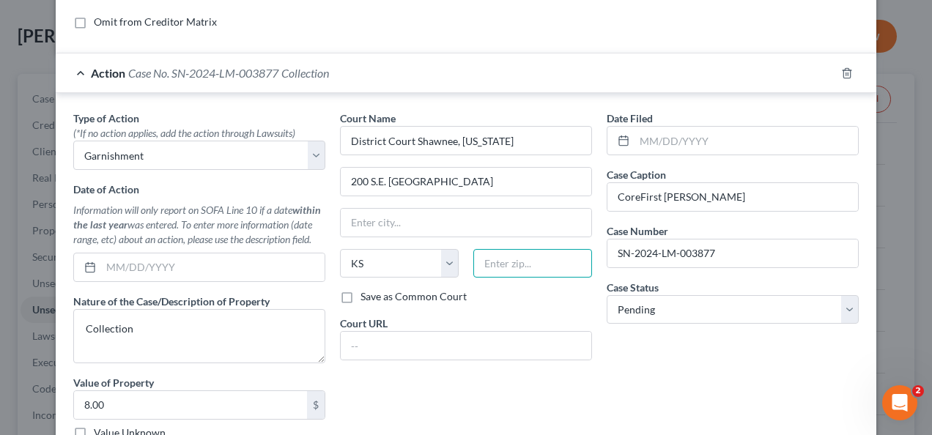
click at [498, 267] on input "text" at bounding box center [532, 263] width 119 height 29
type input "66603"
click at [654, 386] on div "Date Filed Case Caption CoreFirst v. Elton Case Number SN-2024-LM-003877 Case S…" at bounding box center [732, 294] width 267 height 367
type input "Topeka"
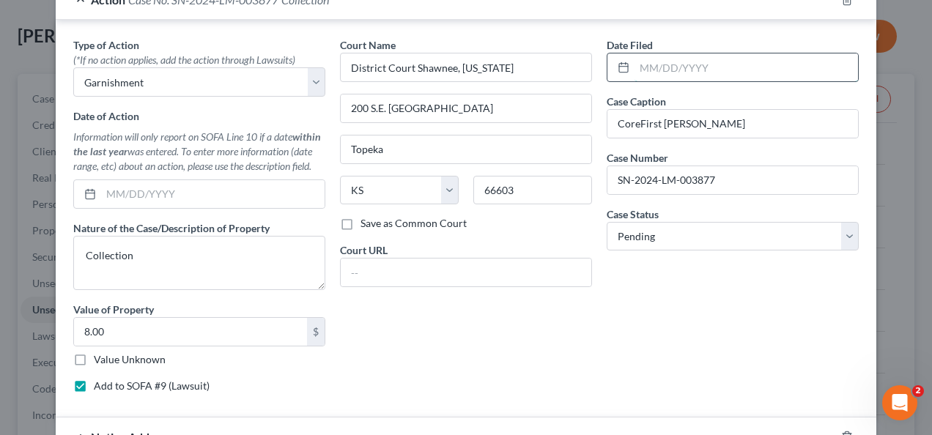
click at [640, 70] on input "text" at bounding box center [746, 67] width 223 height 28
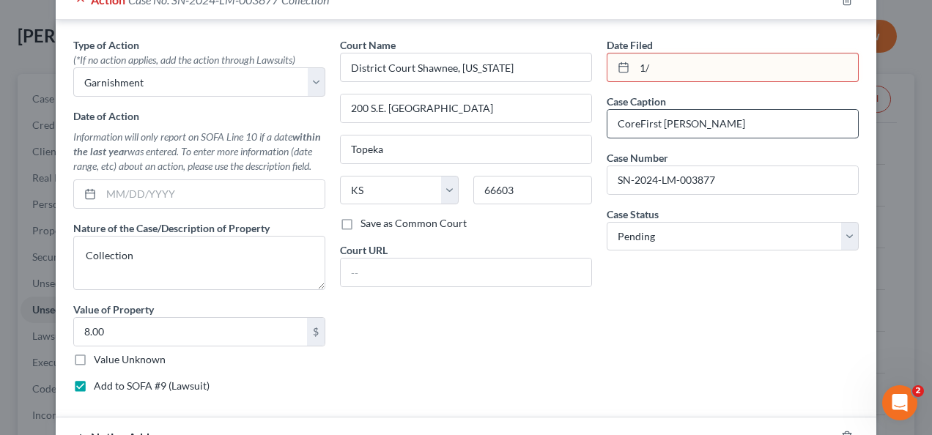
type input "1"
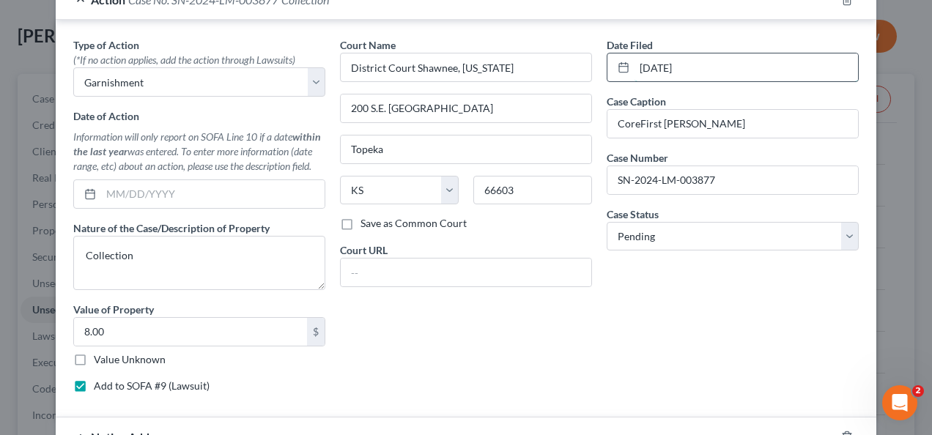
click at [671, 73] on input "[DATE]" at bounding box center [746, 67] width 223 height 28
drag, startPoint x: 686, startPoint y: 71, endPoint x: 718, endPoint y: 117, distance: 56.3
click at [686, 72] on input "[DATE]" at bounding box center [746, 67] width 223 height 28
type input "[DATE]"
click at [743, 314] on div "Date Filed [DATE] Case Caption CoreFirst v. Elton Case Number SN-2024-LM-003877…" at bounding box center [732, 220] width 267 height 367
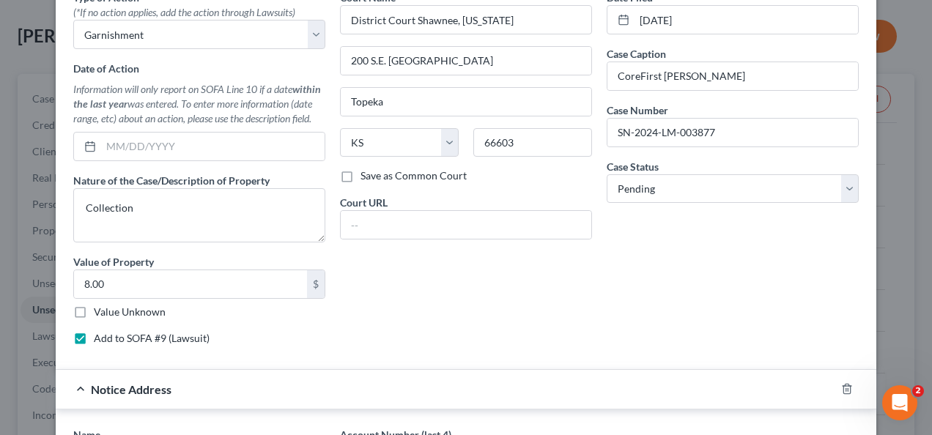
scroll to position [560, 0]
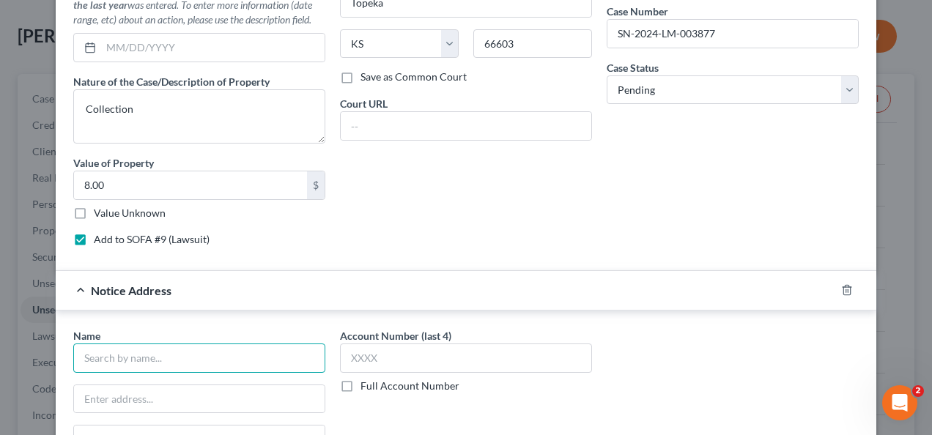
click at [116, 355] on input "text" at bounding box center [199, 358] width 252 height 29
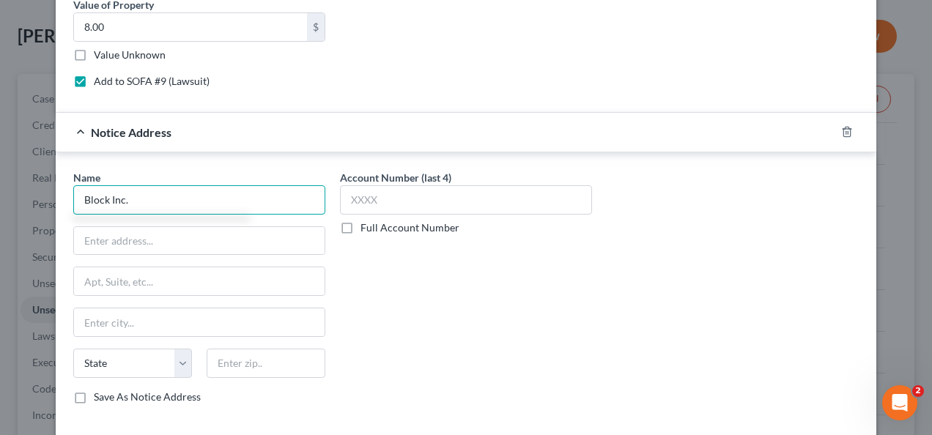
scroll to position [733, 0]
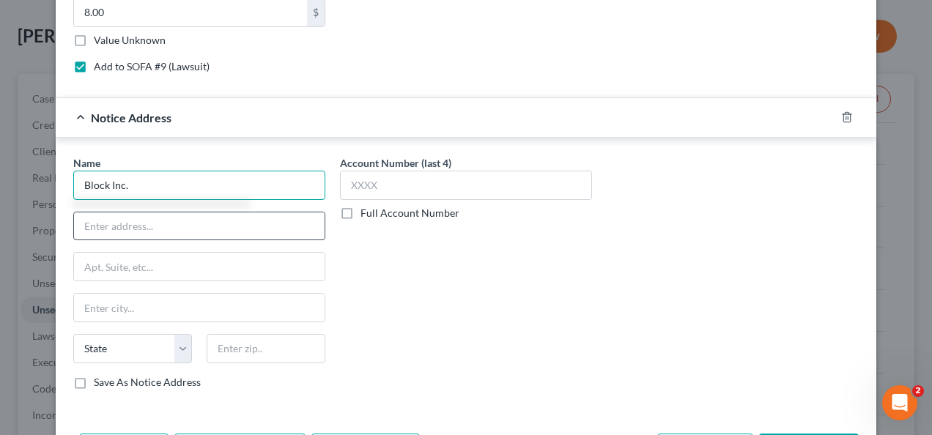
type input "Block Inc."
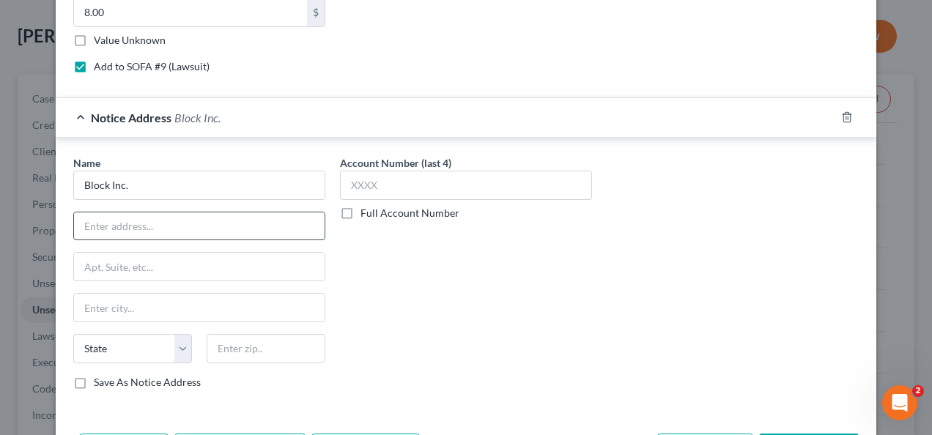
click at [99, 227] on input "text" at bounding box center [199, 226] width 251 height 28
type input "C/O CT Corporation System"
click at [120, 270] on input "text" at bounding box center [199, 267] width 251 height 28
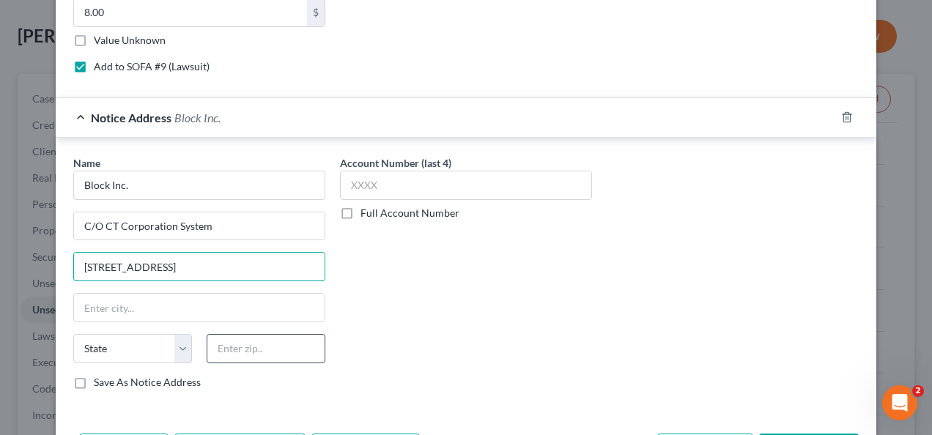
type input "[STREET_ADDRESS]"
click at [225, 350] on input "text" at bounding box center [266, 348] width 119 height 29
type input "66603"
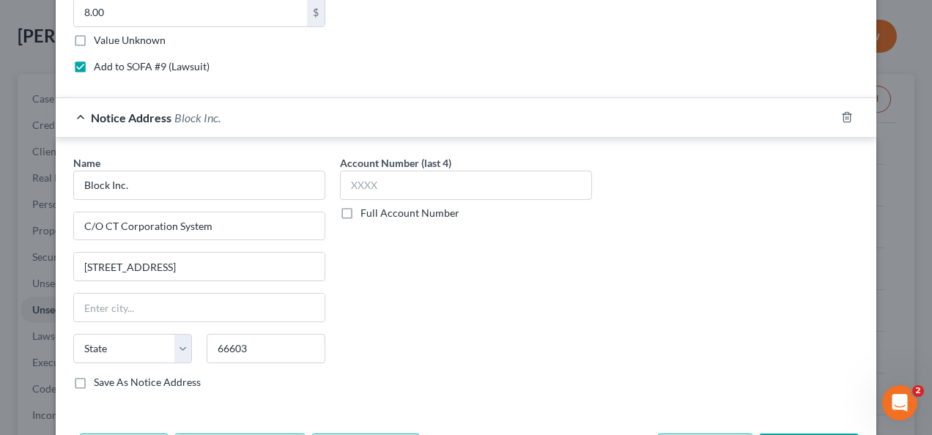
click at [395, 365] on div "Account Number (last 4) Full Account Number" at bounding box center [466, 278] width 267 height 246
type input "Topeka"
select select "17"
click at [395, 364] on div "Account Number (last 4) Full Account Number" at bounding box center [466, 278] width 267 height 246
drag, startPoint x: 395, startPoint y: 364, endPoint x: 251, endPoint y: 344, distance: 145.1
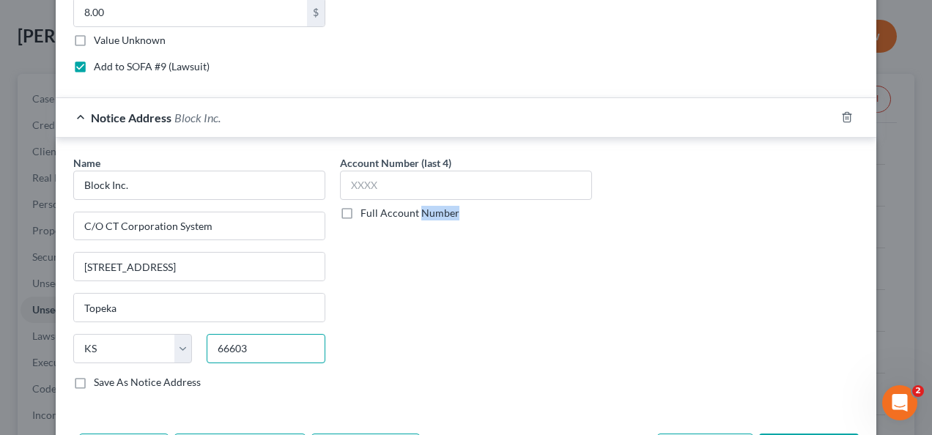
click at [231, 346] on input "66603" at bounding box center [266, 348] width 119 height 29
click at [251, 344] on input "66603" at bounding box center [266, 348] width 119 height 29
type input "66603-0000"
drag, startPoint x: 75, startPoint y: 379, endPoint x: 323, endPoint y: 369, distance: 247.9
click at [94, 379] on label "Save As Notice Address" at bounding box center [147, 382] width 107 height 15
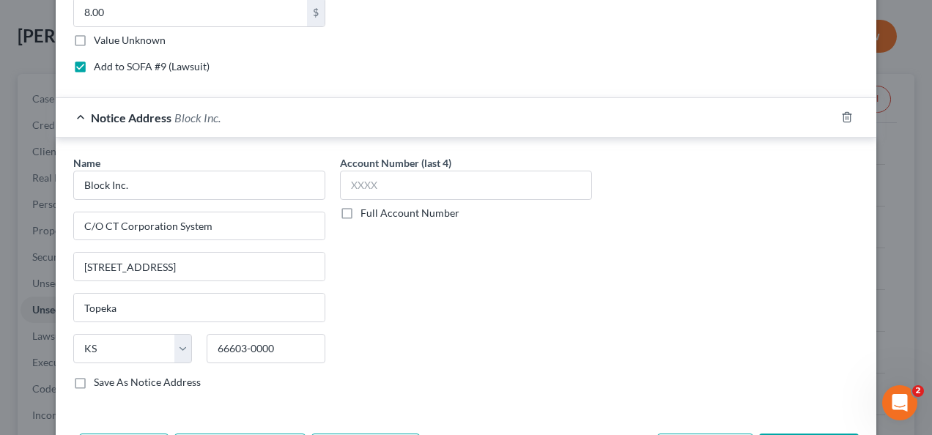
click at [100, 379] on input "Save As Notice Address" at bounding box center [105, 380] width 10 height 10
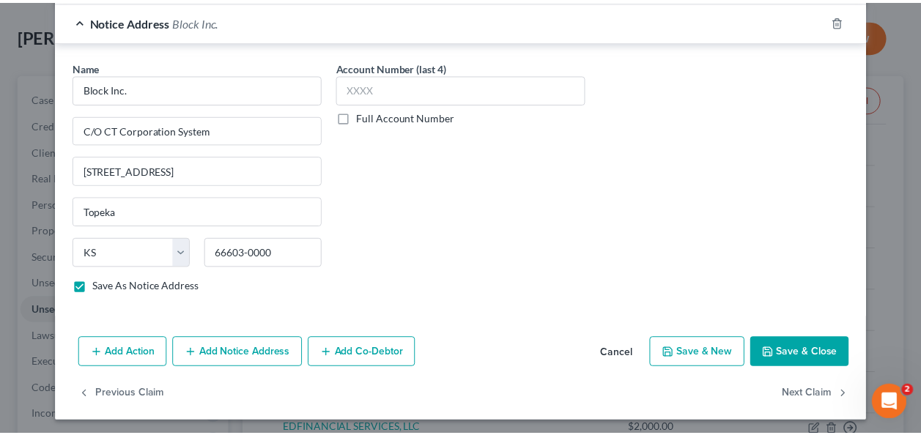
scroll to position [833, 0]
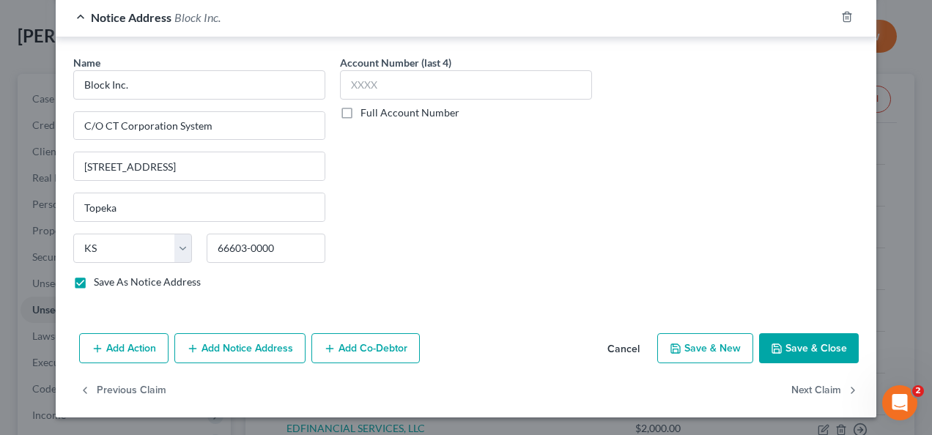
click at [784, 341] on button "Save & Close" at bounding box center [809, 348] width 100 height 31
checkbox input "false"
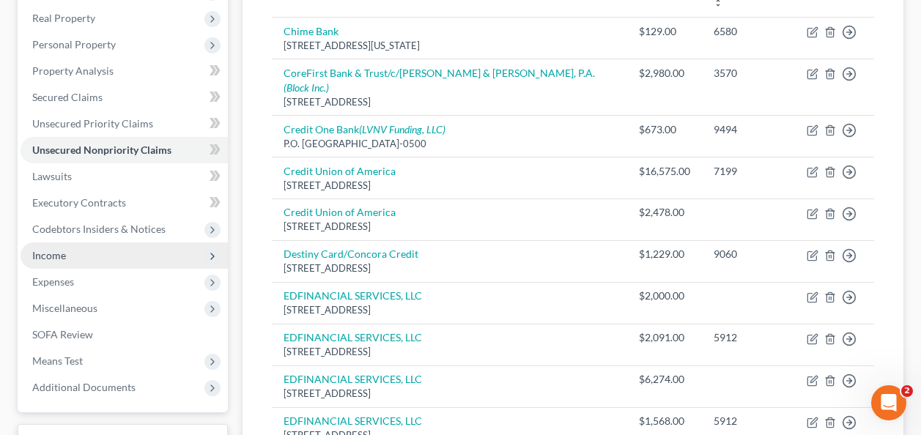
scroll to position [213, 0]
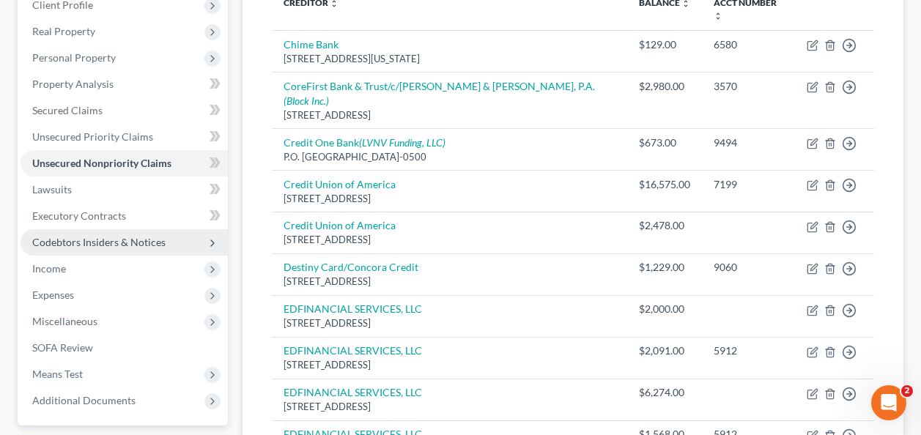
click at [93, 238] on span "Codebtors Insiders & Notices" at bounding box center [98, 242] width 133 height 12
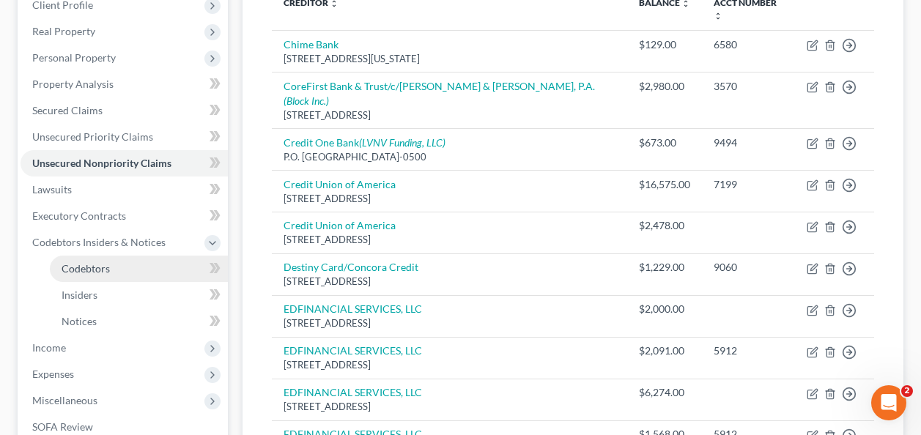
click at [78, 267] on span "Codebtors" at bounding box center [86, 268] width 48 height 12
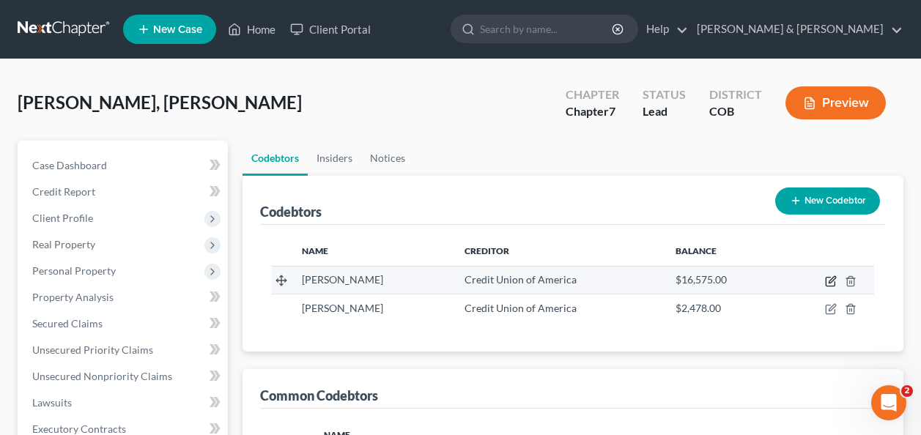
click at [829, 278] on icon "button" at bounding box center [831, 282] width 12 height 12
select select "5"
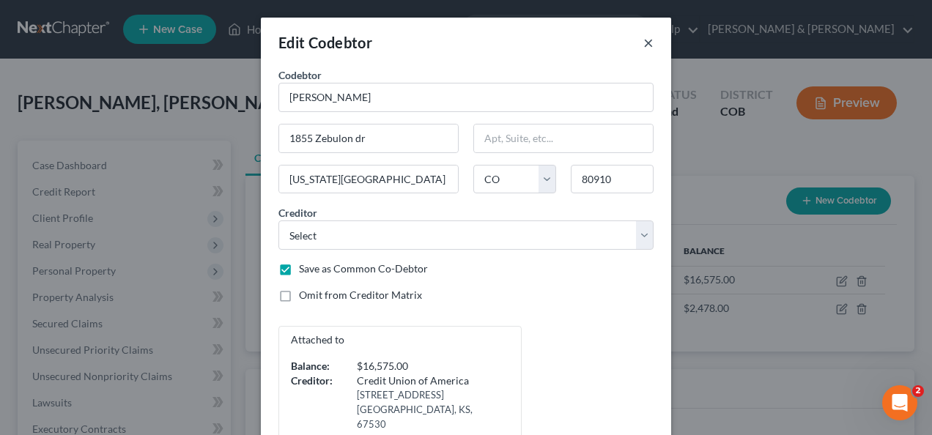
click at [643, 38] on button "×" at bounding box center [648, 43] width 10 height 18
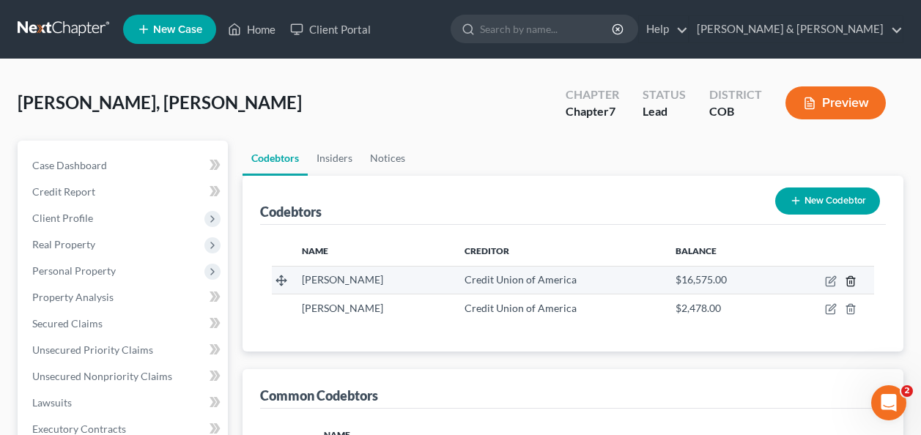
click at [851, 281] on line "button" at bounding box center [851, 282] width 0 height 3
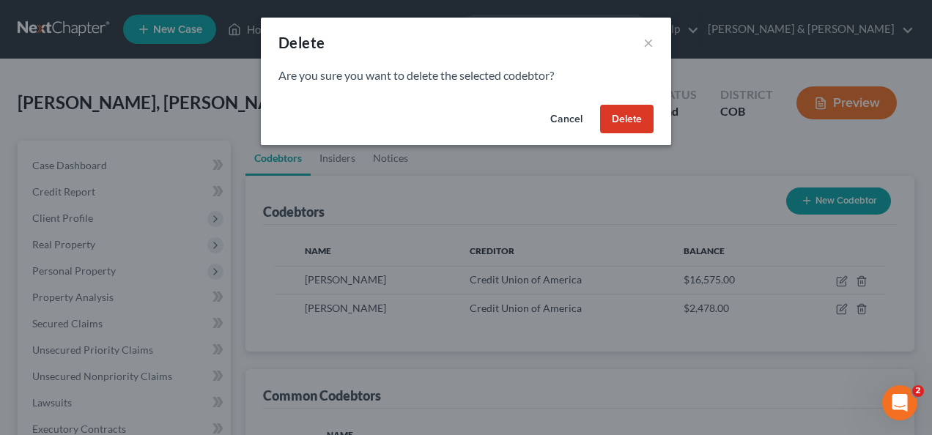
click at [602, 118] on button "Delete" at bounding box center [626, 119] width 53 height 29
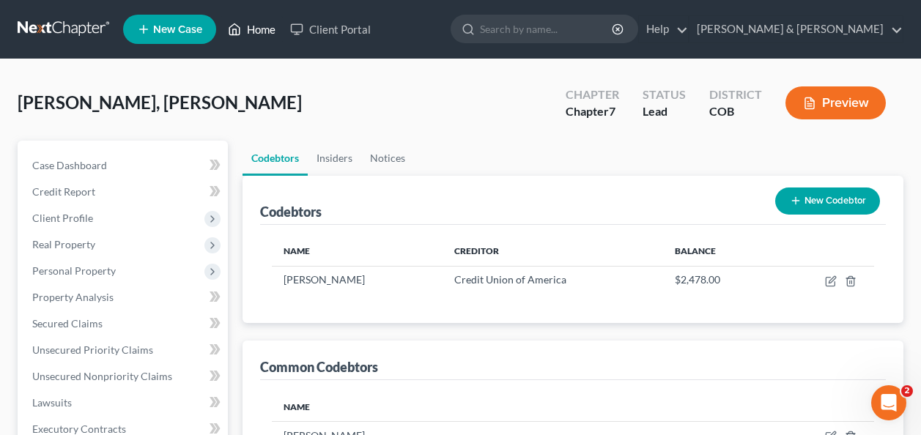
click at [246, 26] on link "Home" at bounding box center [252, 29] width 62 height 26
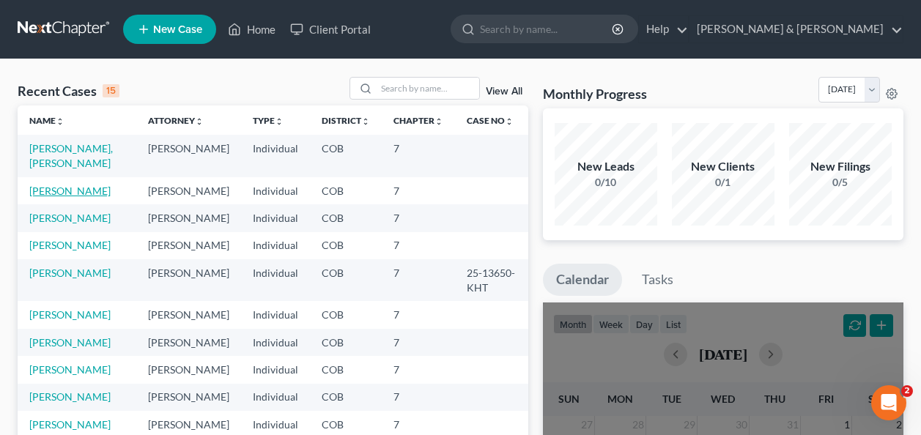
click at [46, 185] on link "[PERSON_NAME]" at bounding box center [69, 191] width 81 height 12
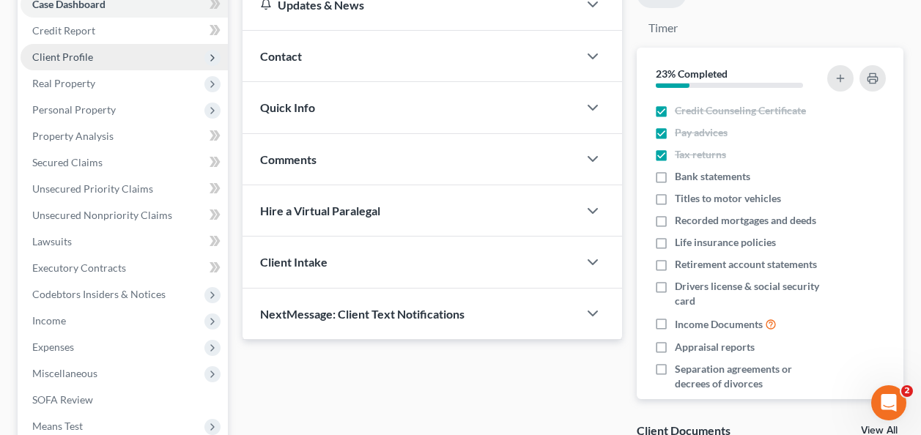
scroll to position [147, 0]
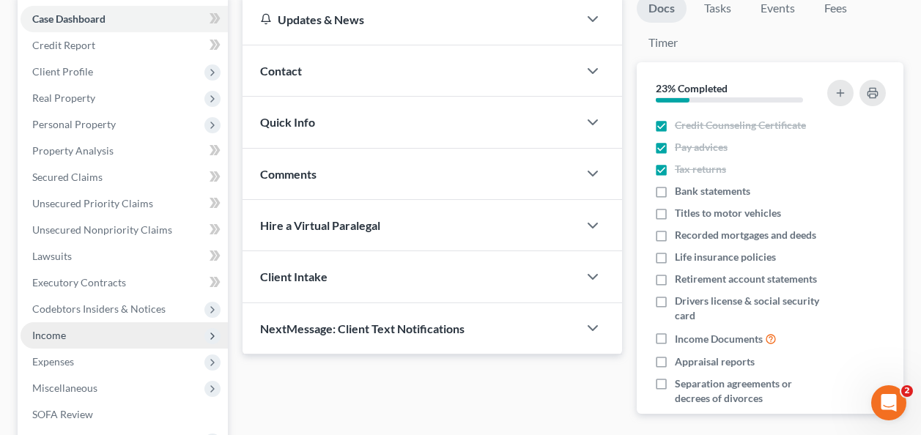
click at [53, 333] on span "Income" at bounding box center [49, 335] width 34 height 12
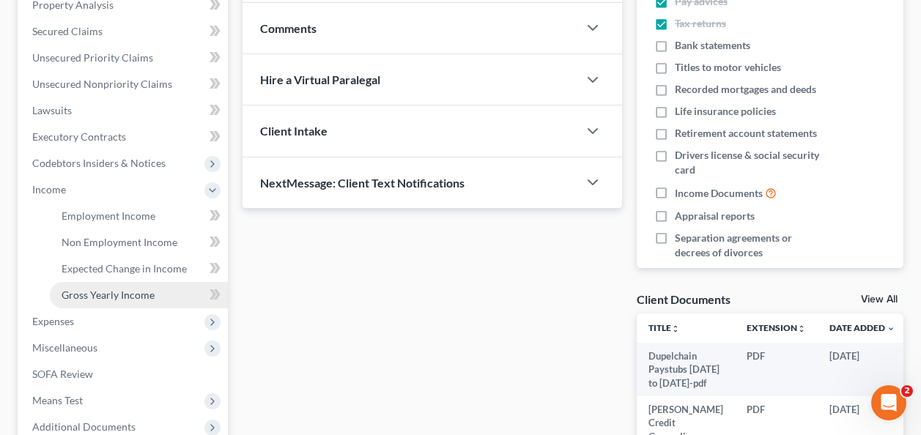
scroll to position [293, 0]
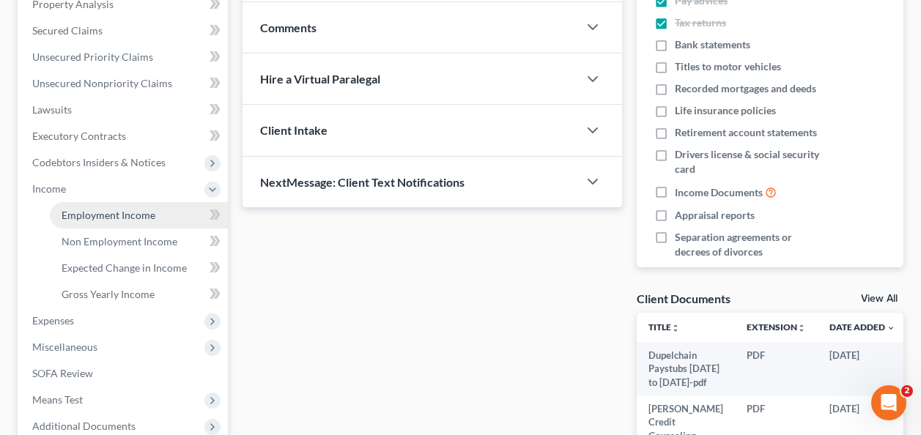
click at [80, 211] on span "Employment Income" at bounding box center [109, 215] width 94 height 12
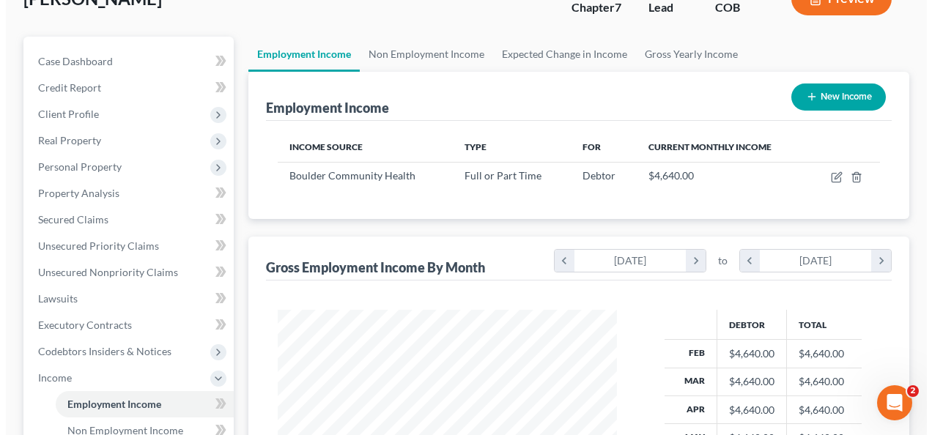
scroll to position [147, 0]
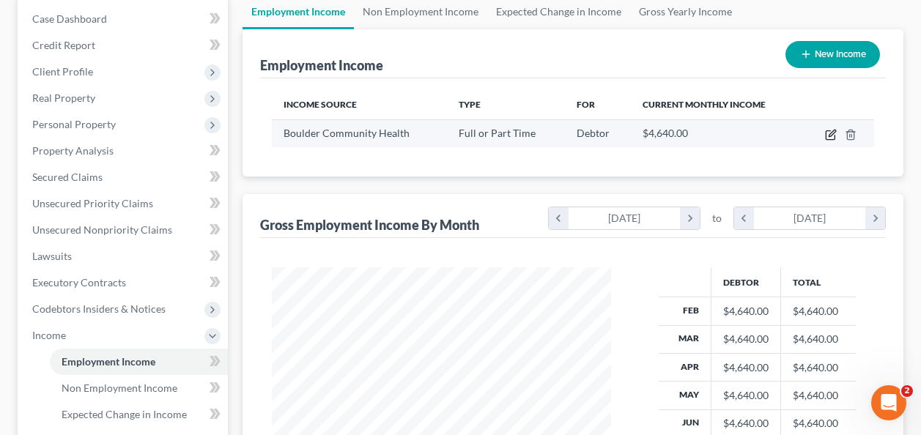
click at [829, 131] on icon "button" at bounding box center [830, 135] width 9 height 9
select select "0"
select select "5"
select select "1"
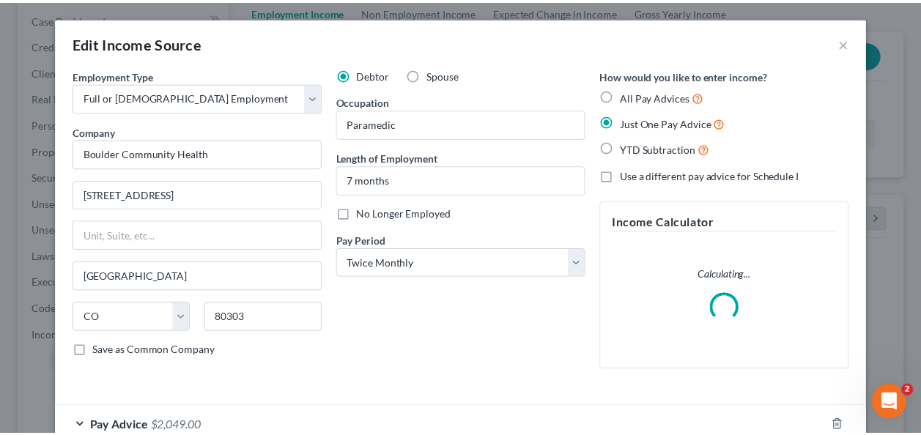
scroll to position [262, 373]
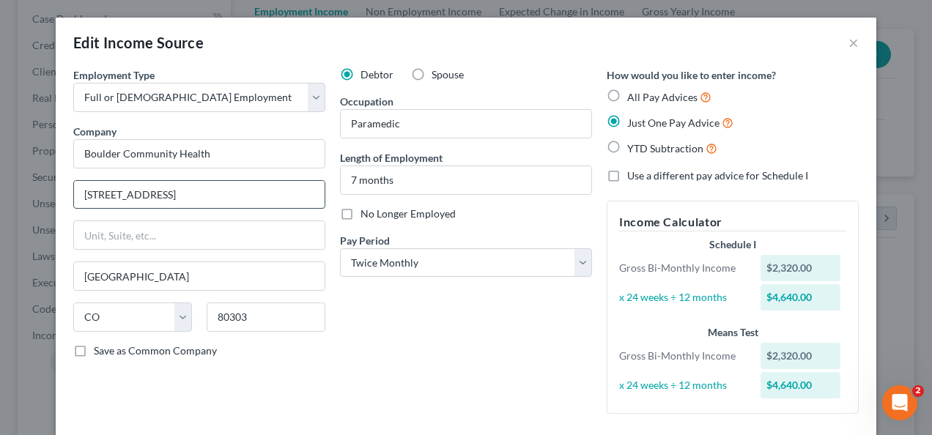
drag, startPoint x: 79, startPoint y: 198, endPoint x: 146, endPoint y: 188, distance: 67.4
click at [170, 202] on input "[STREET_ADDRESS]" at bounding box center [199, 195] width 251 height 28
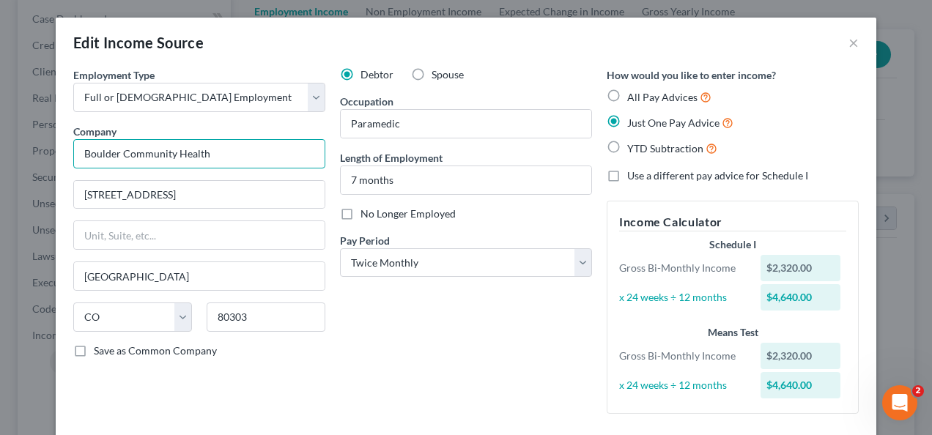
drag, startPoint x: 207, startPoint y: 150, endPoint x: 112, endPoint y: 169, distance: 97.1
click at [78, 141] on input "Boulder Community Health" at bounding box center [199, 153] width 252 height 29
click at [848, 42] on button "×" at bounding box center [853, 43] width 10 height 18
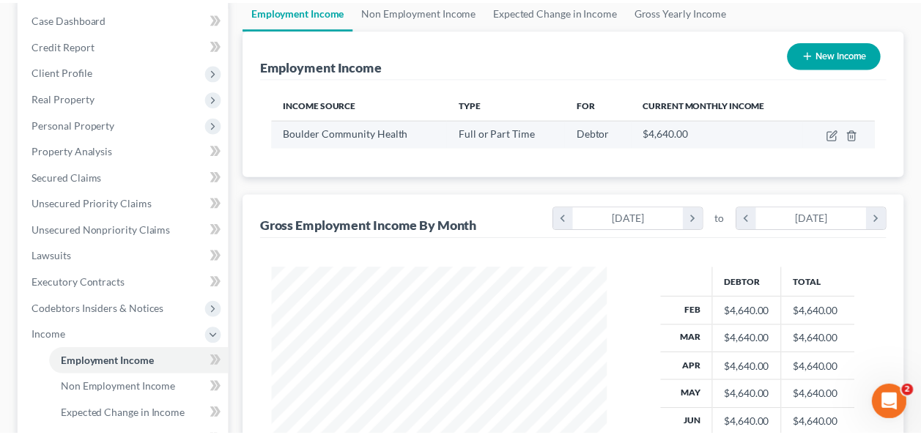
scroll to position [732457, 732352]
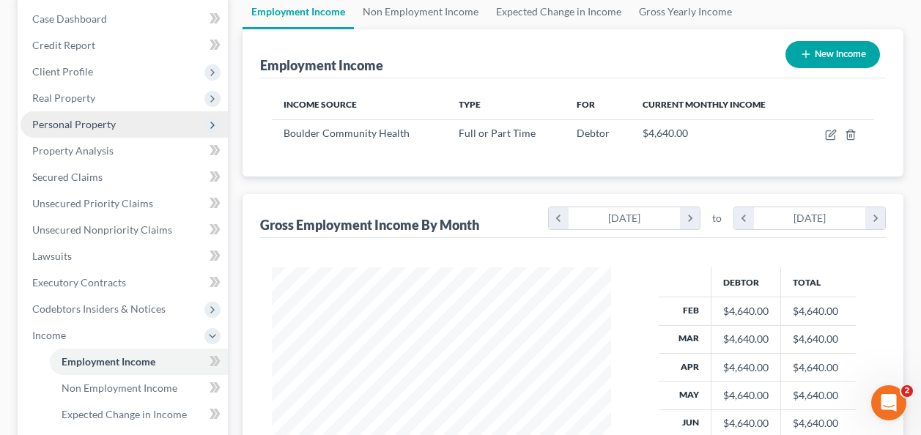
click at [51, 122] on span "Personal Property" at bounding box center [74, 124] width 84 height 12
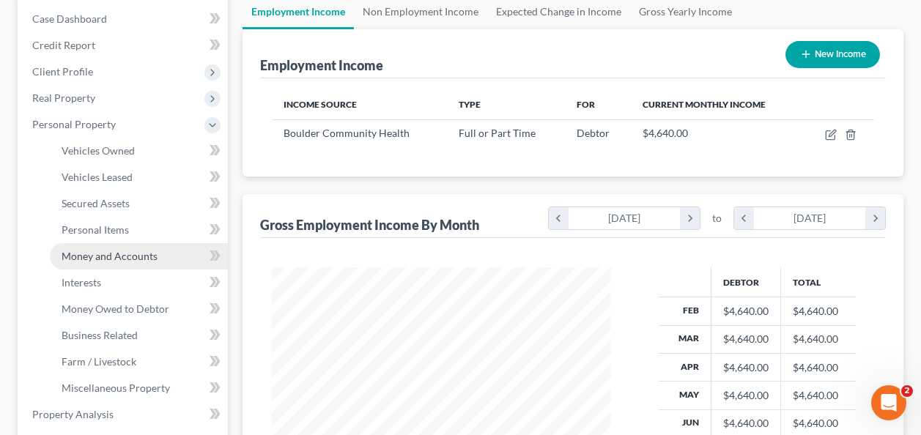
click at [113, 255] on span "Money and Accounts" at bounding box center [110, 256] width 96 height 12
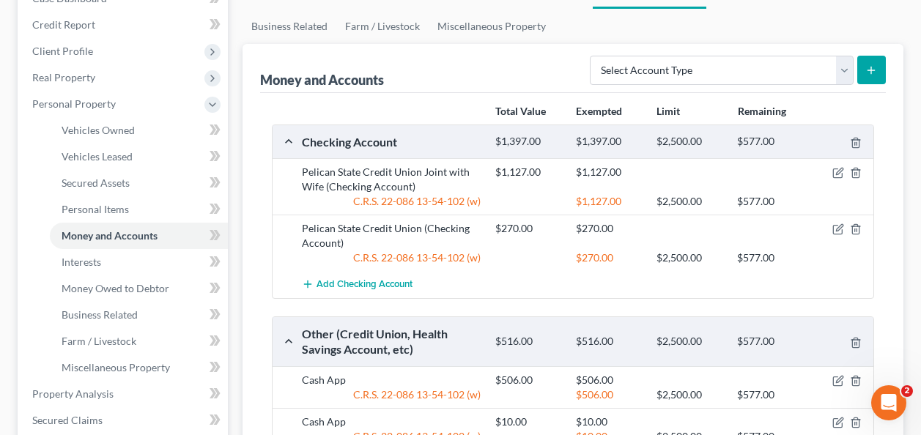
scroll to position [166, 0]
